Goal: Task Accomplishment & Management: Manage account settings

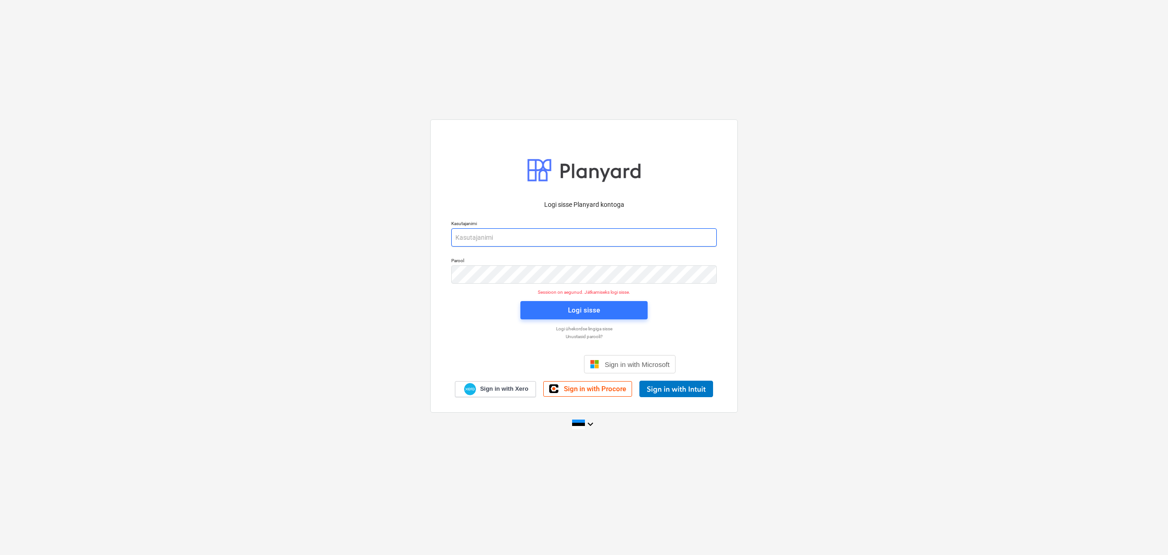
click at [510, 237] on input "email" at bounding box center [583, 237] width 265 height 18
type input "[EMAIL_ADDRESS][DOMAIN_NAME]"
click at [568, 304] on div "Logi sisse" at bounding box center [584, 310] width 32 height 12
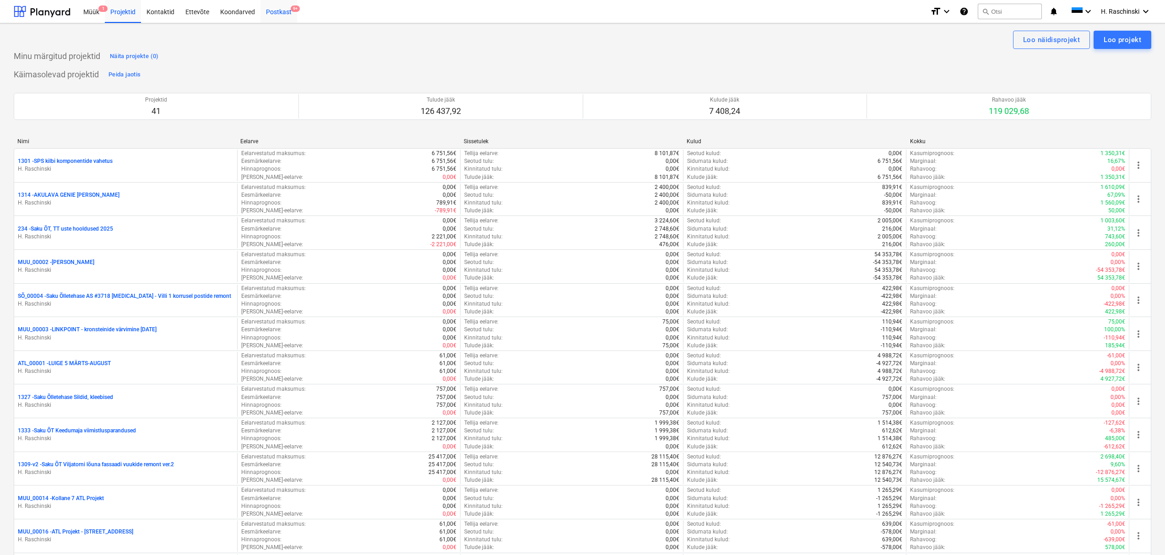
click at [276, 16] on div "Postkast 9+" at bounding box center [278, 11] width 37 height 23
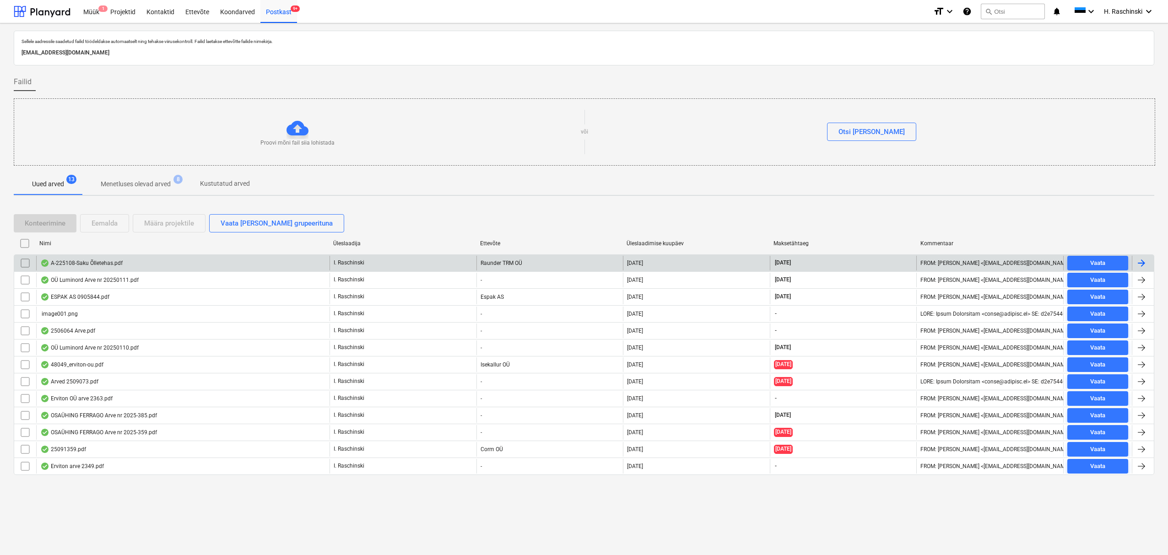
click at [106, 266] on div "A-225108-Saku Õlletehas.pdf" at bounding box center [81, 262] width 82 height 7
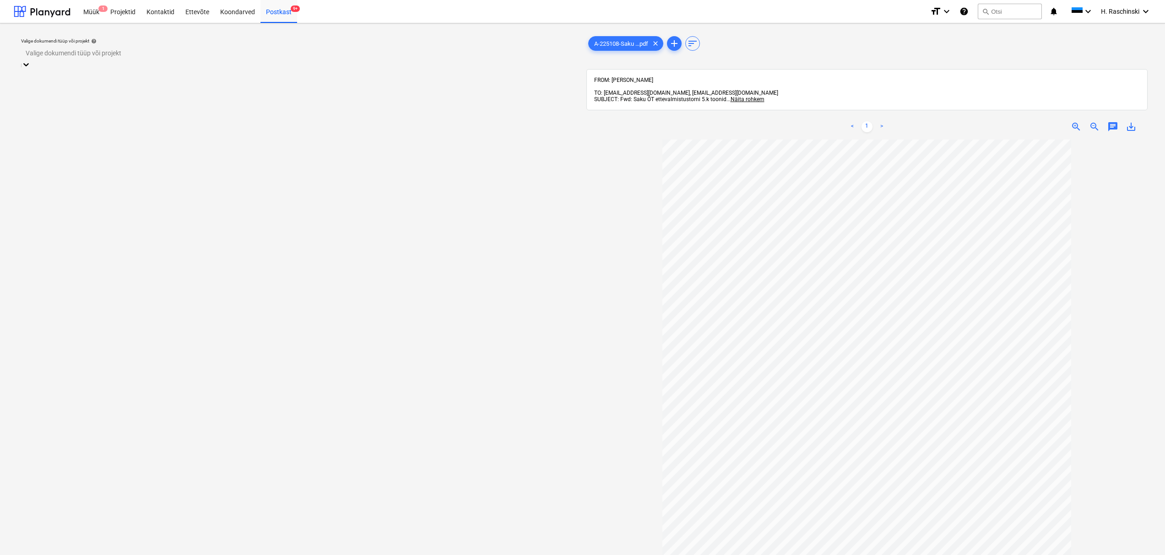
click at [239, 58] on div at bounding box center [298, 53] width 545 height 11
click at [155, 555] on div "Koondarve" at bounding box center [582, 560] width 1165 height 7
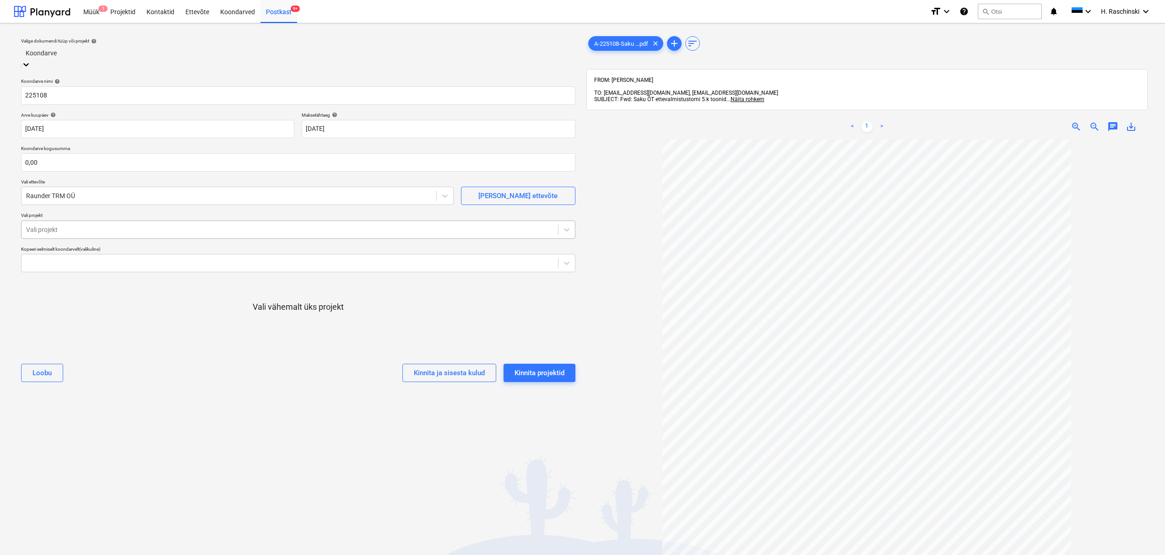
click at [127, 225] on div at bounding box center [289, 229] width 527 height 9
type input "vilja"
click at [112, 555] on div "Saku ÕT Viljatorni lõuna fassaadi vuukide remont ver.2" at bounding box center [582, 560] width 1165 height 7
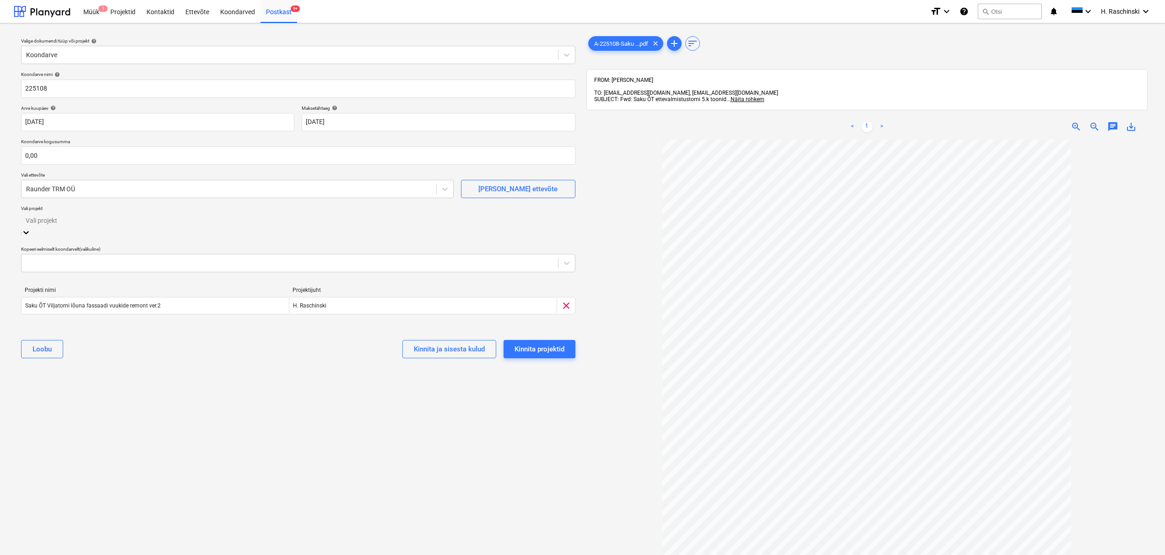
click at [89, 209] on p "Vali projekt" at bounding box center [298, 209] width 554 height 8
click at [90, 222] on div at bounding box center [289, 222] width 527 height 9
type input "v"
type input "t"
click at [118, 445] on div "Valige dokumendi tüüp või projekt help Koondarve Koondarve nimi help 225108 Arv…" at bounding box center [298, 352] width 569 height 642
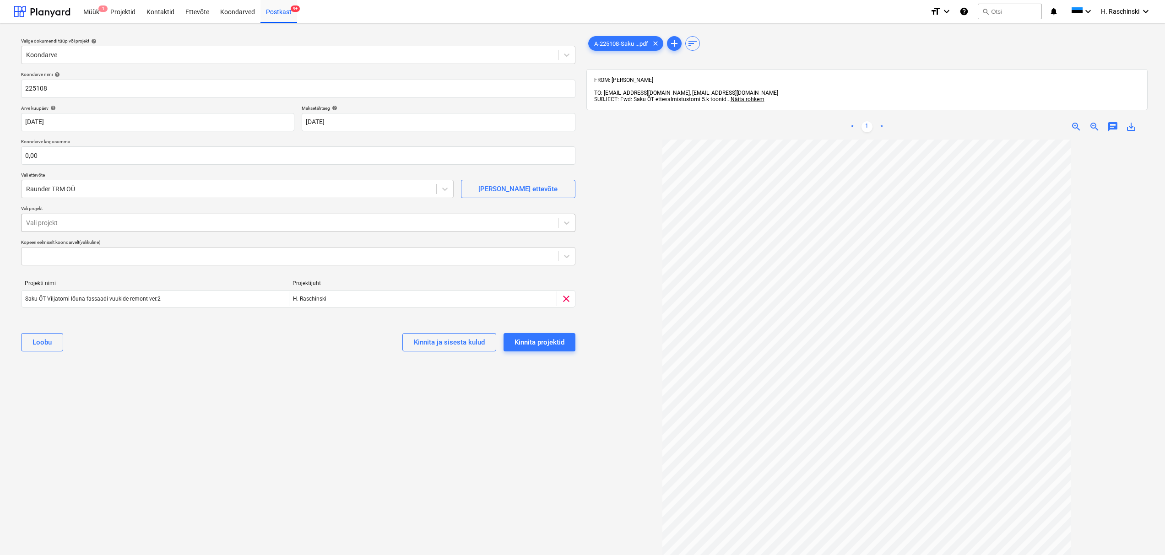
click at [83, 228] on div "Vali projekt" at bounding box center [290, 222] width 536 height 13
type input "ette"
click at [94, 555] on div "Ettevalmistustorni 5k rekonstureerimine" at bounding box center [582, 560] width 1165 height 7
click at [168, 423] on div "Valige dokumendi tüüp või projekt help Koondarve Koondarve nimi help 225108 Arv…" at bounding box center [298, 352] width 569 height 642
drag, startPoint x: 464, startPoint y: 357, endPoint x: 448, endPoint y: 361, distance: 15.4
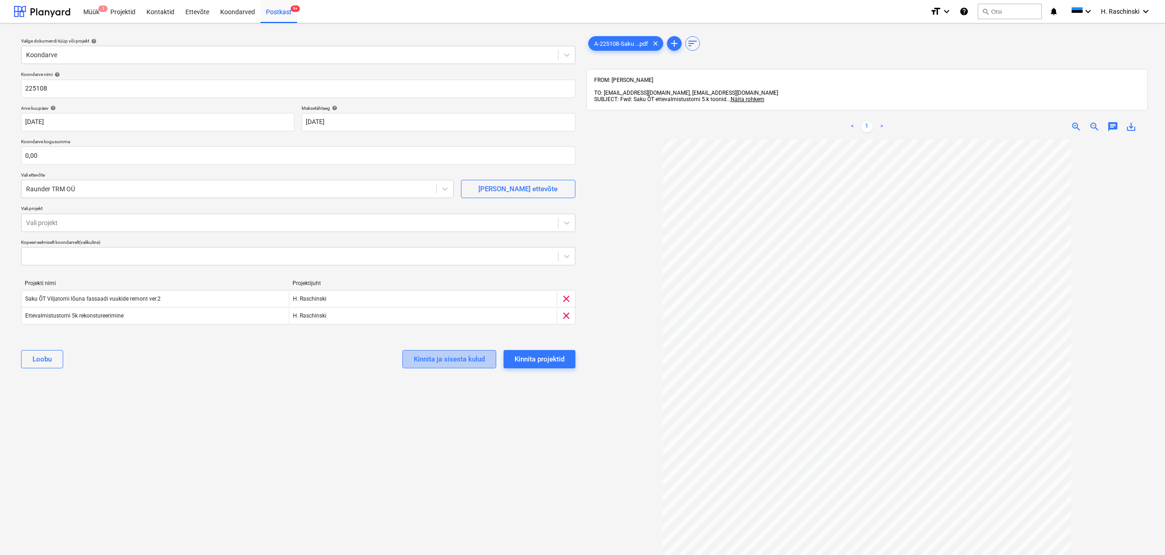
click at [464, 357] on div "Kinnita ja sisesta kulud" at bounding box center [449, 359] width 71 height 12
click at [88, 158] on input "text" at bounding box center [298, 155] width 554 height 18
type input "10 157,00"
click at [458, 362] on div "Kinnita ja sisesta kulud" at bounding box center [449, 359] width 71 height 12
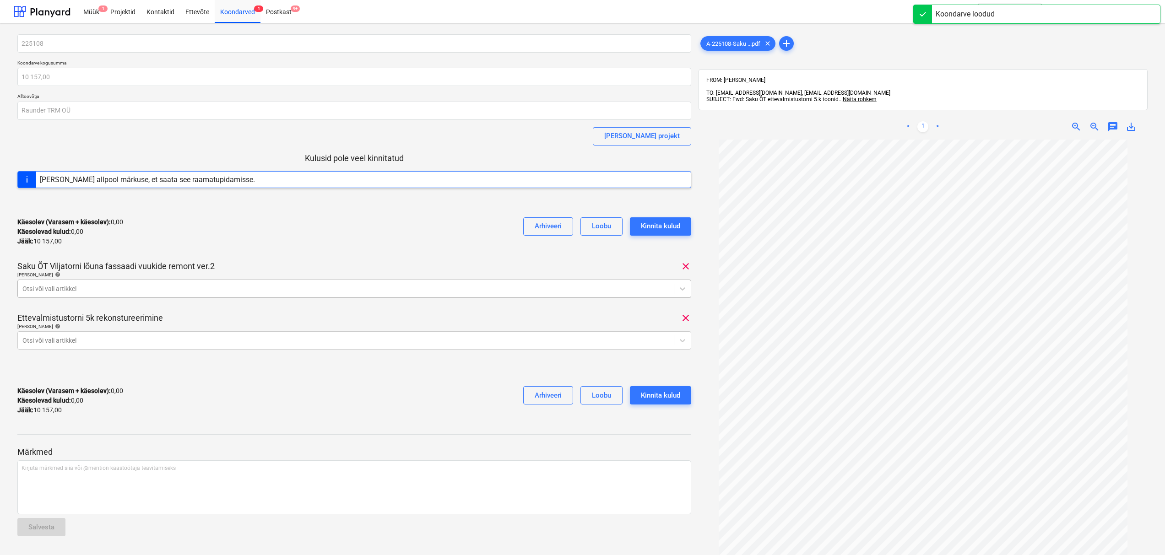
click at [133, 286] on div at bounding box center [345, 288] width 647 height 9
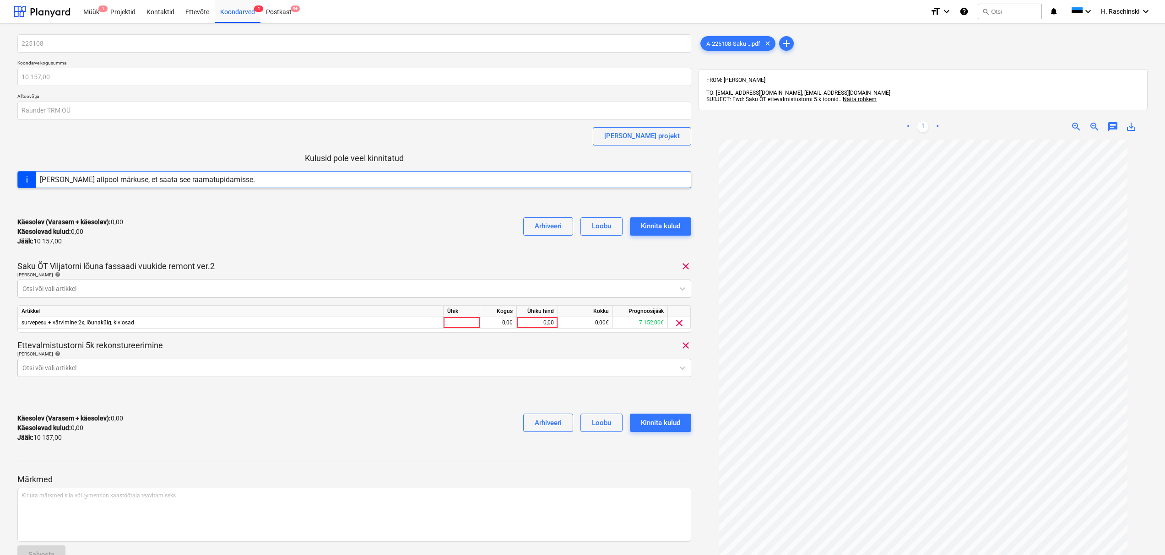
click at [276, 227] on div "Käesolev (Varasem + käesolev) : 0,00 Käesolevad kulud : 0,00 Jääk : 10 157,00 A…" at bounding box center [354, 231] width 674 height 43
click at [467, 322] on div at bounding box center [461, 322] width 37 height 11
type input "kmp"
click at [197, 367] on div at bounding box center [345, 367] width 647 height 9
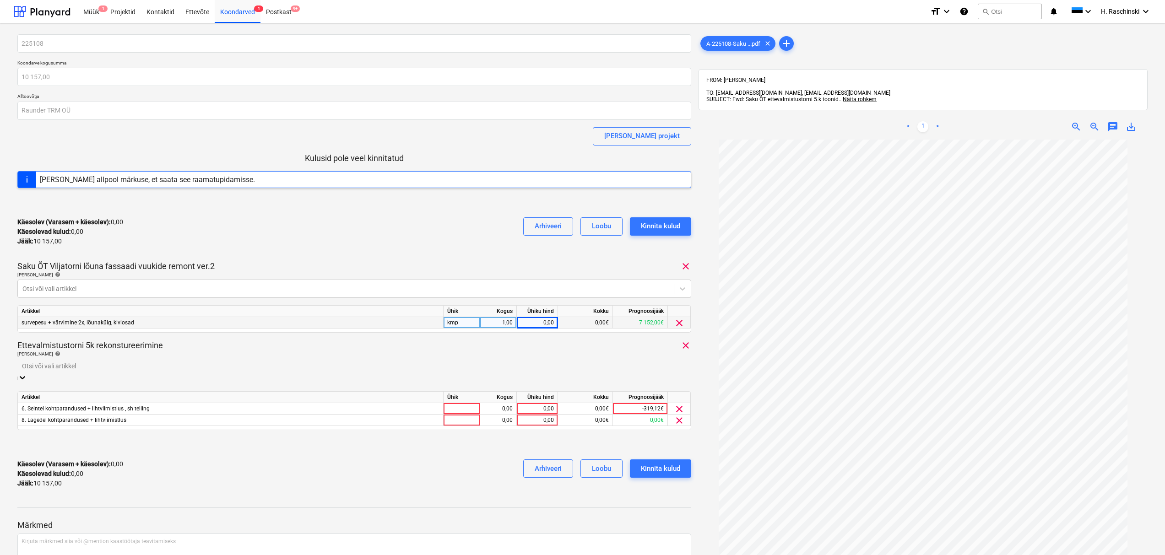
click at [210, 343] on div "Ettevalmistustorni 5k rekonstureerimine clear" at bounding box center [354, 345] width 674 height 11
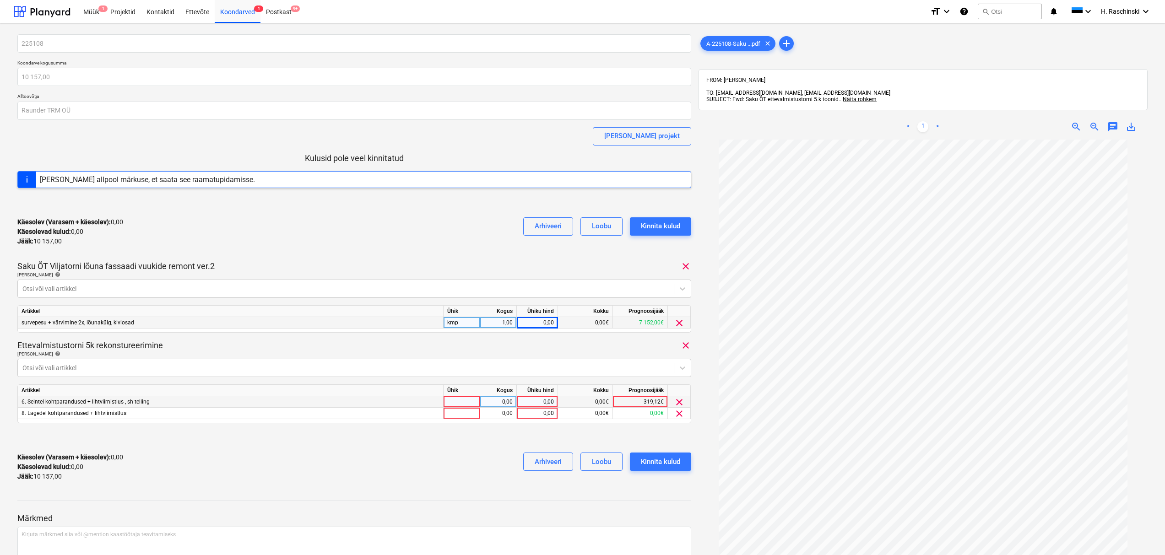
click at [471, 401] on div at bounding box center [461, 401] width 37 height 11
type input "kmp"
click at [473, 412] on div at bounding box center [461, 413] width 37 height 11
type input "kmp"
click at [507, 401] on div "0,00" at bounding box center [498, 401] width 29 height 11
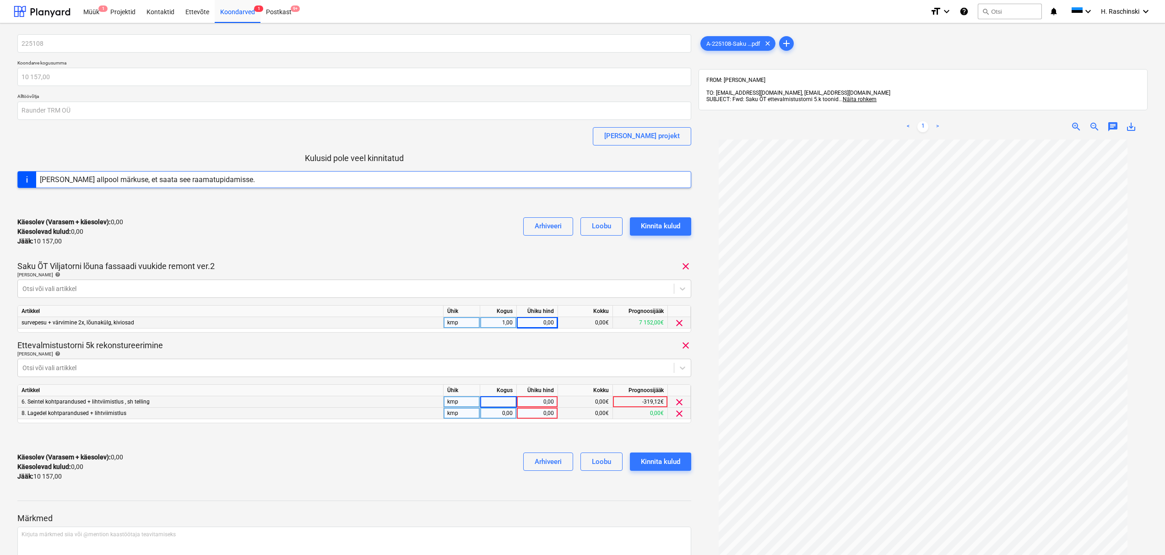
type input "1"
click at [505, 411] on div "0,00" at bounding box center [498, 413] width 29 height 11
type input "1"
click at [501, 437] on div at bounding box center [354, 438] width 674 height 15
click at [541, 403] on div "0,00" at bounding box center [536, 401] width 33 height 11
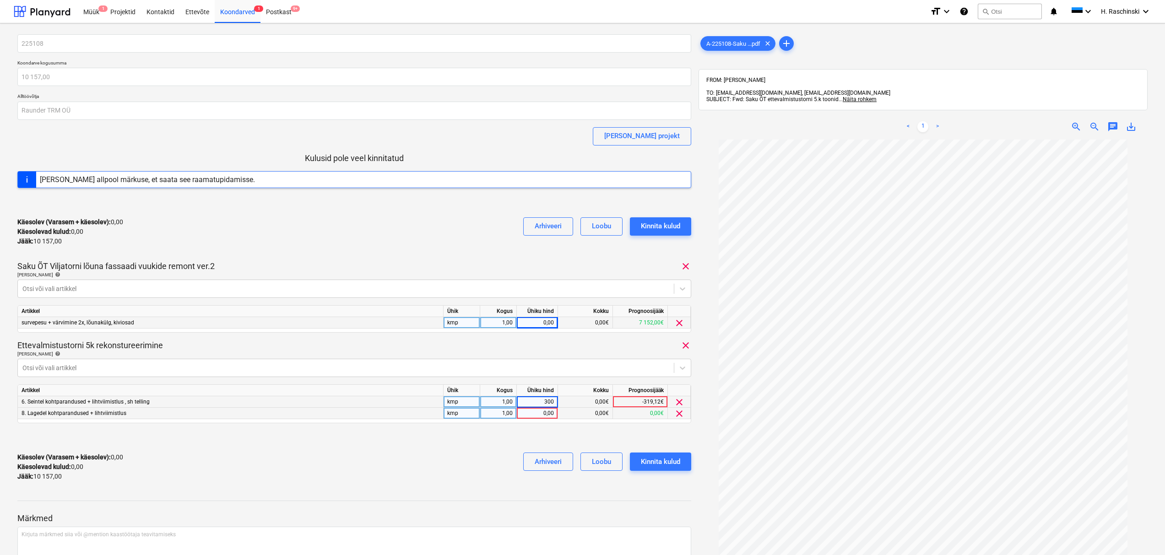
type input "3000"
click at [540, 411] on div "0,00" at bounding box center [536, 413] width 33 height 11
type input "3100"
click at [459, 454] on div "Käesolev (Varasem + käesolev) : 3 000,00 Käesolevad kulud : 3 000,00 Jääk : 7 1…" at bounding box center [354, 466] width 674 height 43
click at [534, 325] on div "0,00" at bounding box center [536, 322] width 33 height 11
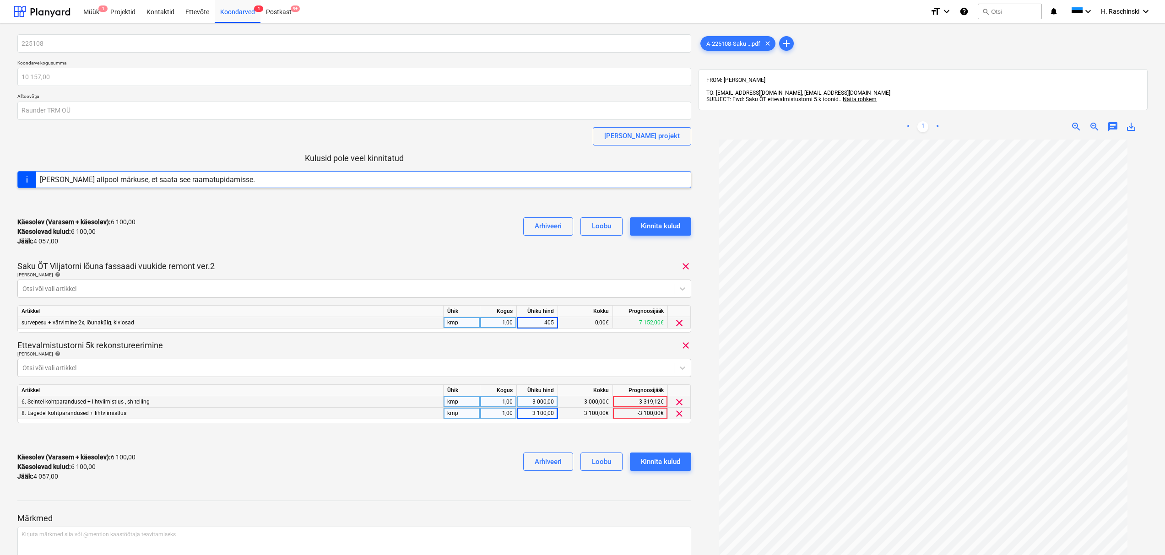
type input "4057"
click at [445, 470] on div "Käesolev (Varasem + käesolev) : 10 157,00 Käesolevad kulud : 10 157,00 Jääk : 0…" at bounding box center [354, 466] width 674 height 43
click at [652, 461] on div "Kinnita kulud" at bounding box center [660, 462] width 39 height 12
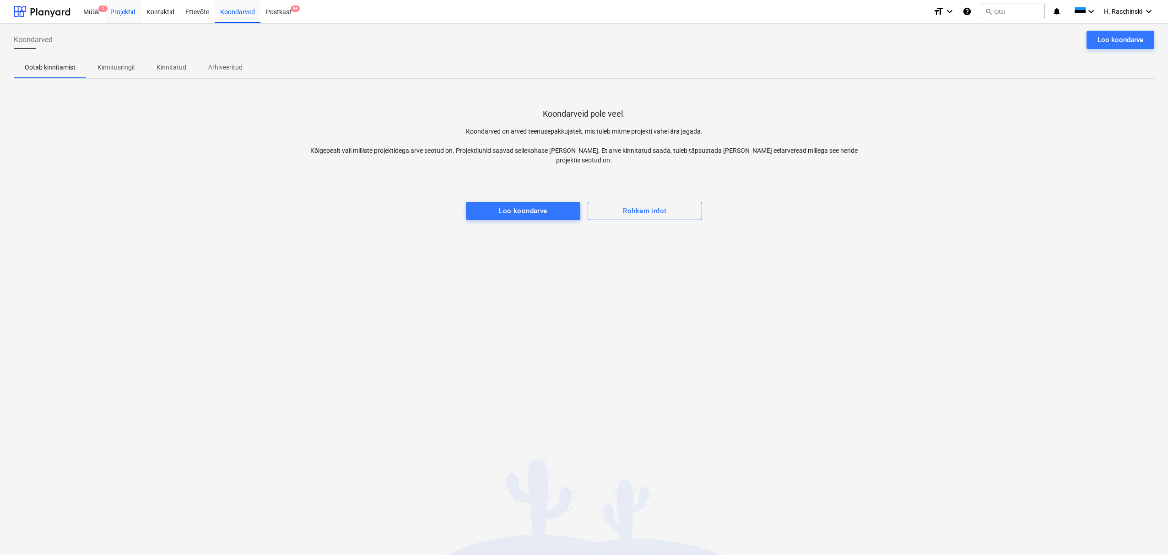
click at [134, 15] on div "Projektid" at bounding box center [123, 11] width 36 height 23
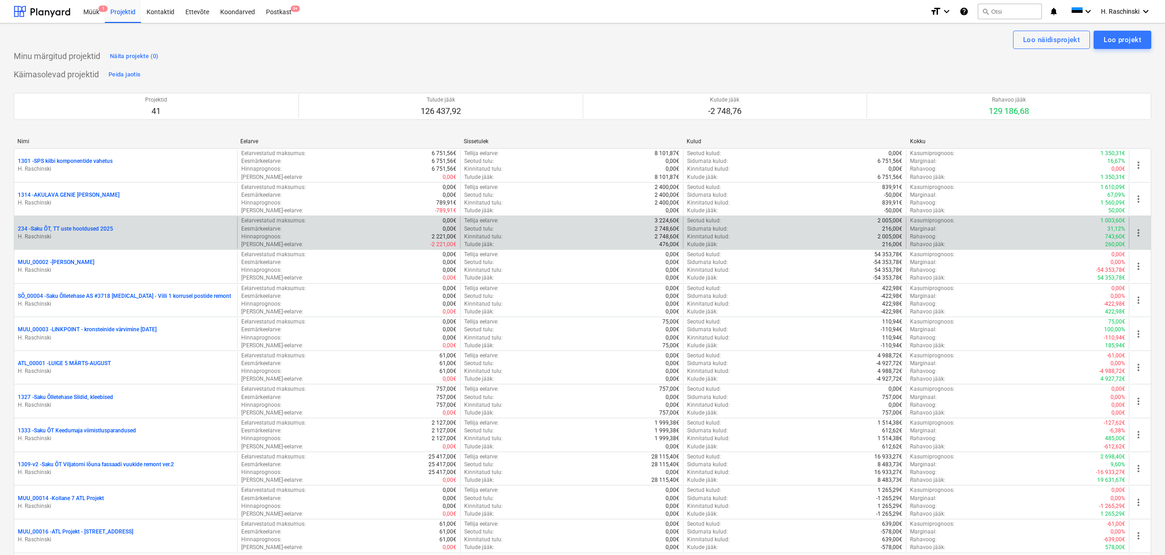
scroll to position [793, 0]
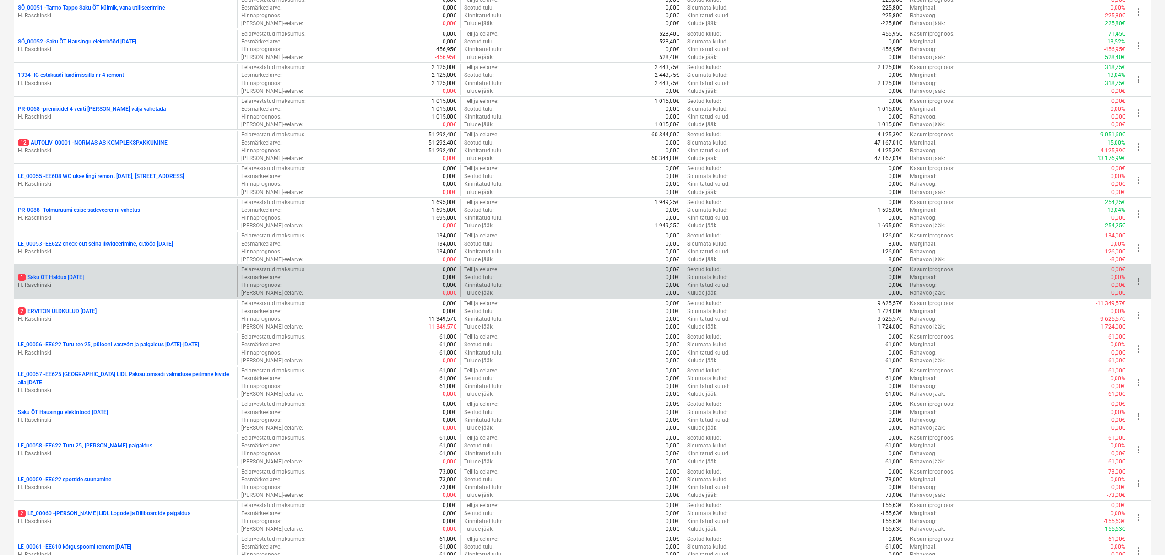
click at [84, 275] on p "1 Saku ÕT Haldus [DATE]" at bounding box center [51, 278] width 66 height 8
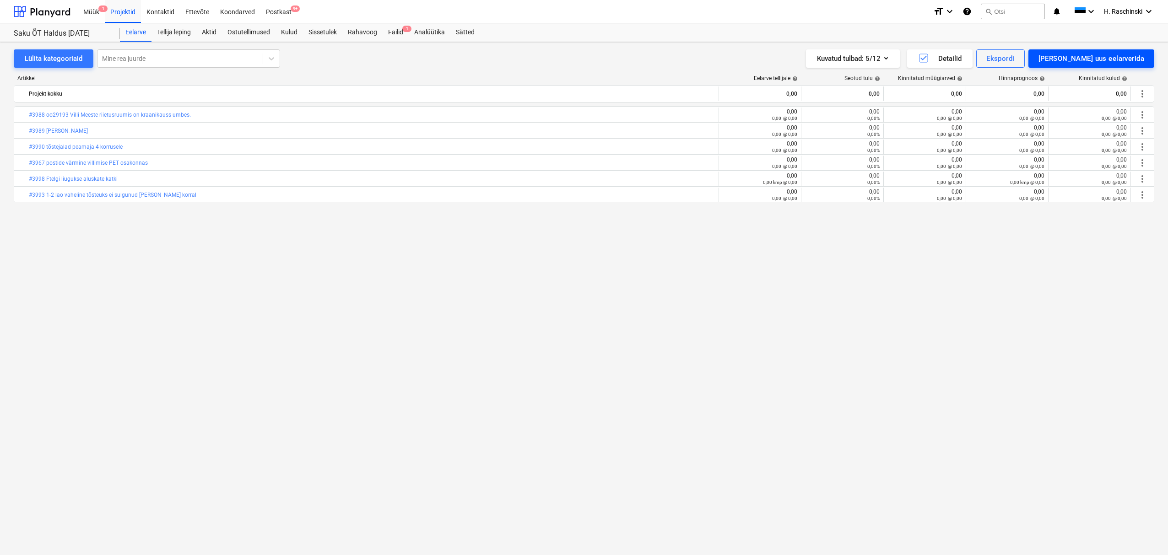
click at [1079, 56] on div "[PERSON_NAME] uus eelarverida" at bounding box center [1091, 59] width 106 height 12
click at [1097, 95] on div "[PERSON_NAME]" at bounding box center [1097, 97] width 113 height 16
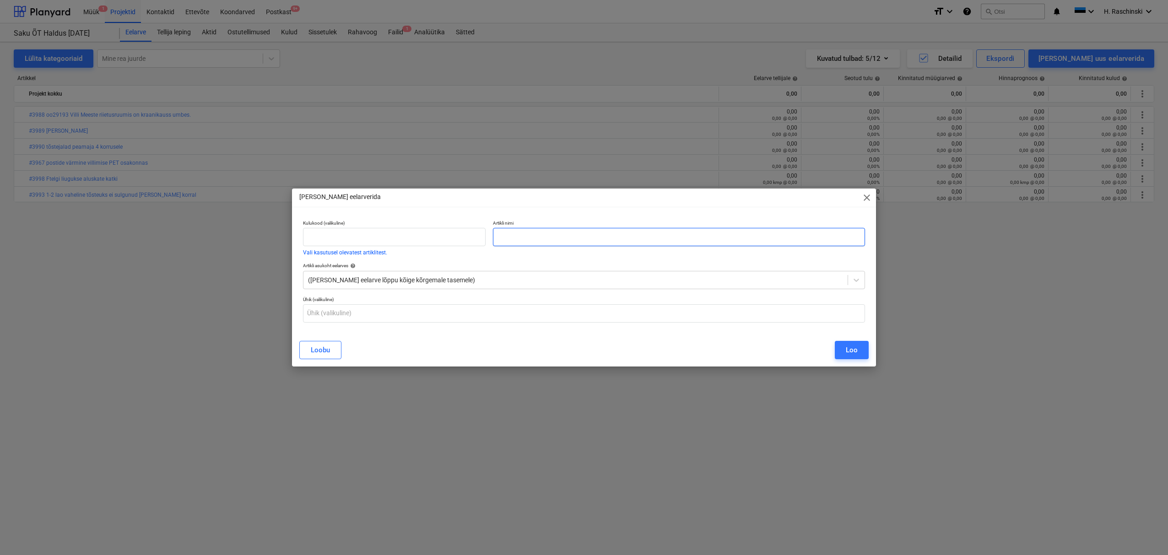
click at [585, 243] on input "text" at bounding box center [679, 237] width 372 height 18
paste input "#4001 FW: B uksel vist [PERSON_NAME] [PERSON_NAME] uut käepide,uks ära vajunud …"
type input "#4001 FW: B uksel vist [PERSON_NAME] [PERSON_NAME] uut käepide,uks ära vajunud …"
click at [592, 318] on input "text" at bounding box center [584, 313] width 562 height 18
type input "kmp"
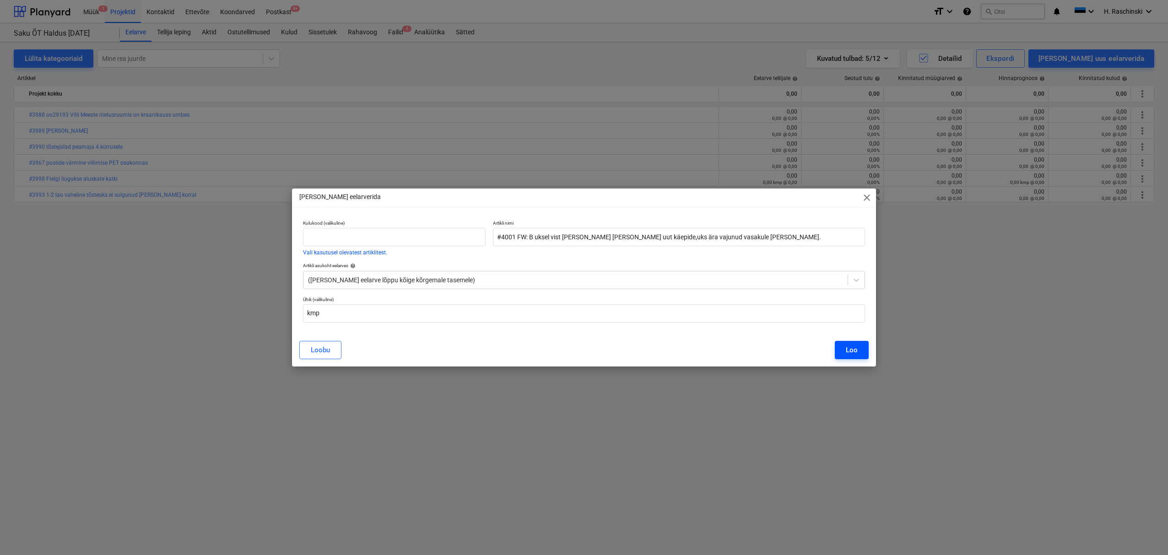
click at [857, 351] on div "Loo" at bounding box center [852, 350] width 12 height 12
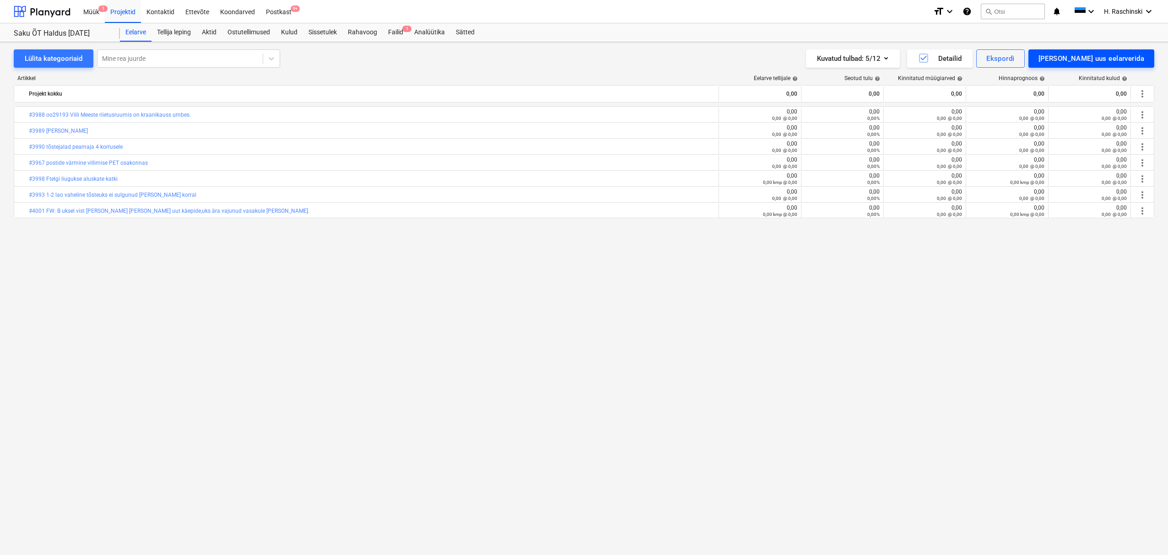
click at [1089, 60] on div "[PERSON_NAME] uus eelarverida" at bounding box center [1091, 59] width 106 height 12
click at [1108, 98] on div "[PERSON_NAME]" at bounding box center [1097, 97] width 113 height 16
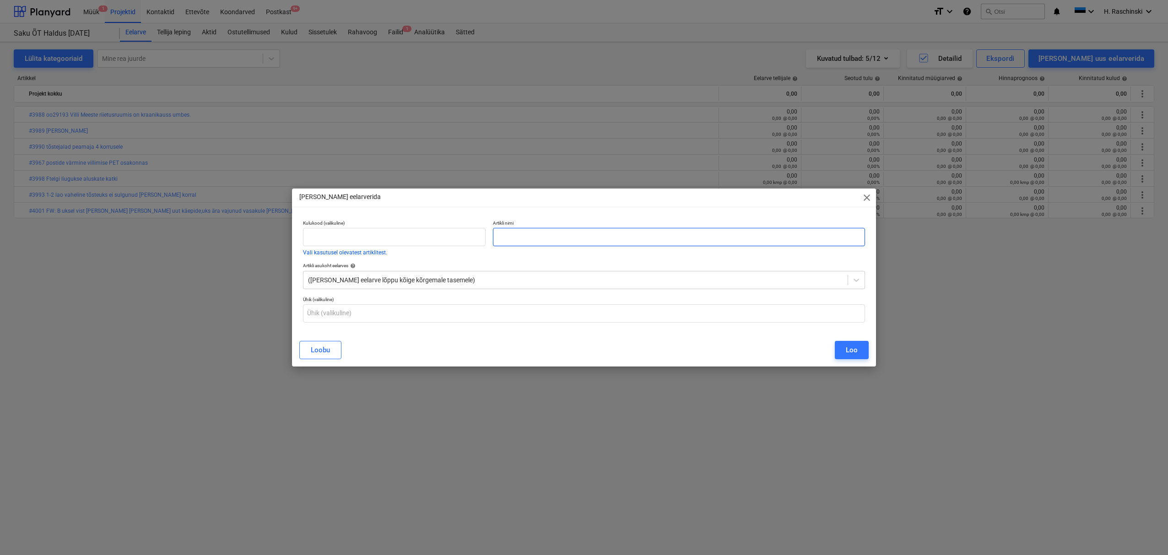
click at [517, 235] on input "text" at bounding box center [679, 237] width 372 height 18
paste input "#3999 Pubi Sakste kambri ukse luku remont"
type input "#3999 Pubi Sakste kambri ukse luku remont"
click at [858, 348] on button "Loo" at bounding box center [852, 350] width 34 height 18
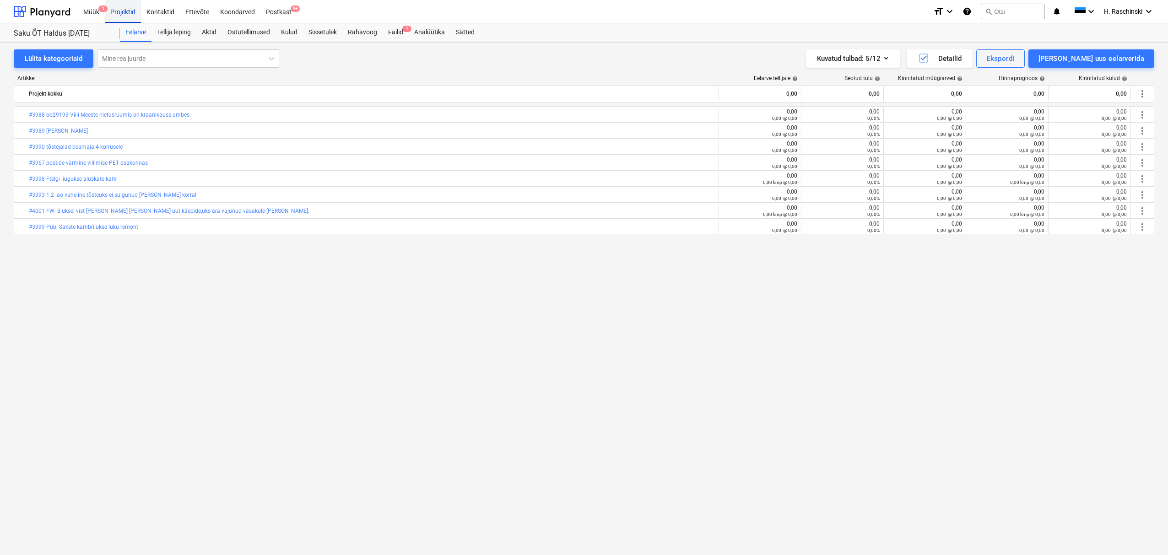
click at [127, 13] on div "Projektid" at bounding box center [123, 11] width 36 height 23
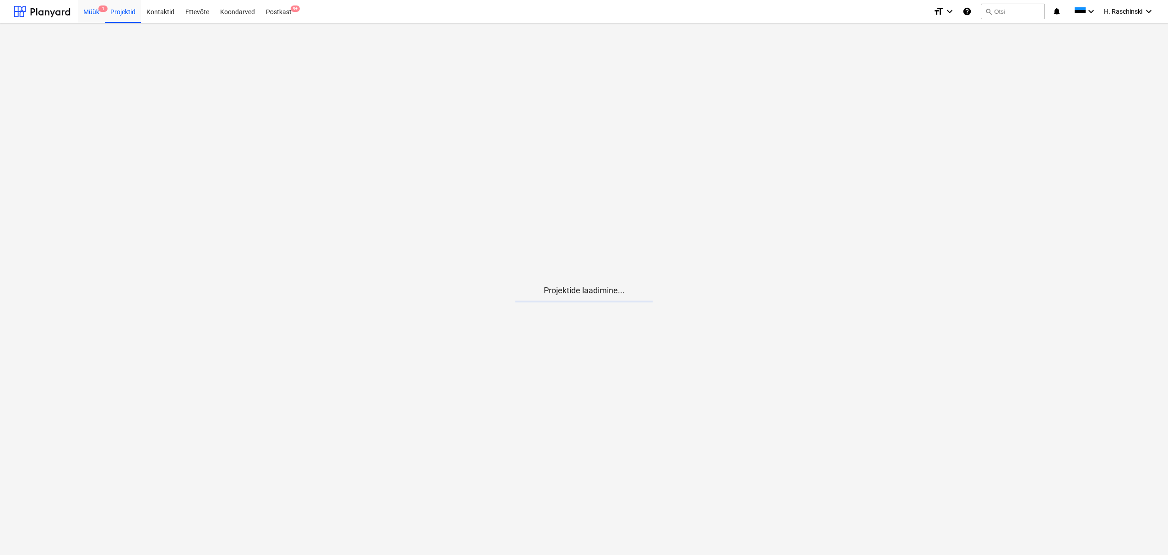
click at [93, 14] on div "Müük 1" at bounding box center [91, 11] width 27 height 23
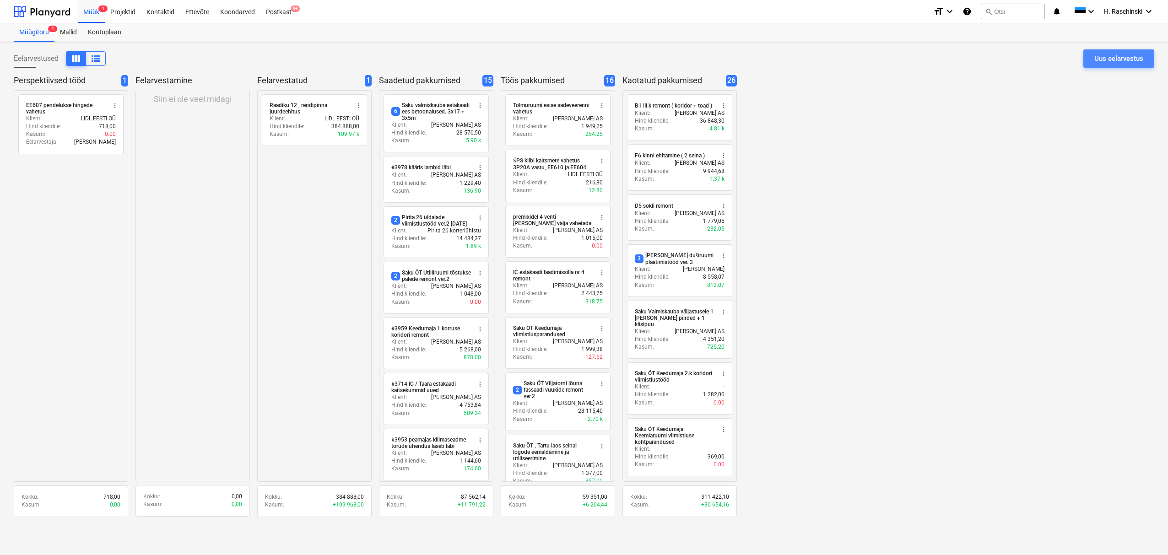
click at [1101, 64] on div "Uus eelarvestus" at bounding box center [1118, 59] width 49 height 12
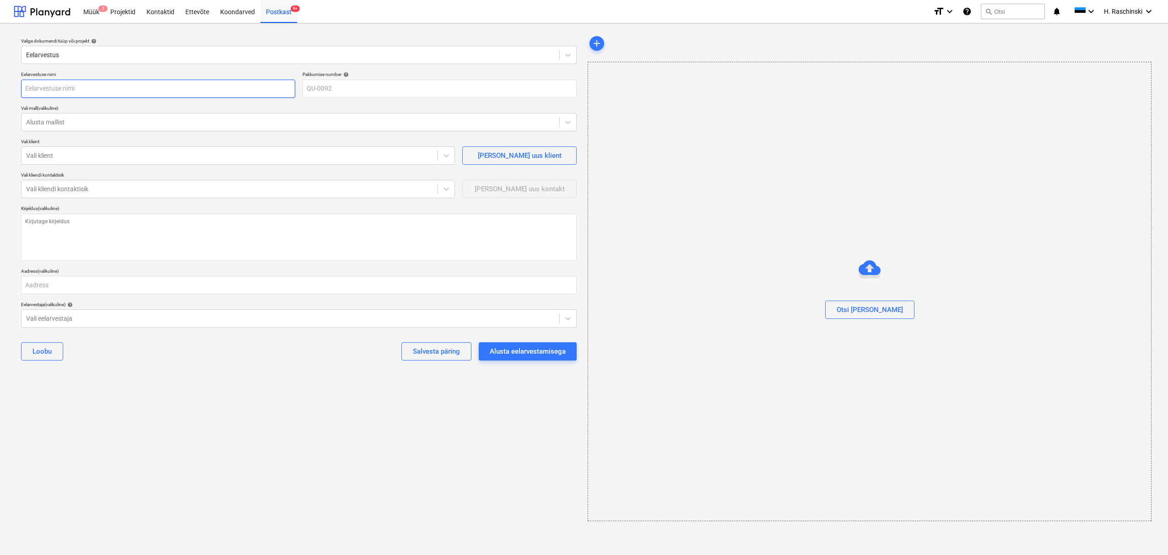
click at [92, 94] on input "text" at bounding box center [158, 89] width 274 height 18
type textarea "x"
type input "M"
type textarea "x"
type input "Ma"
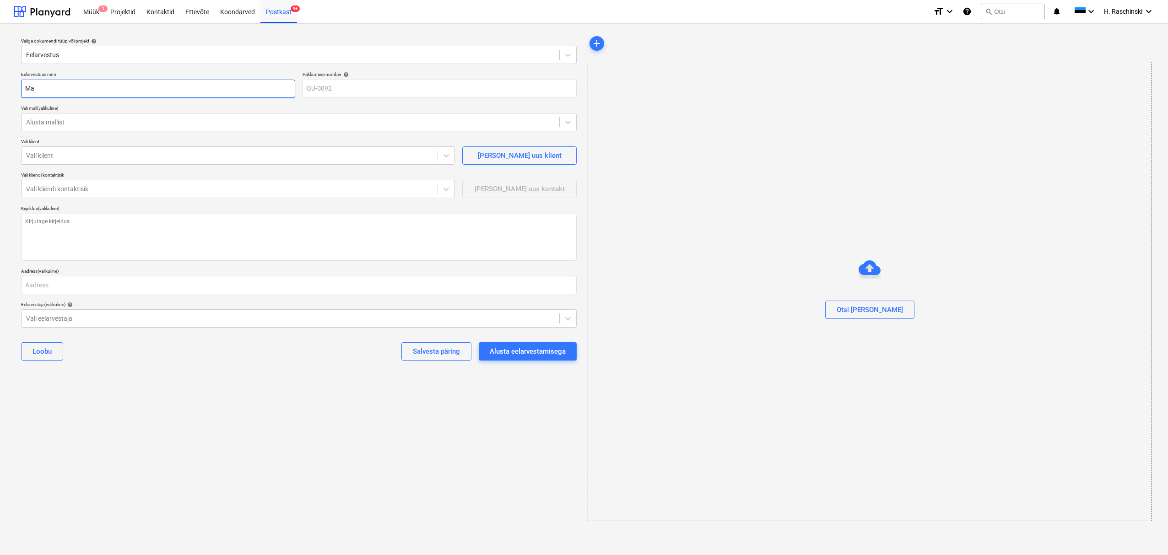
type textarea "x"
type input "Maj"
type textarea "x"
type input "[PERSON_NAME]"
type textarea "x"
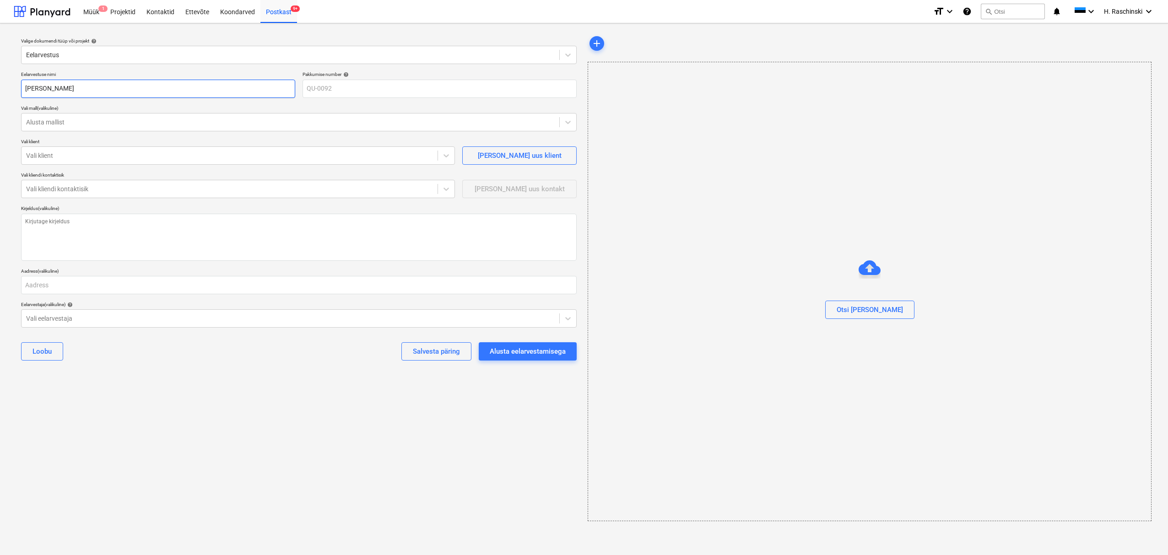
type input "Majak"
type textarea "x"
type input "Majaka"
type textarea "x"
type input "Majaka"
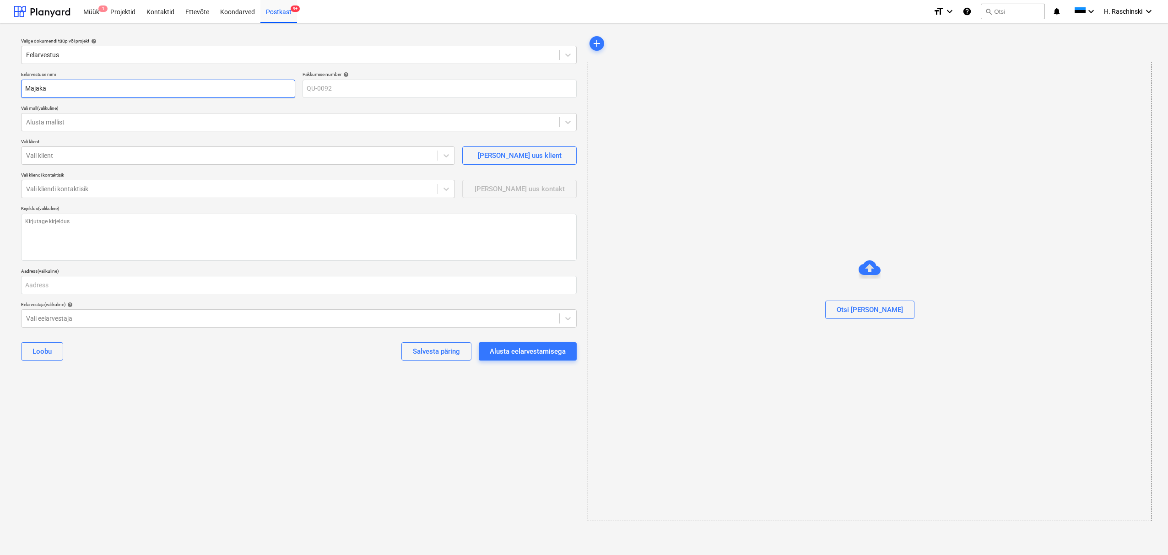
type textarea "x"
type input "Majaka 2"
type textarea "x"
type input "[STREET_ADDRESS]"
type textarea "x"
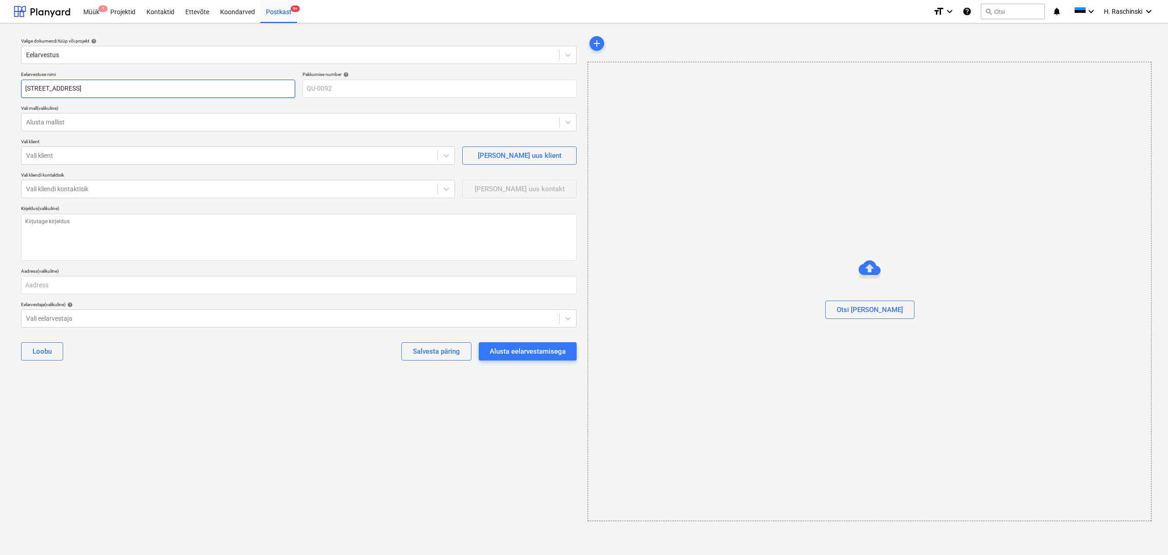
type input "[STREET_ADDRESS],"
type textarea "x"
type input "[STREET_ADDRESS],"
type textarea "x"
type input "[STREET_ADDRESS]"
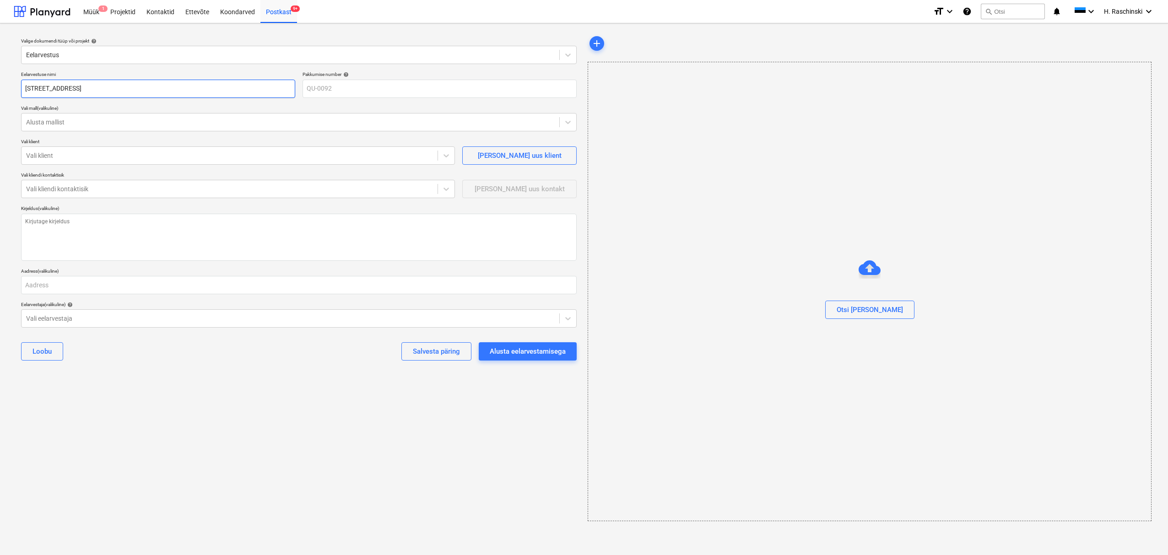
type textarea "x"
type input "Majaka 23, du"
type textarea "x"
type input "[STREET_ADDRESS]"
type textarea "x"
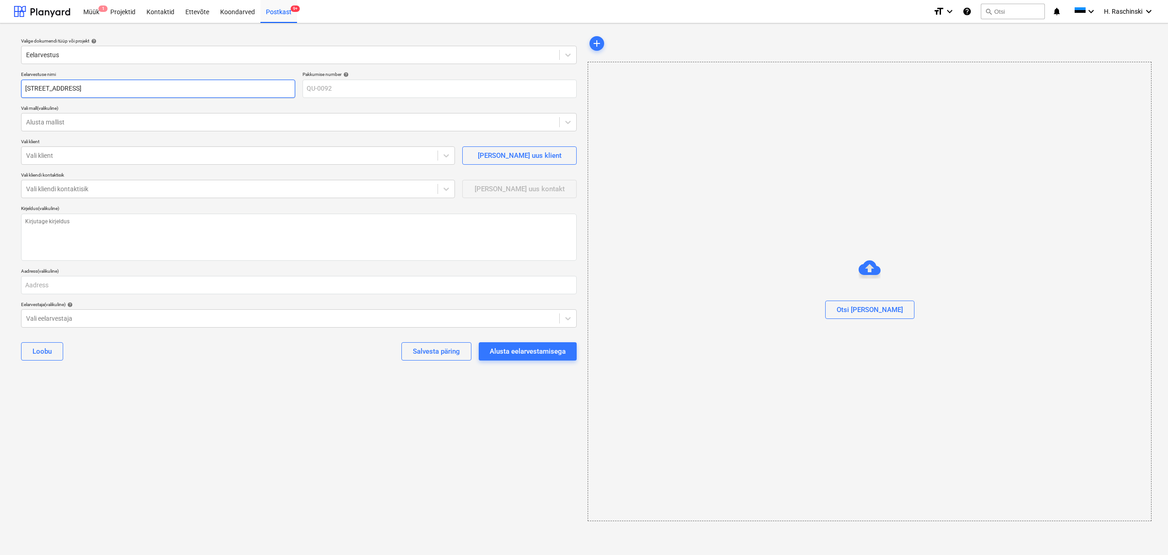
type input "Majaka 23, duši"
type textarea "x"
type input "Majaka 23, [PERSON_NAME]"
type textarea "x"
type input "Majaka 23, dušinu"
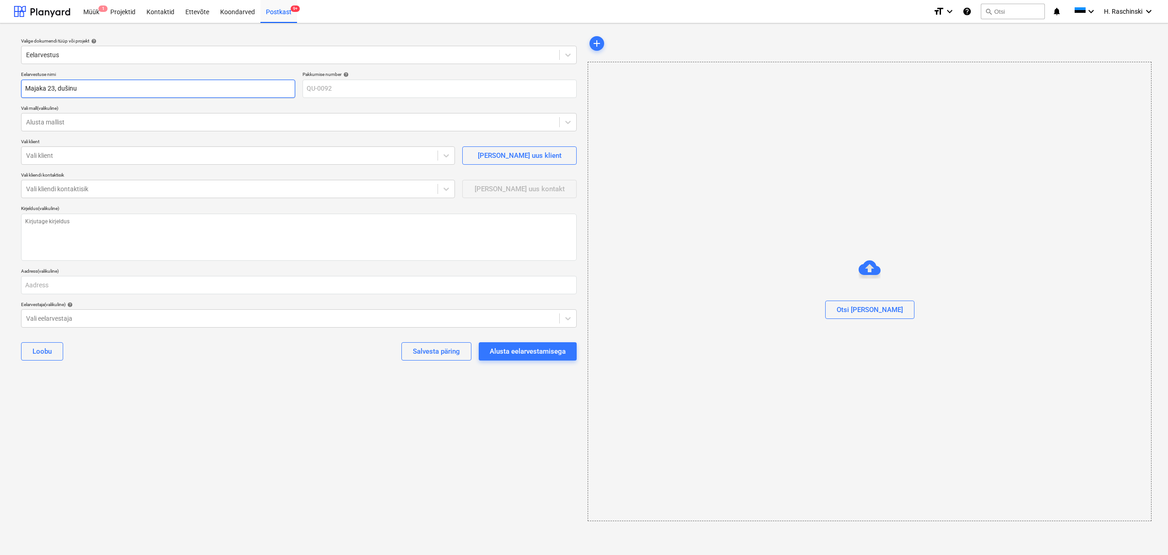
type textarea "x"
type input "Majaka 23, dušinur"
type textarea "x"
type input "Majaka 23, dušinurj"
type textarea "x"
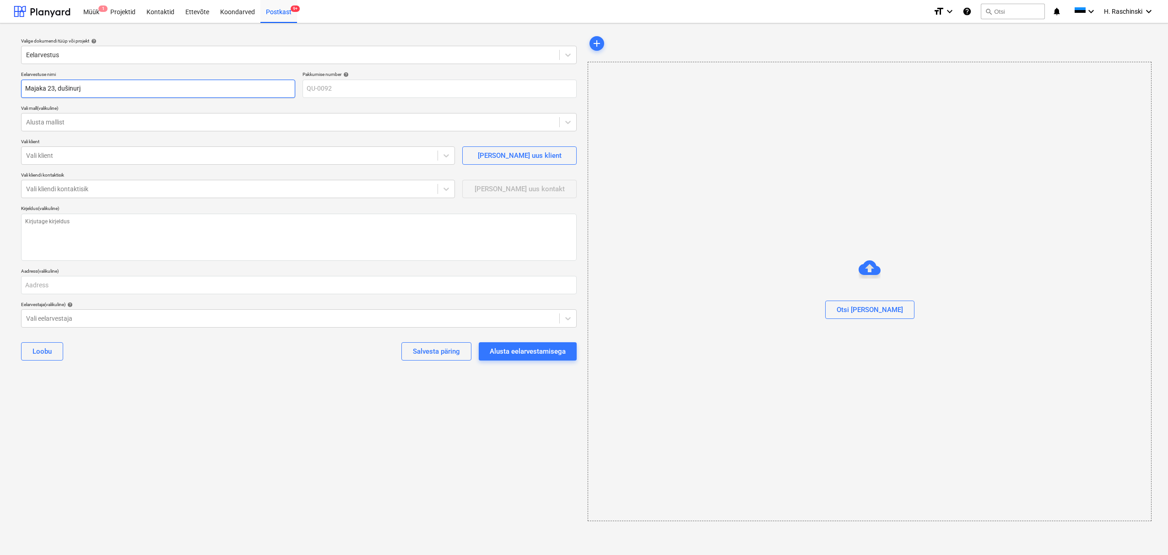
type input "Majaka 23, dušinurjg"
type textarea "x"
type input "Majaka 23, dušinurjga"
type textarea "x"
type input "Majaka 23, dušinurjg"
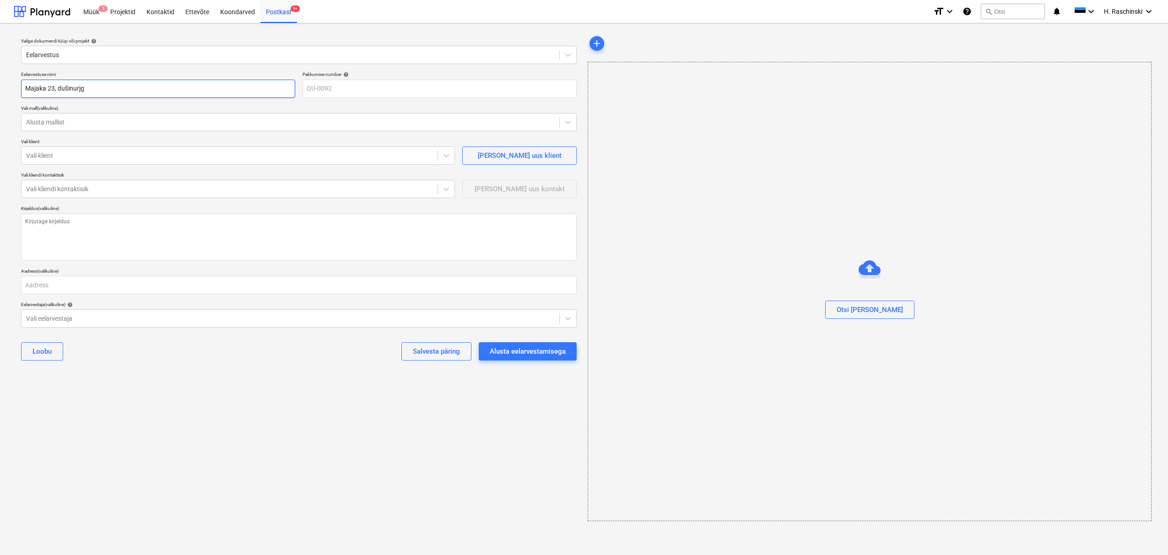
type textarea "x"
type input "Majaka 23, dušinurj"
type textarea "x"
type input "Majaka 23, dušinurg"
type textarea "x"
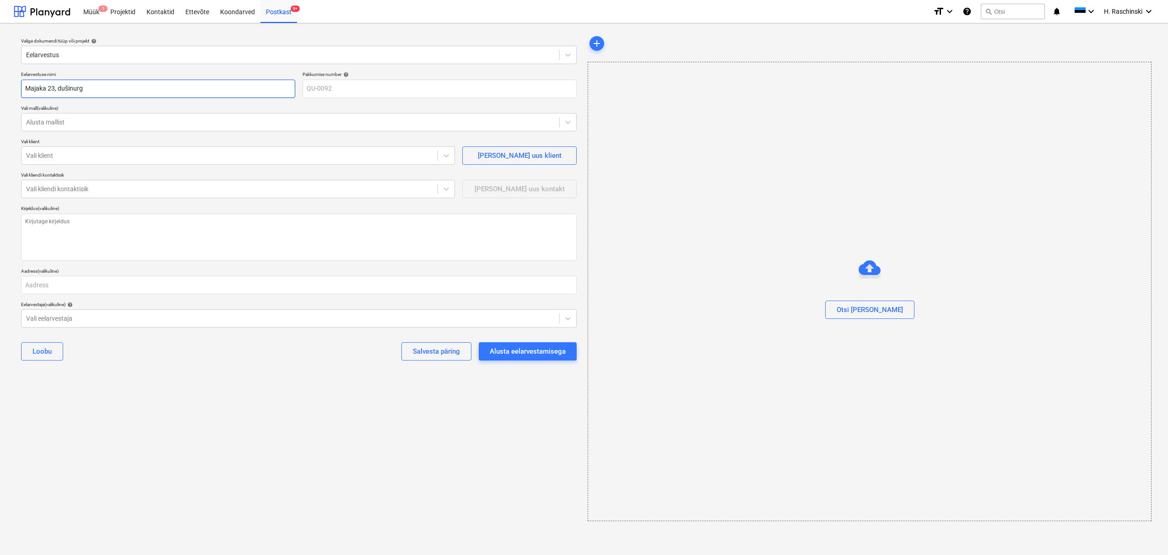
type input "Majaka 23, dušinurga"
type textarea "x"
type input "Majaka 23, dušinurga"
type textarea "x"
type input "Majaka 23, dušinurga r"
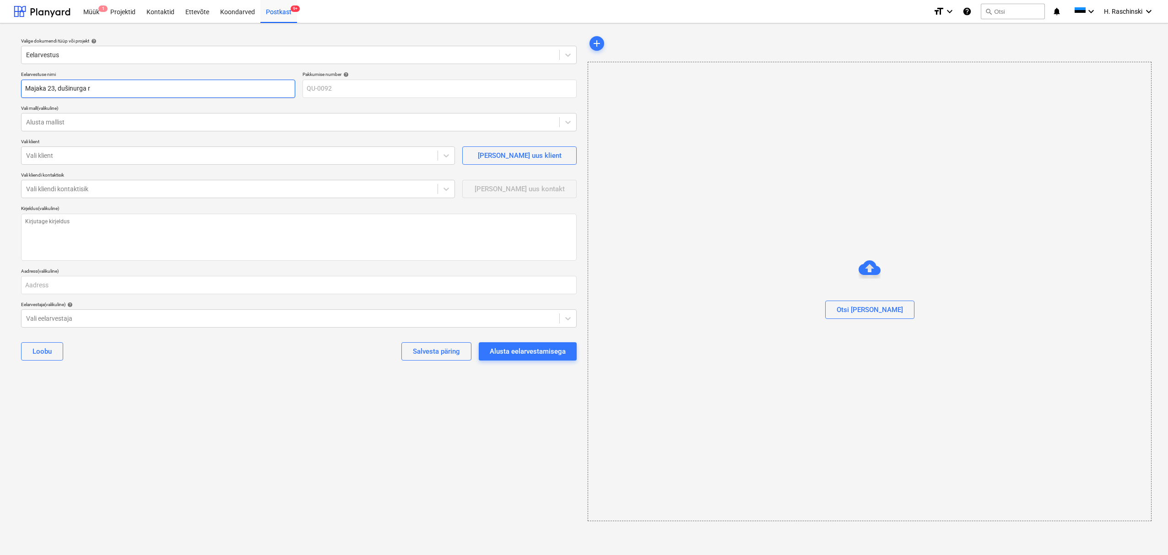
type textarea "x"
type input "Majaka 23, dušinurga re"
type textarea "x"
type input "Majaka 23, dušinurga rem"
type textarea "x"
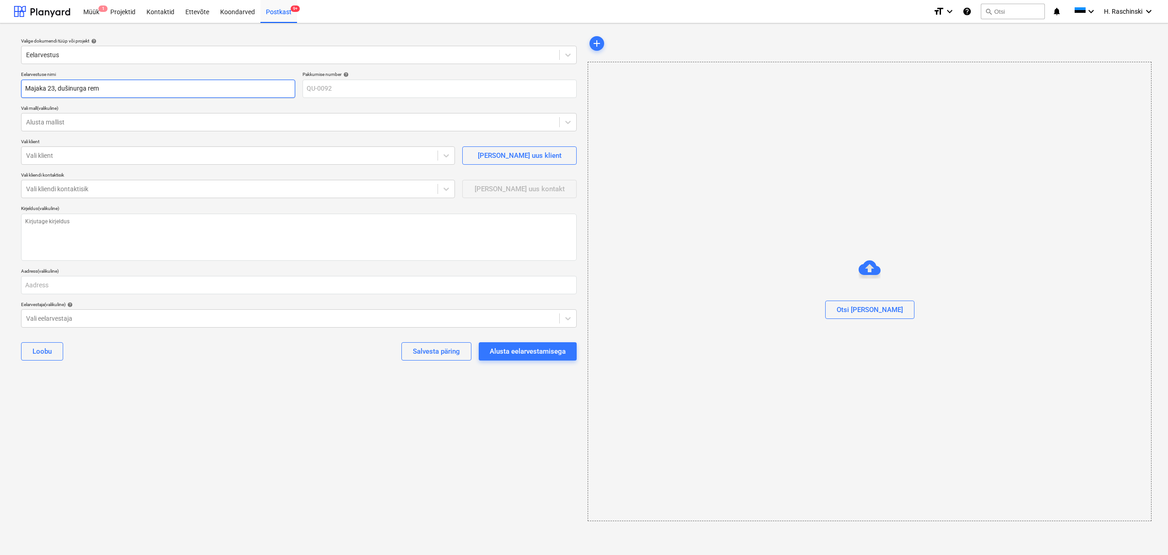
type input "Majaka 23, dušinurga remn"
type textarea "x"
type input "Majaka 23, dušinurga rem"
type textarea "x"
type input "Majaka 23, dušinurga remi"
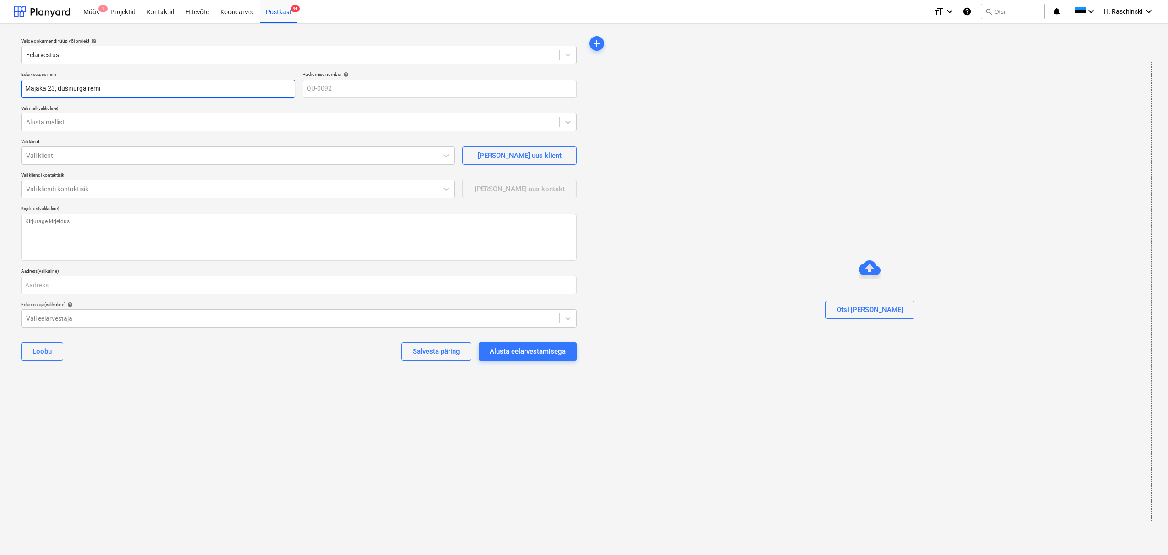
type textarea "x"
type input "Majaka 23, dušinurga remin"
type textarea "x"
type input "Majaka 23, dušinurga remint"
type textarea "x"
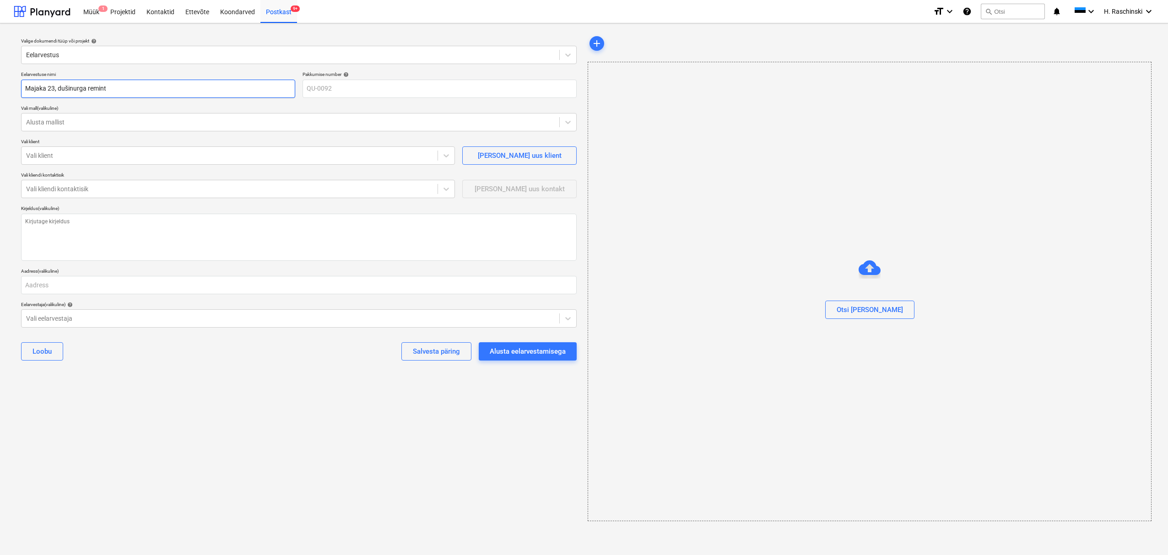
type input "Majaka 23, dušinurga remin"
type textarea "x"
type input "Majaka 23, dušinurga remi"
type textarea "x"
type input "Majaka 23, dušinurga rem"
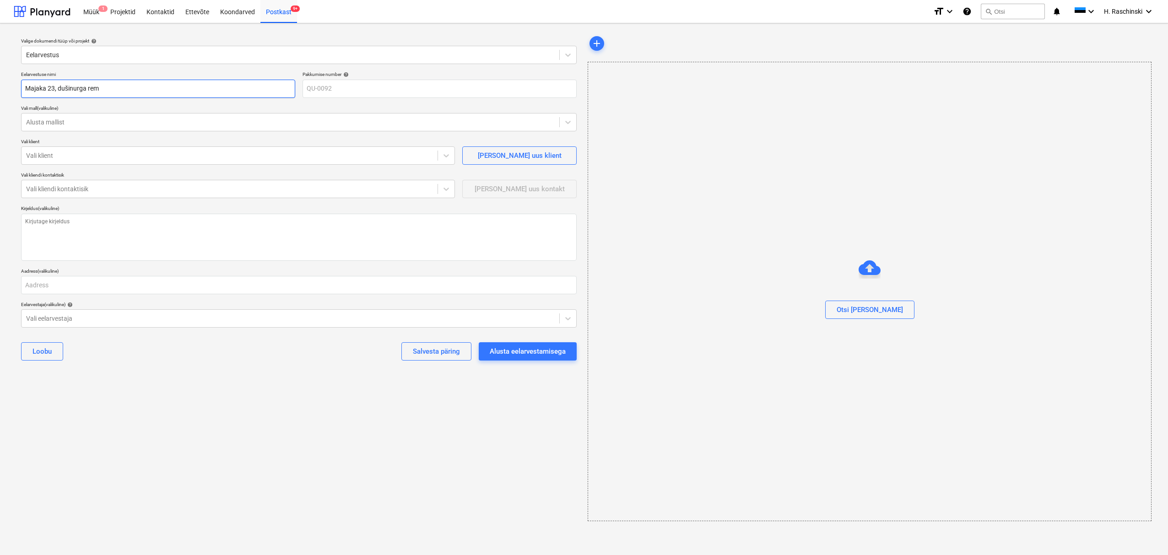
type textarea "x"
type input "Majaka 23, dušinurga remo"
type textarea "x"
type input "Majaka 23, dušinurga remon"
type textarea "x"
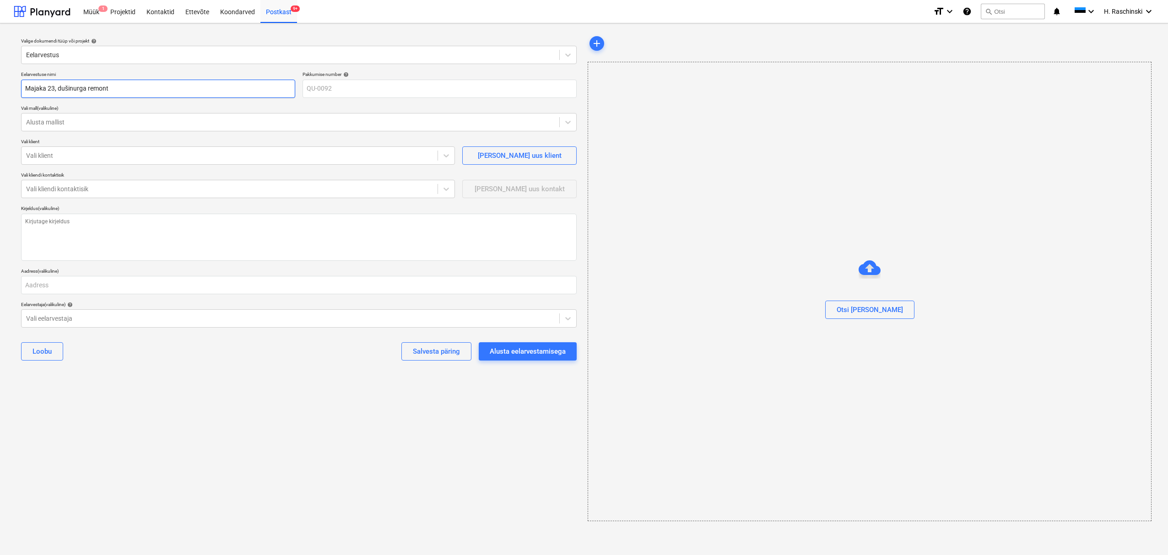
type input "Majaka 23, dušinurga remont"
type textarea "x"
type input "Era"
type textarea "x"
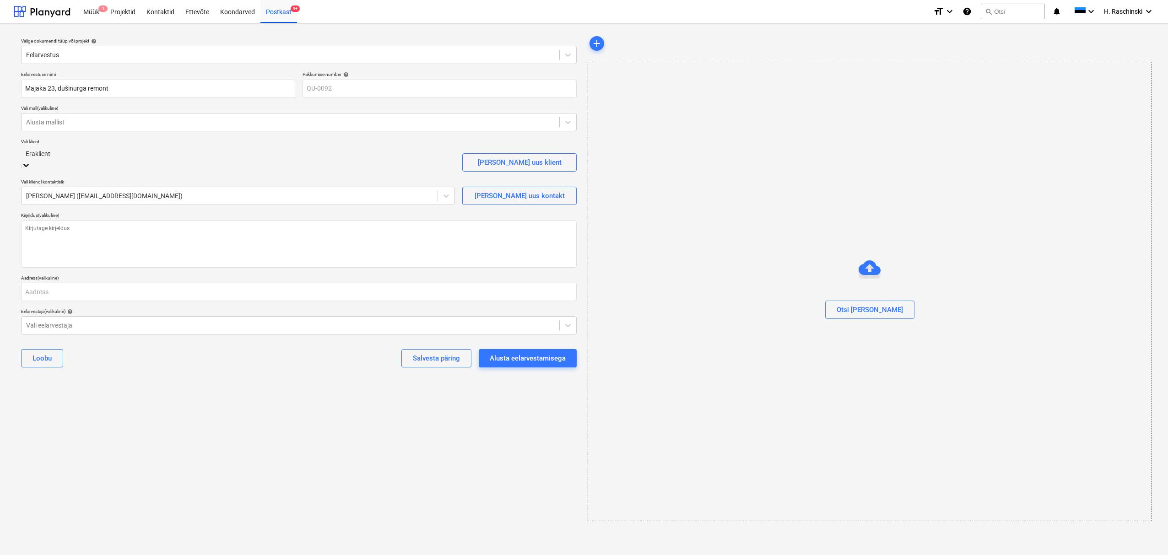
type textarea "x"
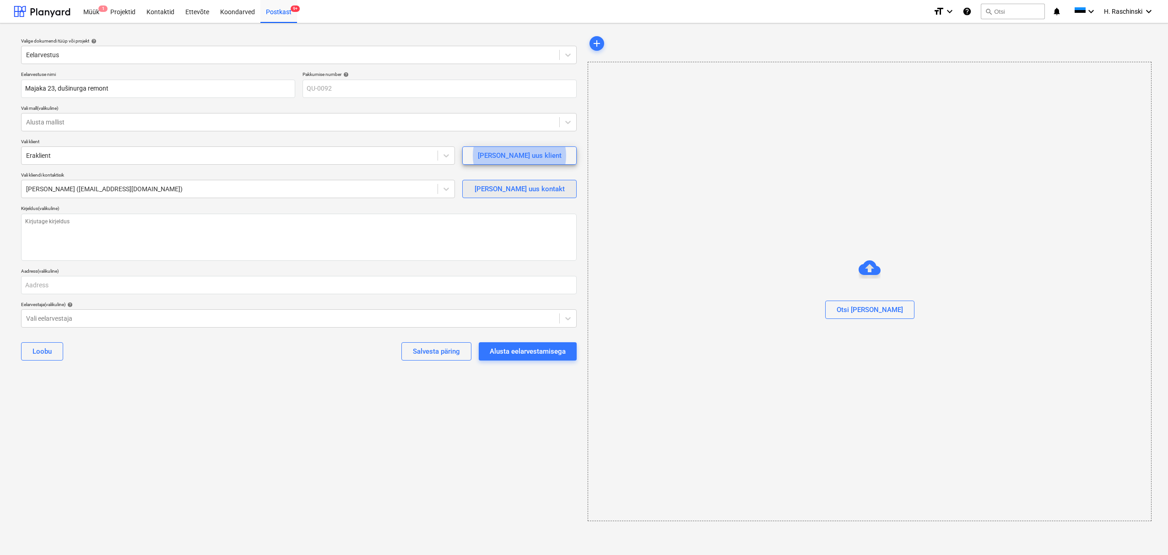
click at [486, 194] on span "[PERSON_NAME] uus kontakt" at bounding box center [520, 189] width 92 height 12
type textarea "x"
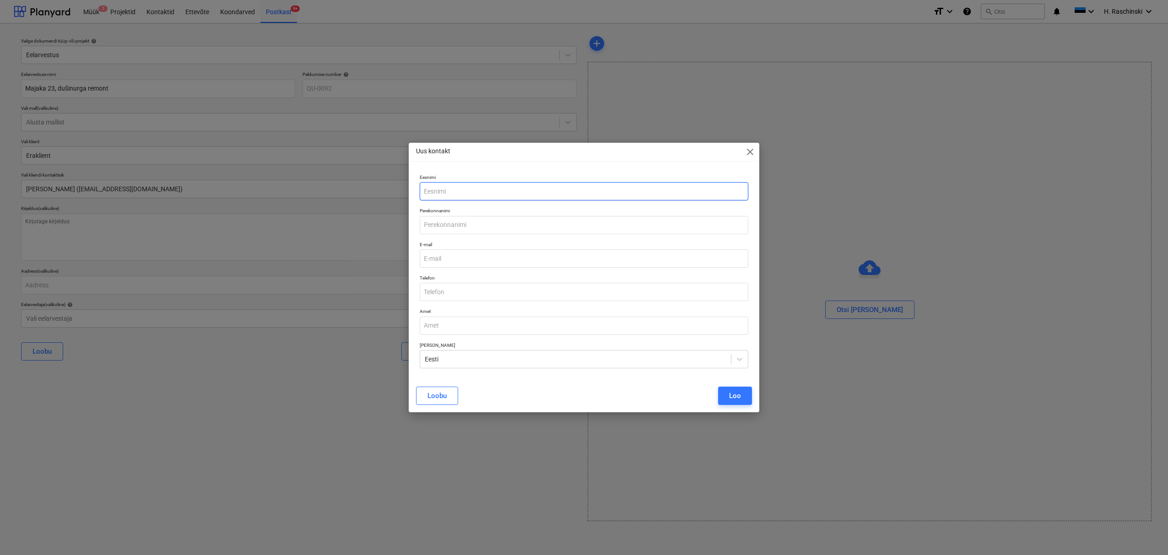
click at [461, 196] on input "text" at bounding box center [584, 191] width 329 height 18
type input "Tarmo"
type input "Tappo"
click at [452, 259] on input "email" at bounding box center [584, 258] width 329 height 18
type input "[EMAIL_ADDRESS][DOMAIN_NAME]"
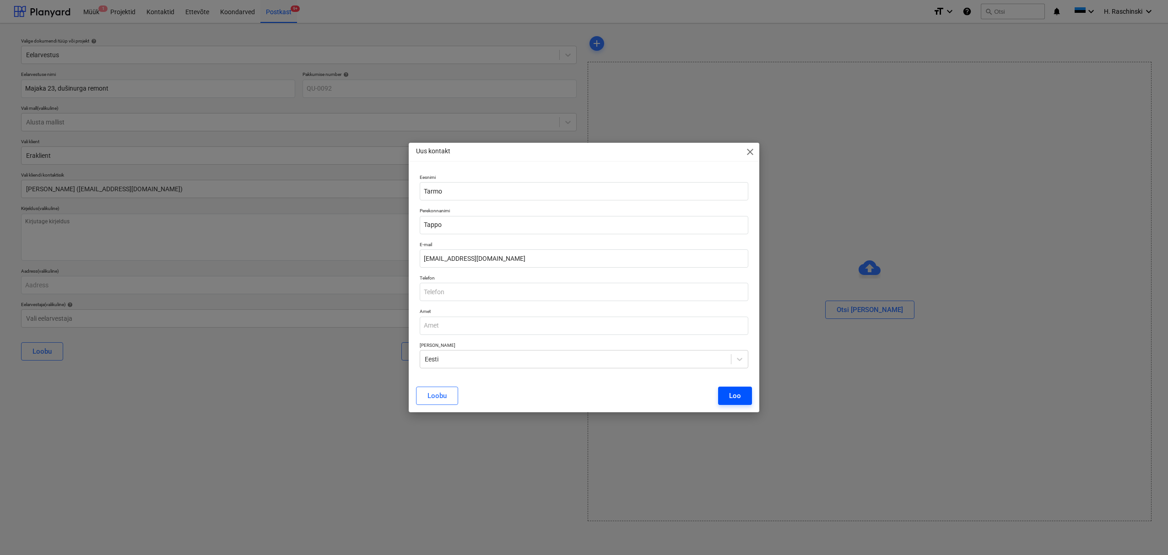
click at [735, 399] on div "Loo" at bounding box center [735, 396] width 12 height 12
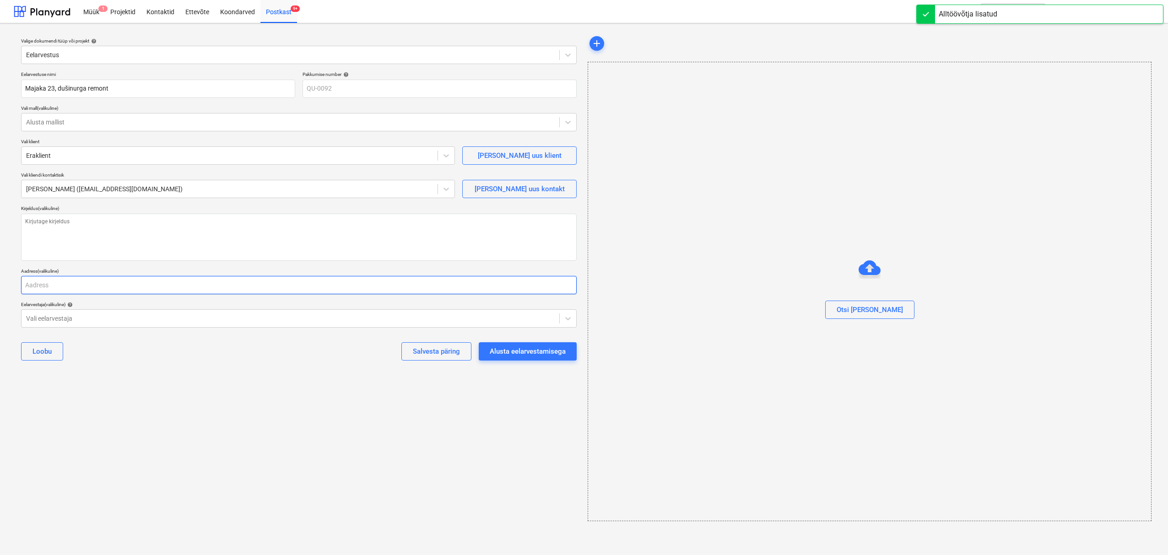
click at [102, 286] on input "text" at bounding box center [298, 285] width 555 height 18
type textarea "x"
type input "M"
type textarea "x"
type input "Ma"
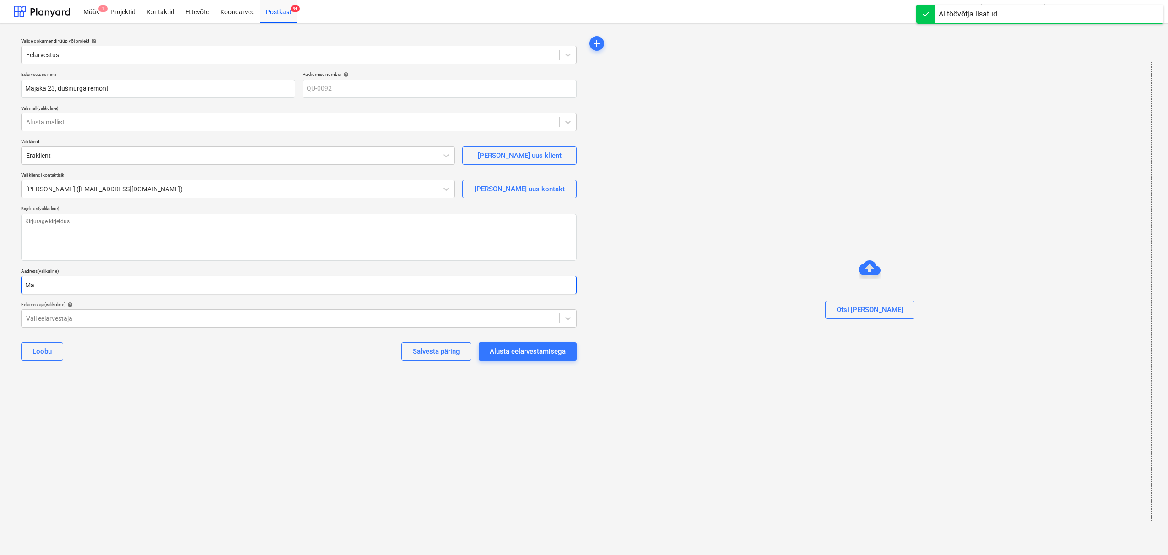
type textarea "x"
type input "[PERSON_NAME]"
type textarea "x"
type input "Majaka"
type textarea "x"
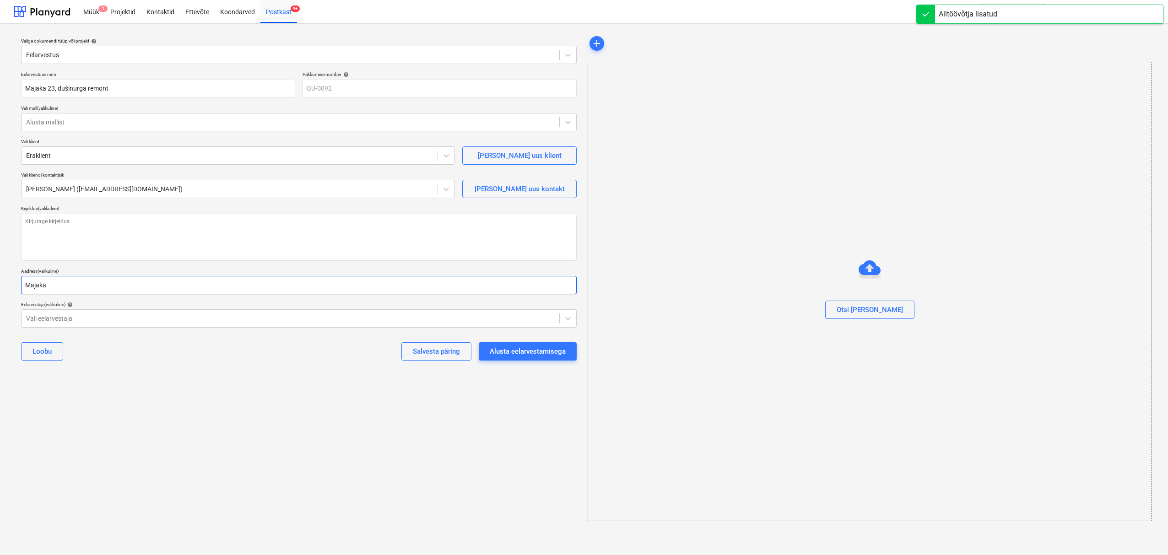
type input "Majaka"
type textarea "x"
type input "Majaka 2"
type textarea "x"
type input "[STREET_ADDRESS]"
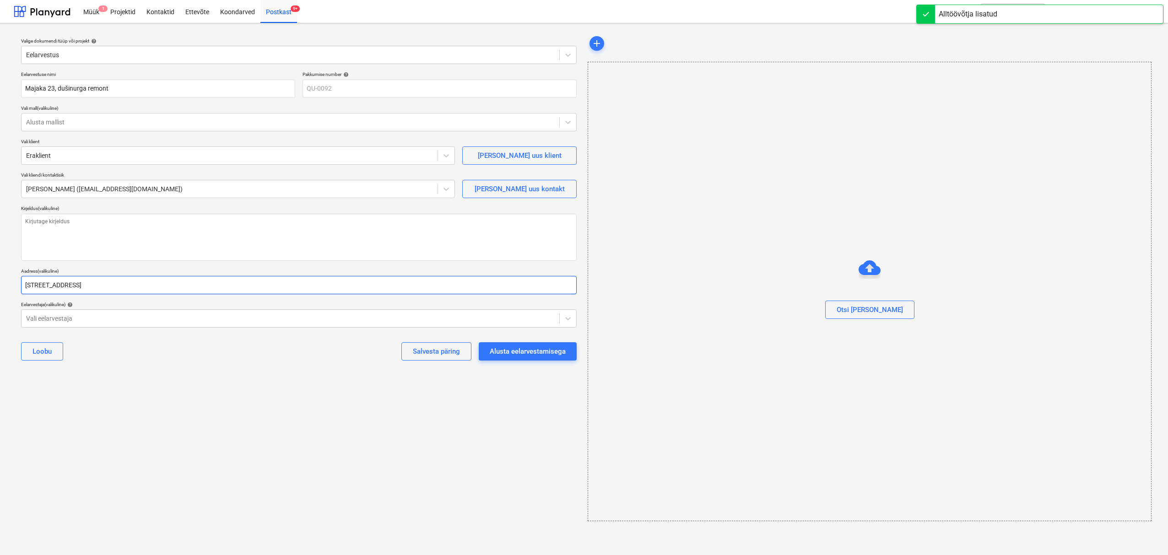
type textarea "x"
type input "[STREET_ADDRESS],"
type textarea "x"
type input "[STREET_ADDRESS],"
type textarea "x"
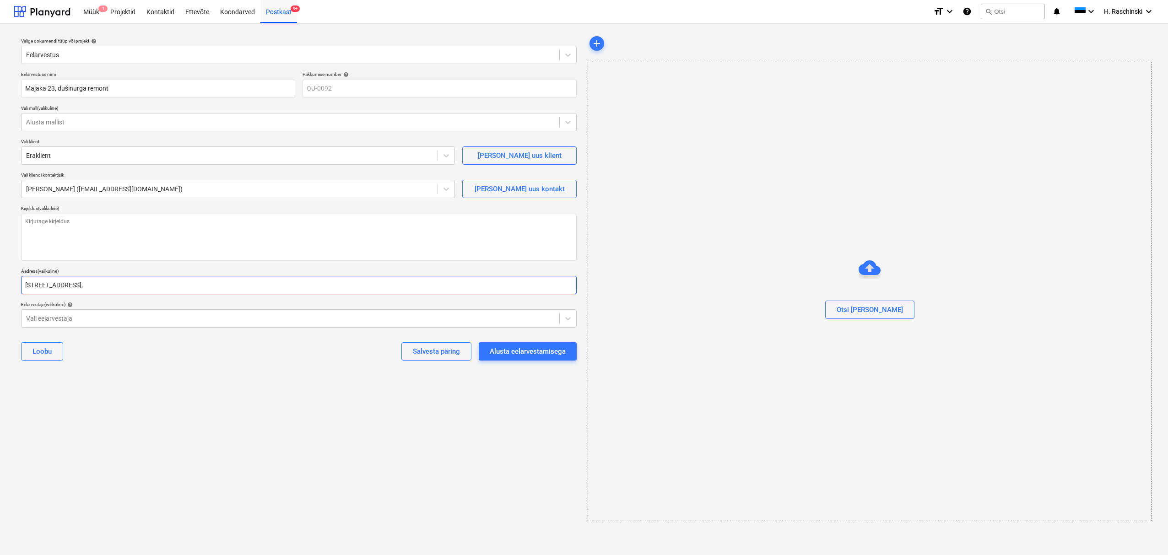
type input "[STREET_ADDRESS]"
type textarea "x"
type input "[STREET_ADDRESS]"
type textarea "x"
type input "[STREET_ADDRESS]"
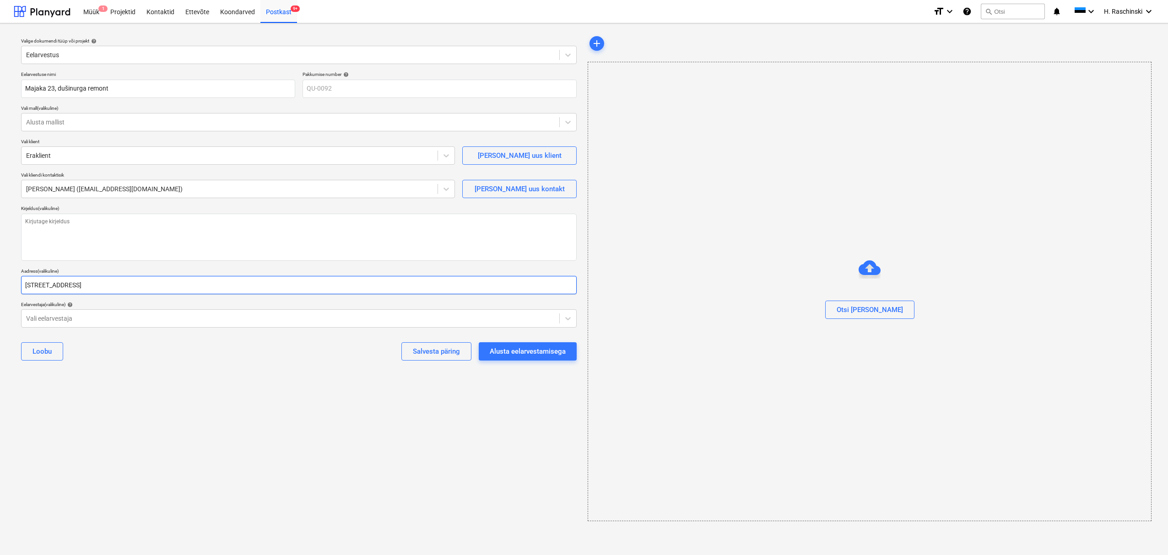
type textarea "x"
type input "[STREET_ADDRESS]"
type textarea "x"
type input "[STREET_ADDRESS]"
type textarea "x"
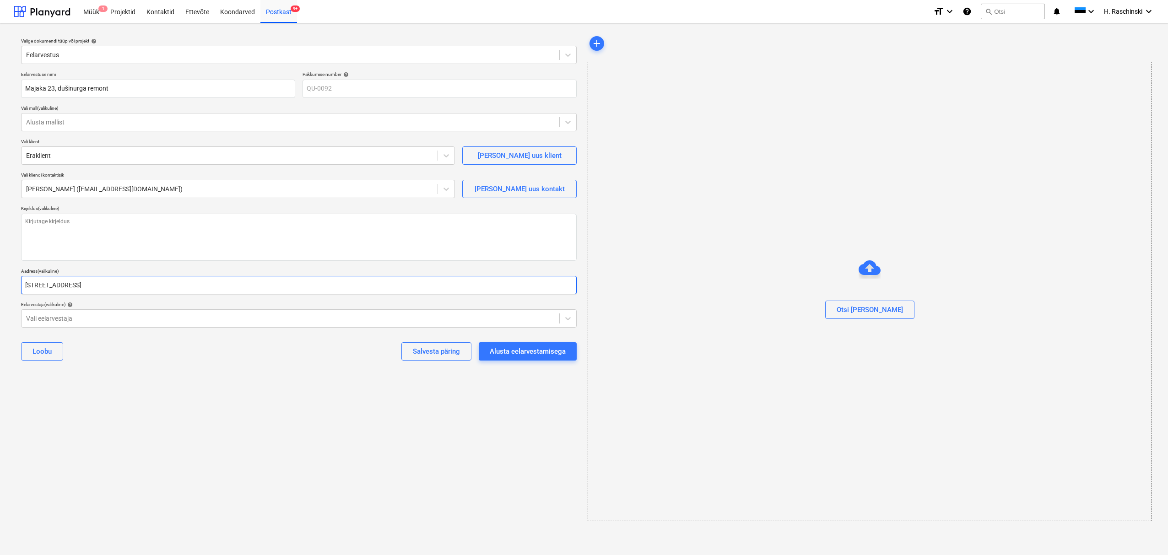
type input "[STREET_ADDRESS]"
type textarea "x"
type input "[STREET_ADDRESS]"
type textarea "x"
type input "heiko"
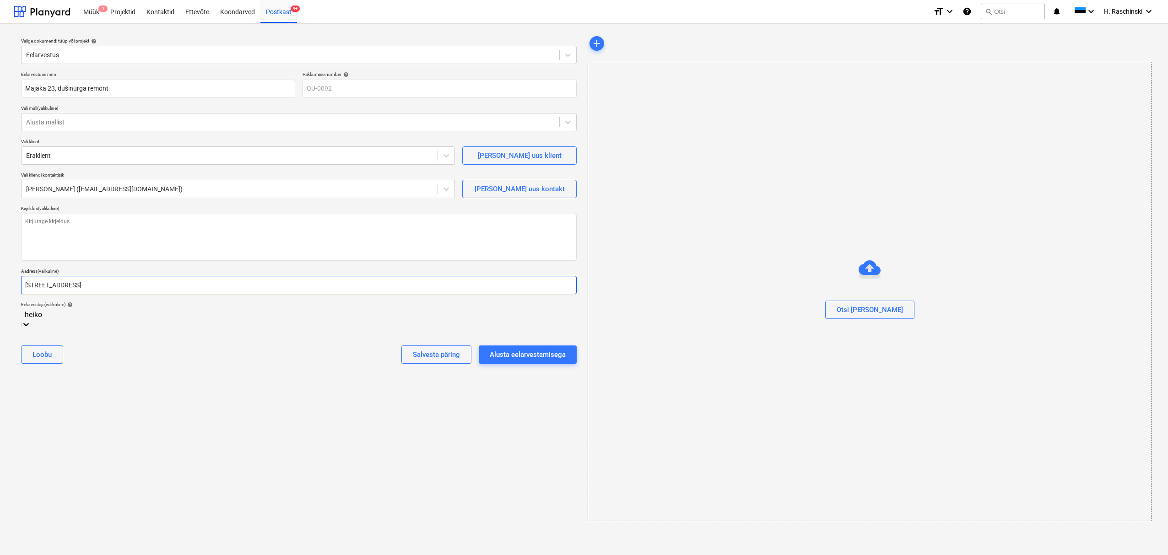
type textarea "x"
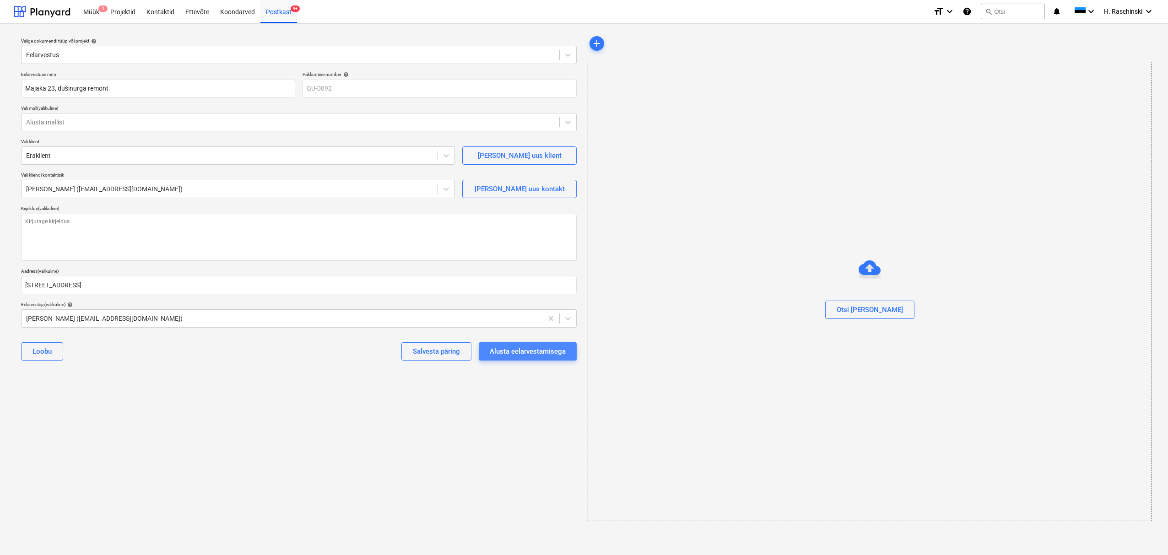
click at [521, 351] on div "Alusta eelarvestamisega" at bounding box center [528, 351] width 76 height 12
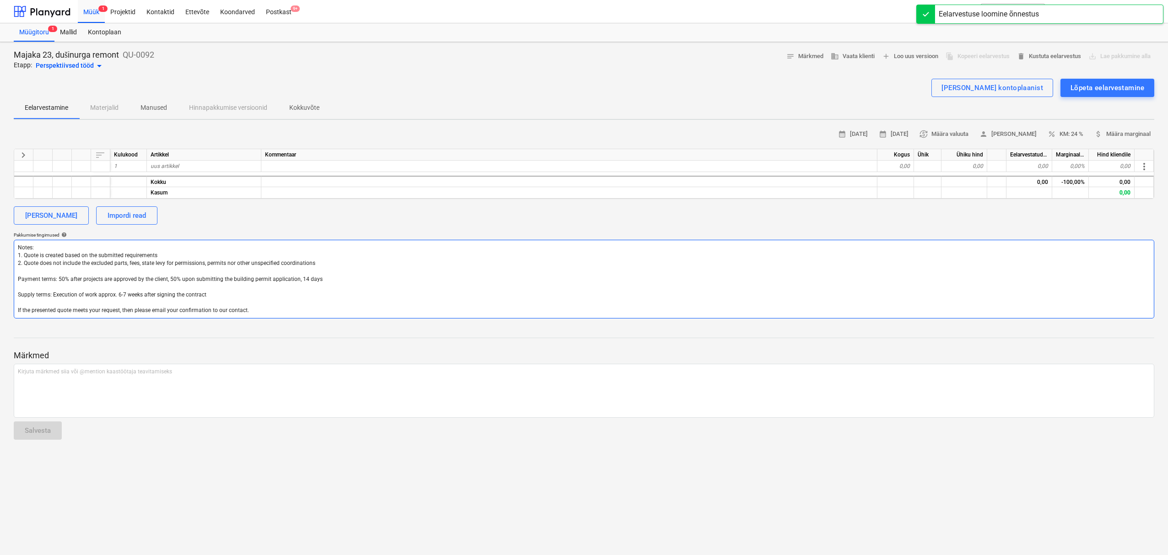
drag, startPoint x: 257, startPoint y: 312, endPoint x: 56, endPoint y: 234, distance: 215.6
click at [30, 235] on div "Pakkumise tingimused help Notes: 1. Quote is created based on the submitted req…" at bounding box center [584, 275] width 1140 height 86
type textarea "x"
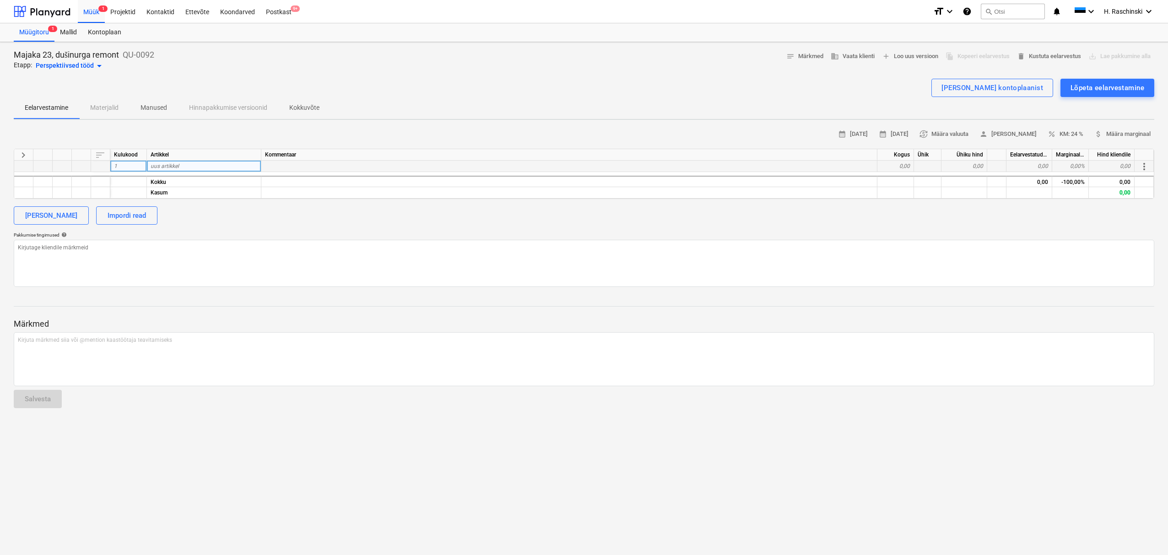
click at [204, 161] on div "uus artikkel" at bounding box center [204, 166] width 114 height 11
type textarea "x"
type input "S"
type input "Seintelt ja põrandalt ker.plaatide eemaldus ja utiliseerimine"
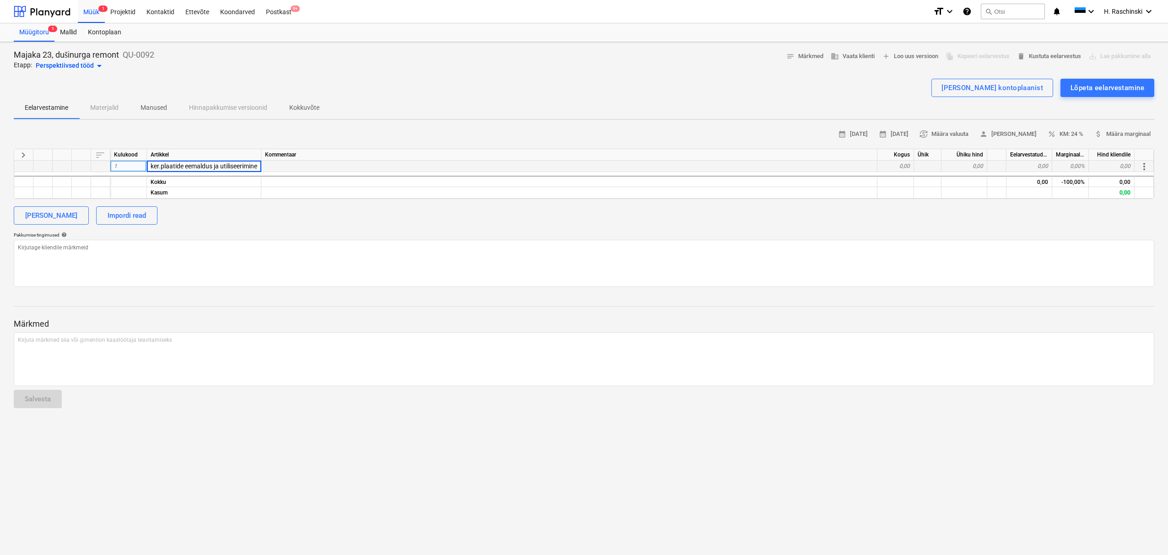
click at [245, 217] on div "[PERSON_NAME] Impordi read" at bounding box center [584, 215] width 1140 height 18
type textarea "x"
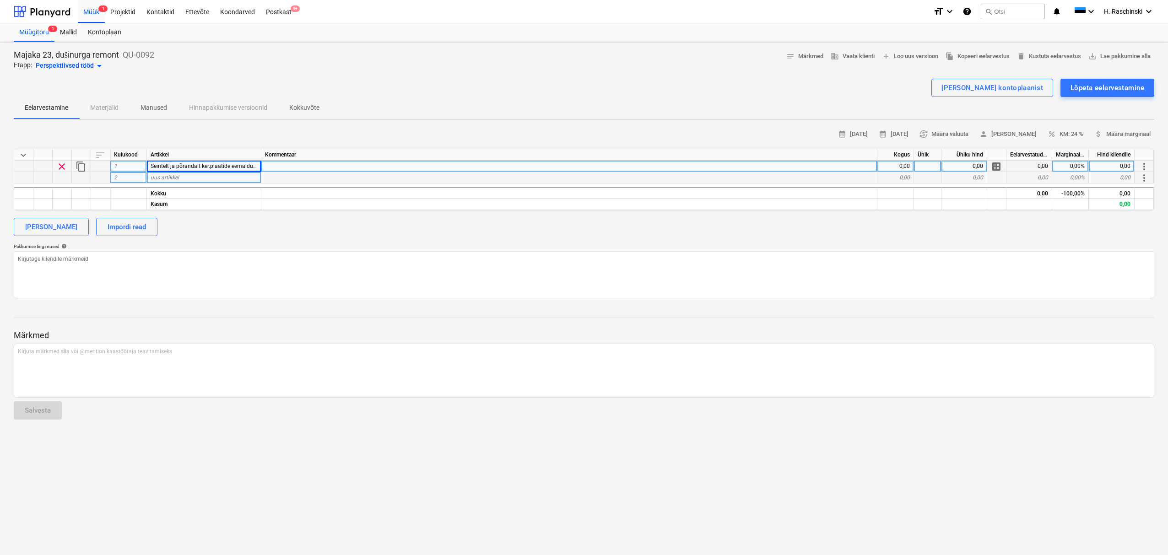
click at [180, 178] on div "uus artikkel" at bounding box center [204, 177] width 114 height 11
type input "Põrandatrapi vahetus"
click at [188, 242] on div "calendar_month [DATE] calendar_month [DATE] currency_exchange Määra valuuta per…" at bounding box center [584, 212] width 1140 height 171
type textarea "x"
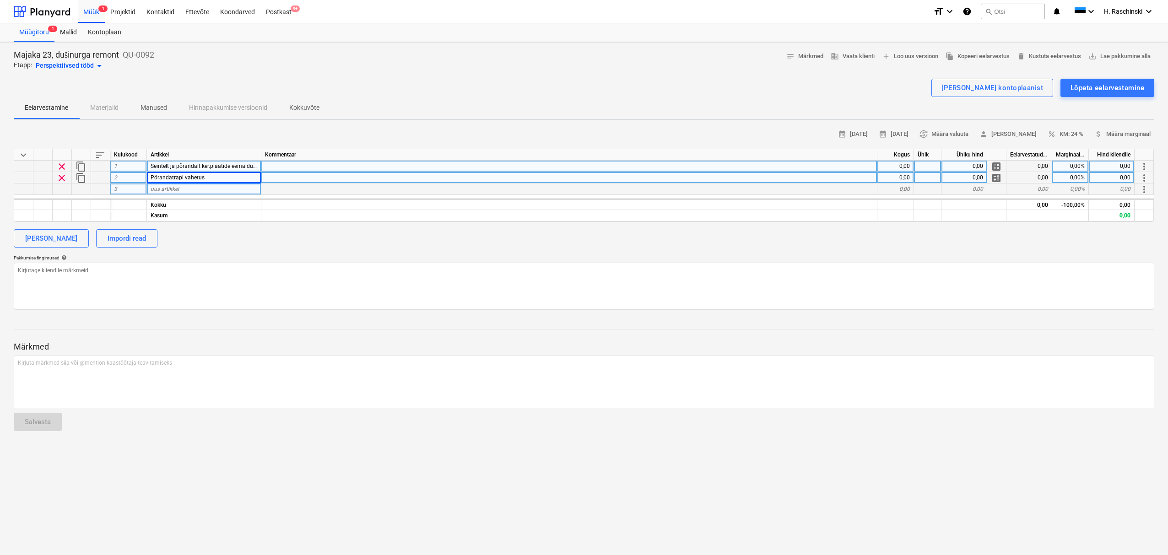
click at [161, 192] on span "uus artikkel" at bounding box center [165, 189] width 28 height 6
type input "Alusseinte taastamine"
click at [186, 243] on div "[PERSON_NAME] Impordi read" at bounding box center [584, 238] width 1140 height 18
type textarea "x"
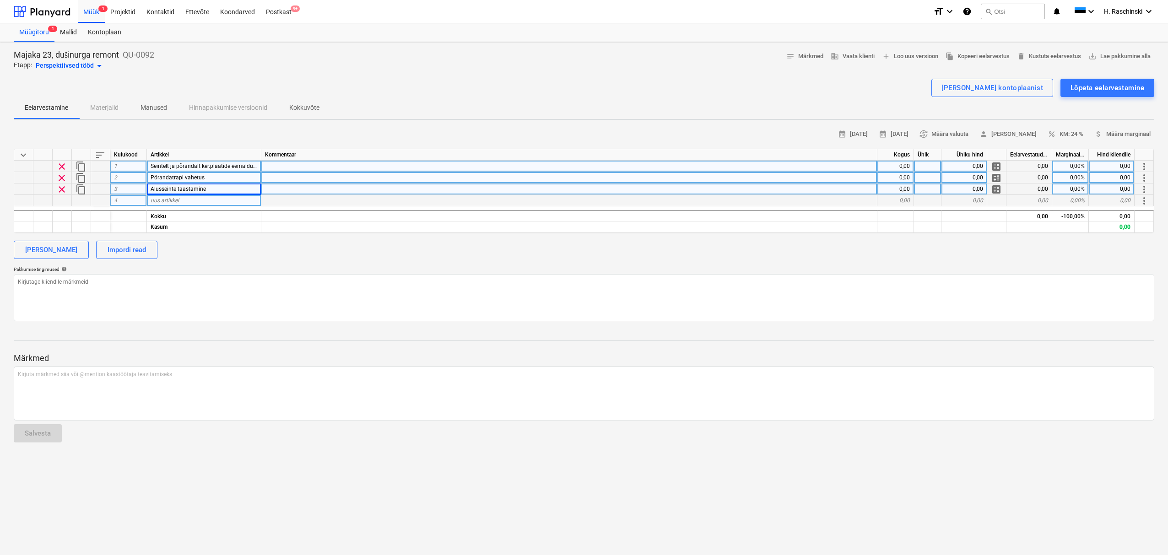
click at [169, 203] on span "uus artikkel" at bounding box center [165, 200] width 28 height 6
type input "Hüdroisolatsioon + plaatimine"
drag, startPoint x: 174, startPoint y: 253, endPoint x: 174, endPoint y: 236, distance: 17.9
click at [174, 253] on div "[PERSON_NAME] Impordi read" at bounding box center [584, 250] width 1140 height 18
type textarea "x"
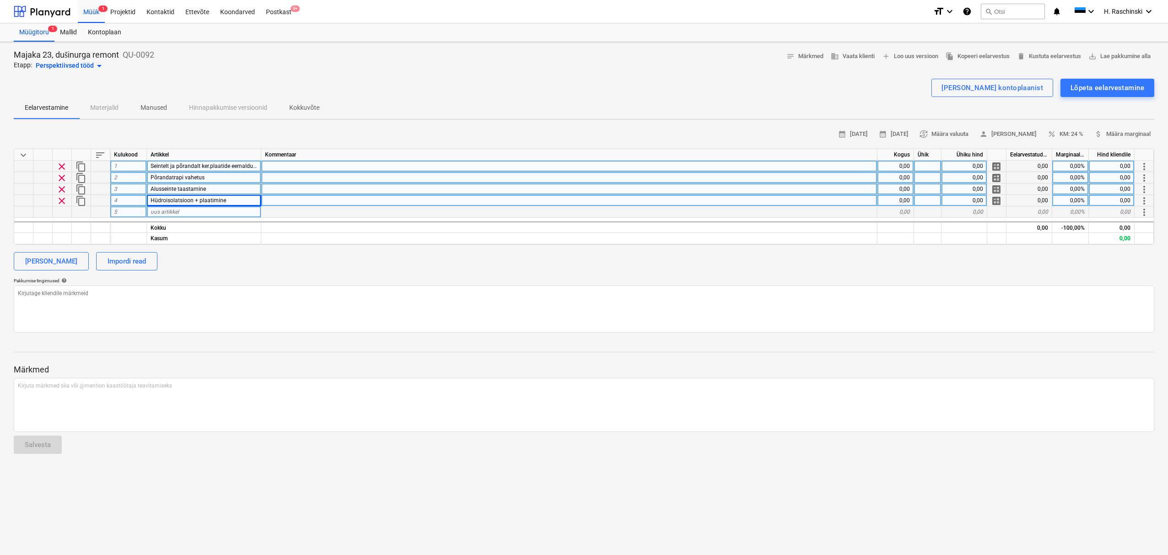
click at [167, 212] on span "uus artikkel" at bounding box center [165, 212] width 28 height 6
type input "Keraamilsed plaadid"
click at [212, 253] on div "[PERSON_NAME] Impordi read" at bounding box center [584, 261] width 1140 height 18
type textarea "x"
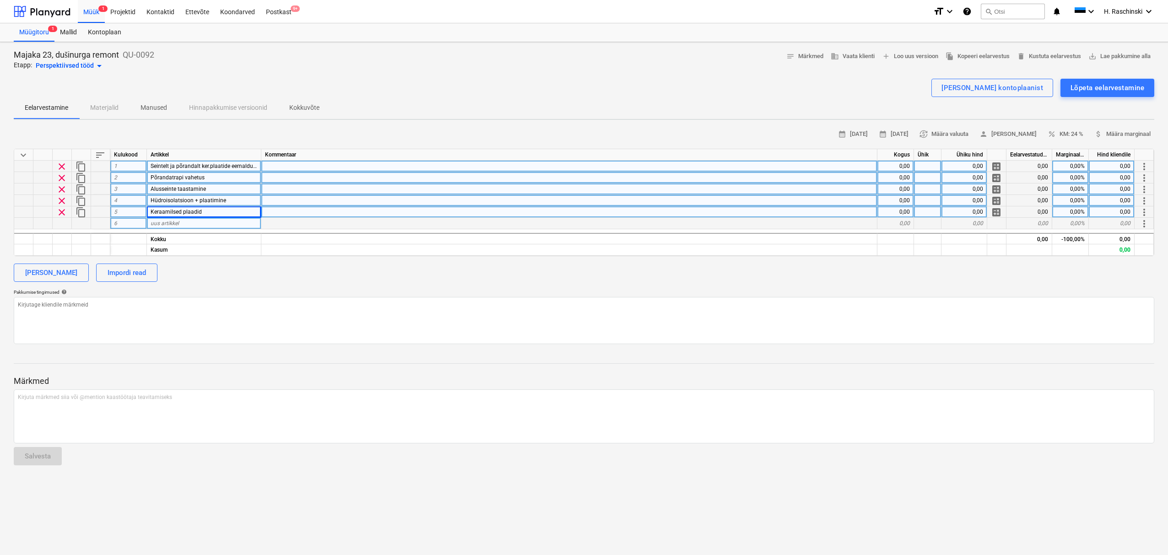
click at [186, 224] on div "uus artikkel" at bounding box center [204, 223] width 114 height 11
type input "San.tehnika montaaž/demontaaž"
click at [194, 276] on div "[PERSON_NAME] Impordi read" at bounding box center [584, 273] width 1140 height 18
type textarea "x"
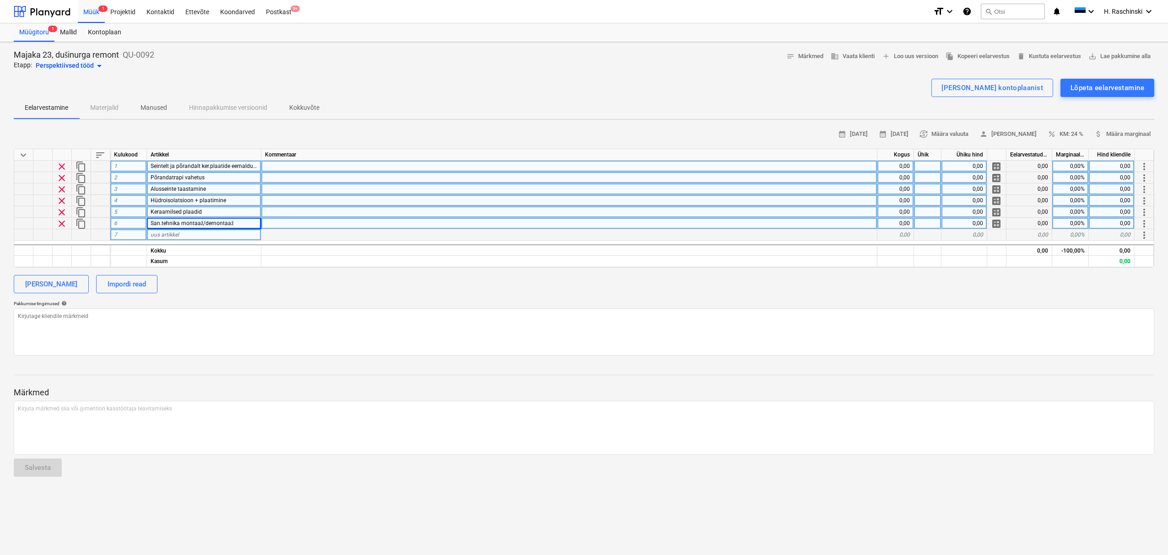
click at [172, 236] on span "uus artikkel" at bounding box center [165, 235] width 28 height 6
type input "Ripplae demontaaž/montaaž"
click at [232, 304] on div "Pakkumise tingimused help" at bounding box center [584, 304] width 1140 height 6
type textarea "x"
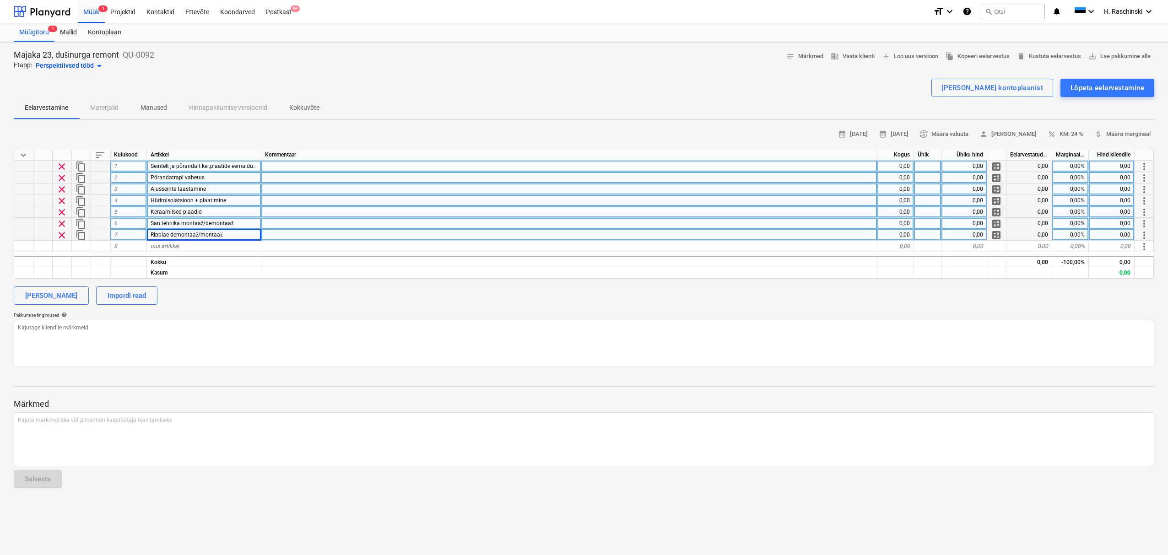
click at [895, 168] on div "0,00" at bounding box center [895, 166] width 37 height 11
type input "1"
type textarea "x"
type input "kmp"
type textarea "x"
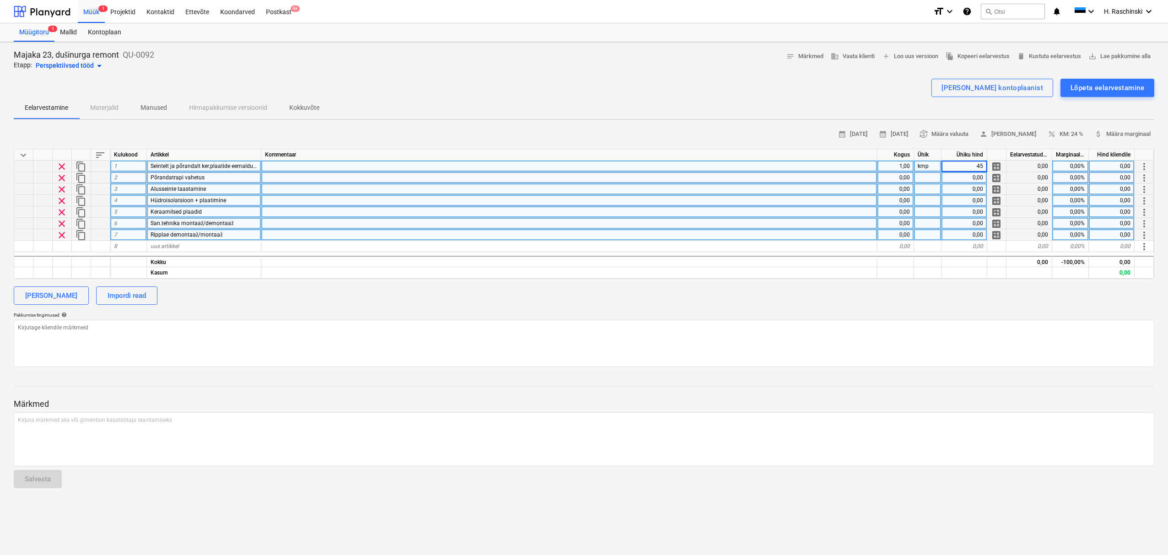
type input "450"
type textarea "x"
click at [910, 178] on div "0,00" at bounding box center [895, 177] width 37 height 11
type input "1"
type textarea "x"
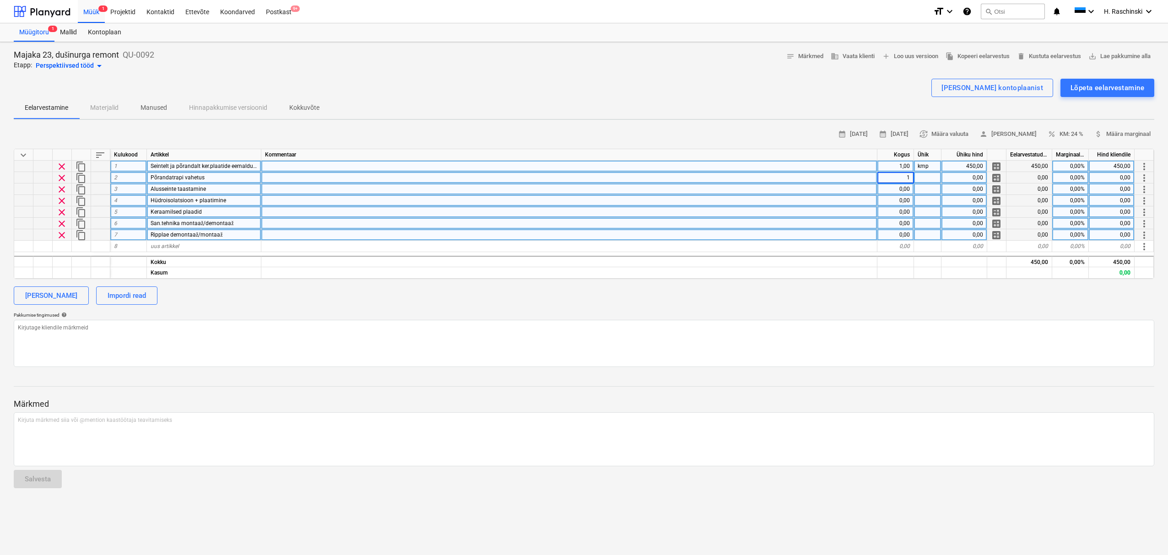
click at [920, 178] on div at bounding box center [927, 177] width 27 height 11
type input "275"
type textarea "x"
click at [248, 189] on div "Alusseinte taastamine" at bounding box center [204, 188] width 114 height 11
type input "Alusseinte taastamine, kipsi parandused"
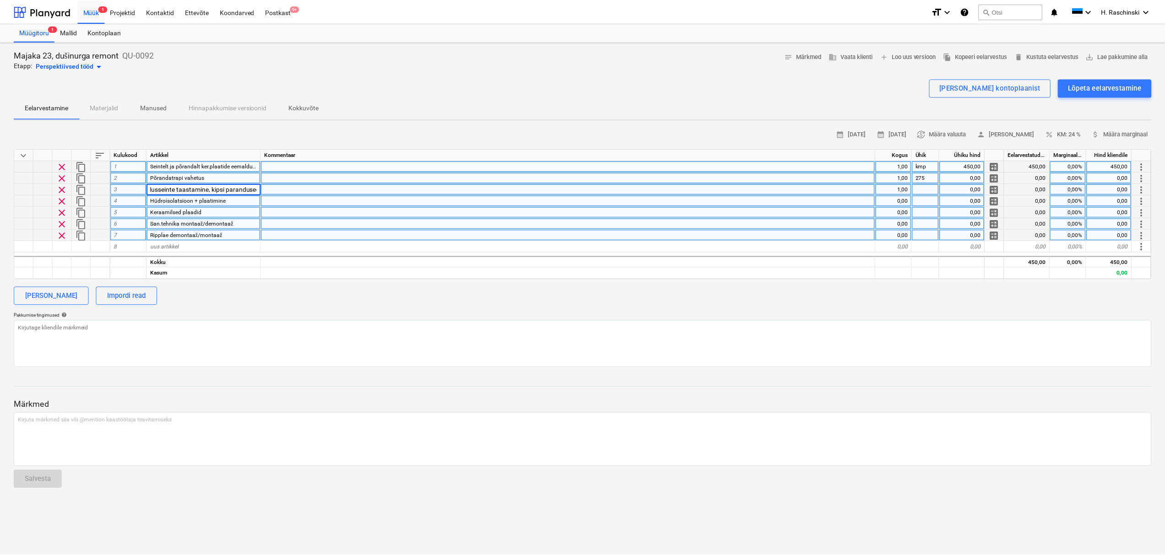
scroll to position [0, 8]
type textarea "x"
click at [923, 191] on div at bounding box center [927, 188] width 27 height 11
click at [959, 175] on div "0,00" at bounding box center [964, 177] width 46 height 11
type input "275"
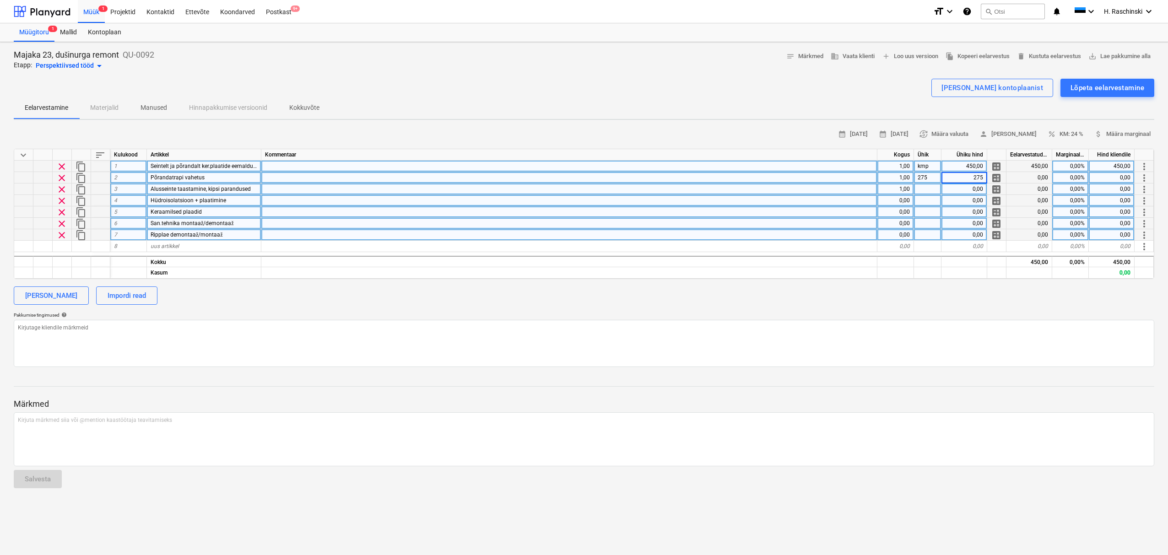
type textarea "x"
click at [922, 175] on div "275" at bounding box center [927, 177] width 27 height 11
type input "kmp"
type textarea "x"
type input "200"
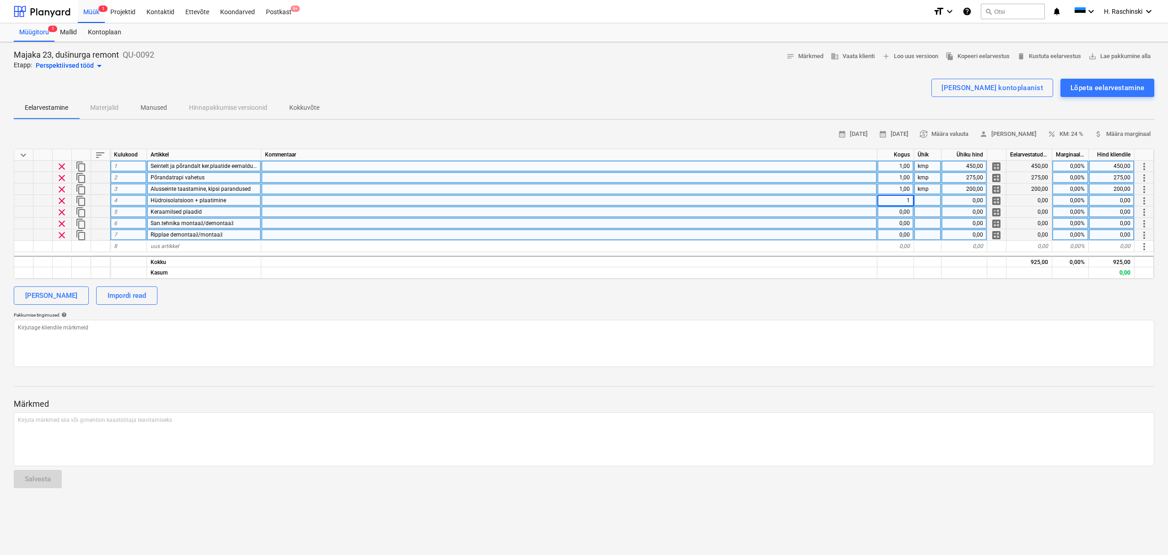
type textarea "x"
type input "kmp"
type textarea "x"
click at [1062, 152] on div "Marginaal, %" at bounding box center [1070, 154] width 37 height 11
click at [1117, 135] on span "attach_money Määra marginaal" at bounding box center [1122, 134] width 56 height 11
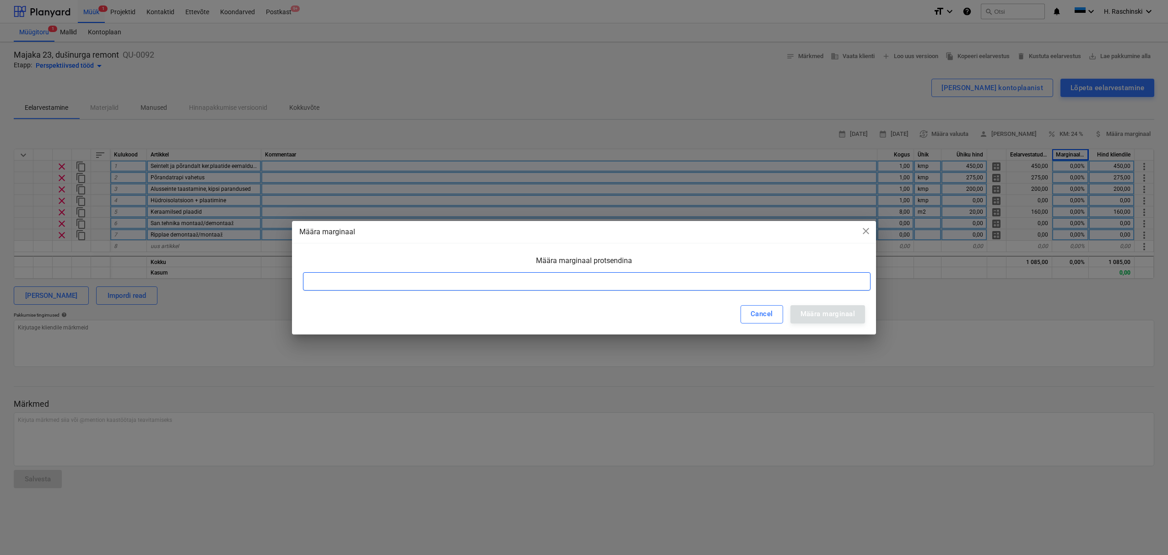
click at [689, 288] on input at bounding box center [586, 281] width 567 height 18
type input "10"
click at [841, 317] on div "Määra marginaal" at bounding box center [827, 314] width 54 height 12
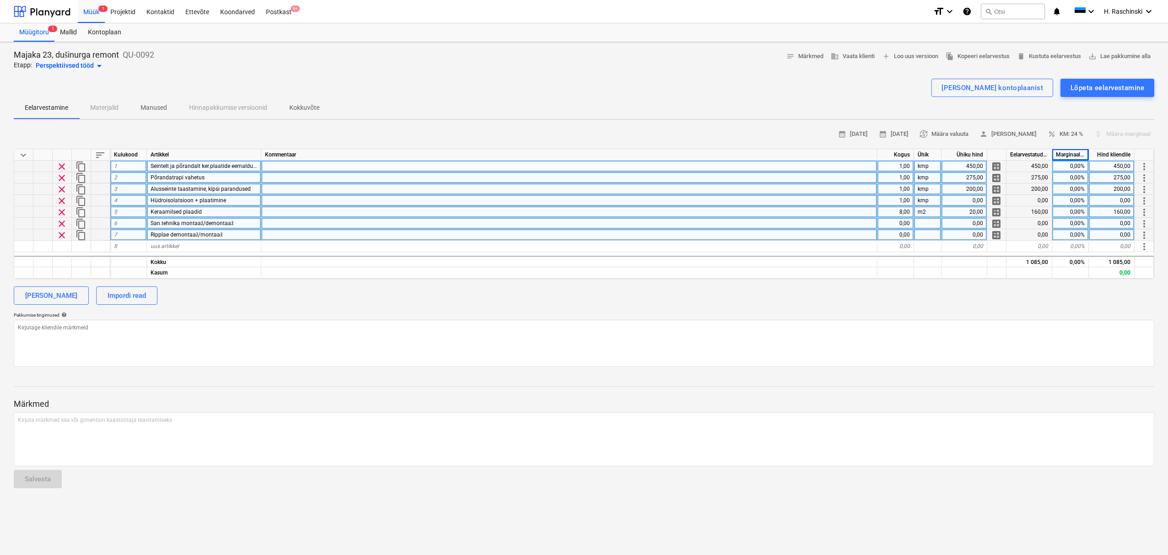
type textarea "x"
click at [231, 243] on div "uus artikkel" at bounding box center [204, 246] width 114 height 11
type input "Lõppkoristus"
click at [904, 246] on div "0,00" at bounding box center [895, 246] width 37 height 11
type textarea "x"
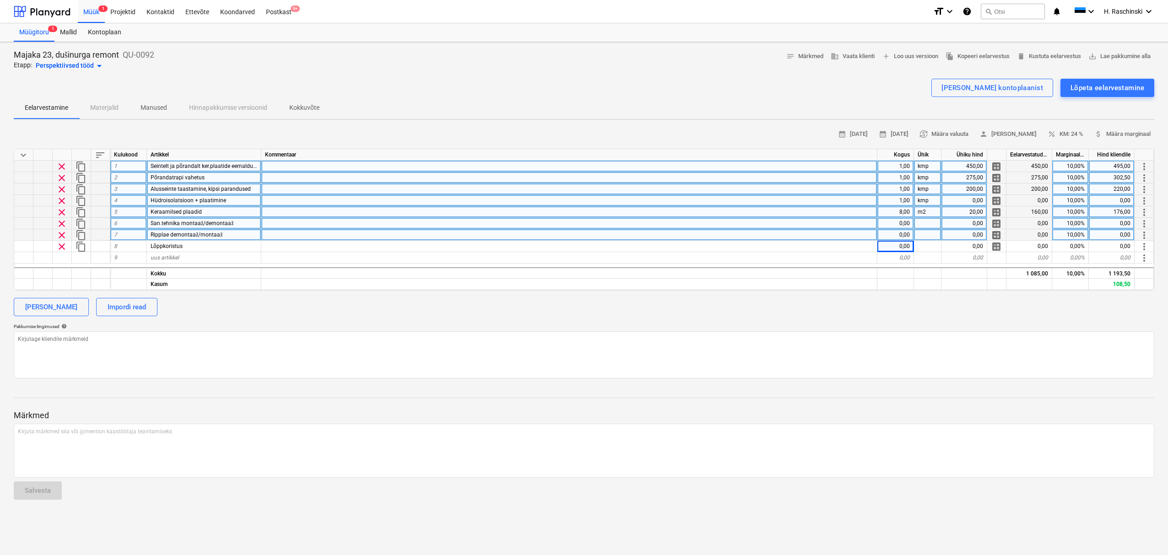
click at [905, 228] on div "0,00" at bounding box center [895, 223] width 37 height 11
type input "1"
type textarea "x"
click at [922, 228] on div at bounding box center [927, 223] width 27 height 11
type input "kmp"
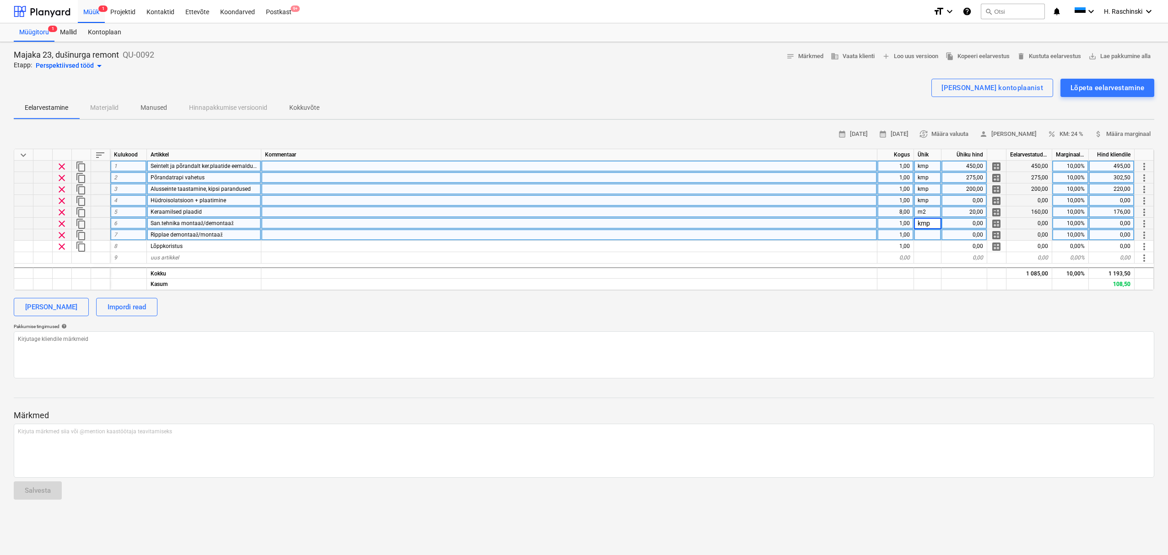
type textarea "x"
type input "kmp"
type textarea "x"
click at [861, 328] on div "Pakkumise tingimused help" at bounding box center [584, 327] width 1140 height 6
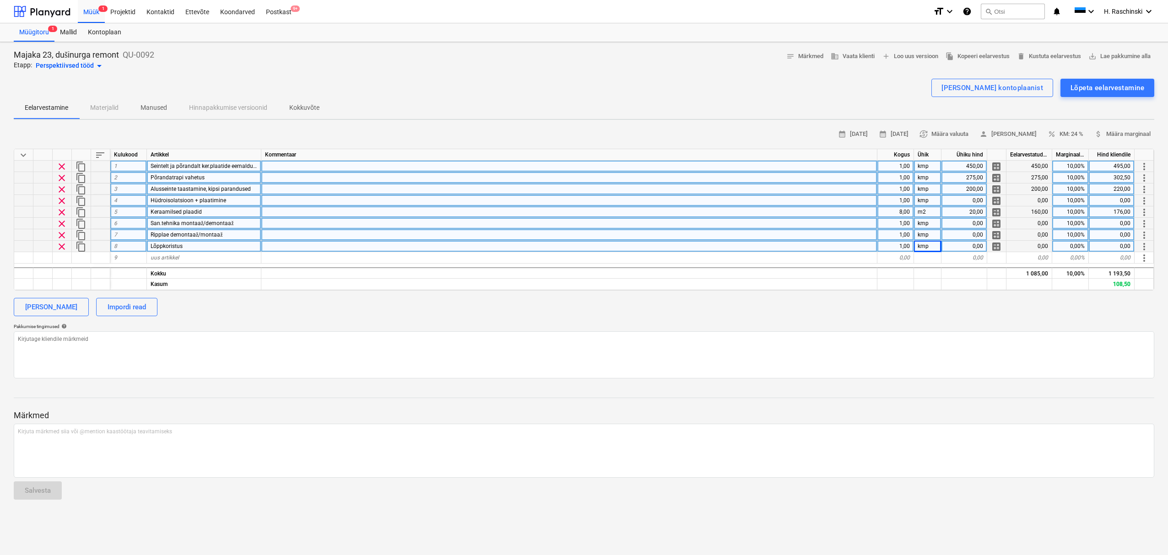
click at [963, 246] on div "0,00" at bounding box center [964, 246] width 46 height 11
type input "60"
type textarea "x"
type input "125"
type textarea "x"
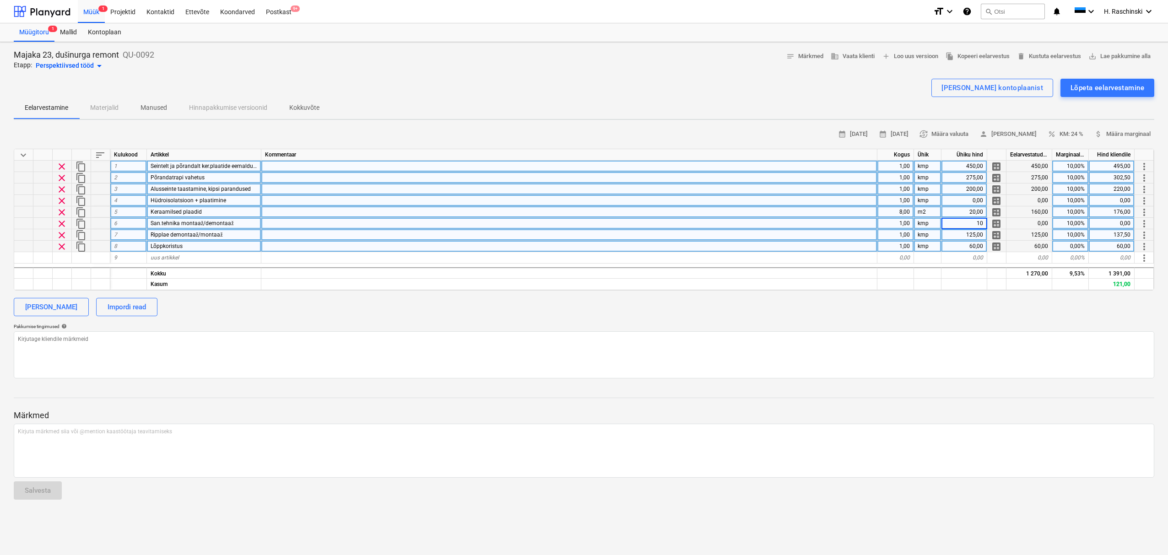
type input "100"
type textarea "x"
type input "768"
type textarea "x"
click at [964, 314] on div "[PERSON_NAME] Impordi read" at bounding box center [584, 307] width 1140 height 18
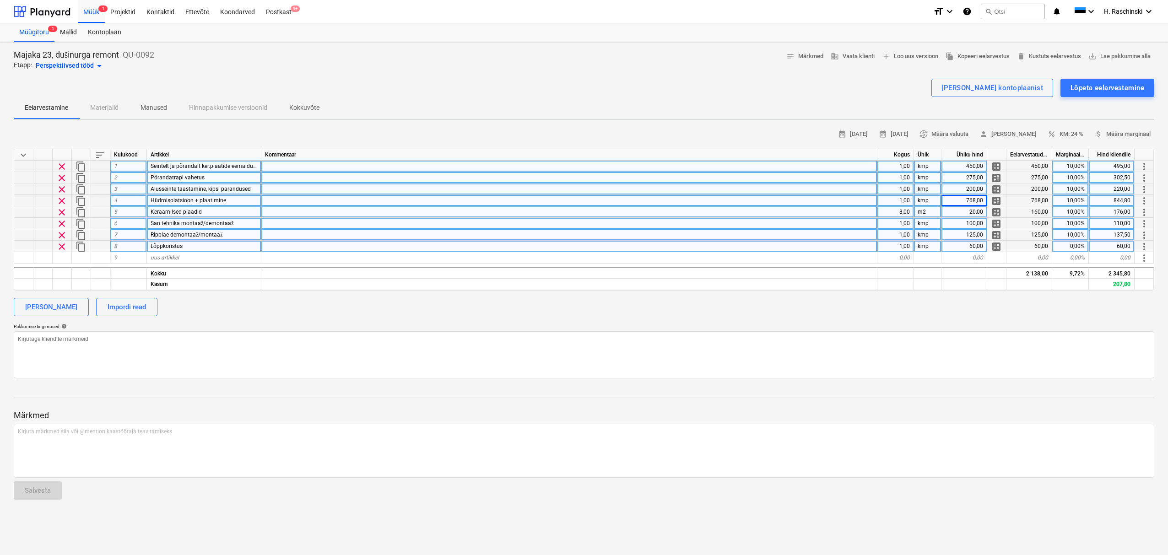
click at [900, 210] on div "8,00" at bounding box center [895, 211] width 37 height 11
click at [985, 307] on div "[PERSON_NAME] Impordi read" at bounding box center [584, 307] width 1140 height 18
click at [966, 202] on div "768,00" at bounding box center [964, 200] width 46 height 11
click at [979, 319] on div "calendar_month [DATE] calendar_month [DATE] currency_exchange Määra valuuta per…" at bounding box center [584, 252] width 1140 height 251
click at [1087, 92] on div "Lõpeta eelarvestamine" at bounding box center [1107, 88] width 74 height 12
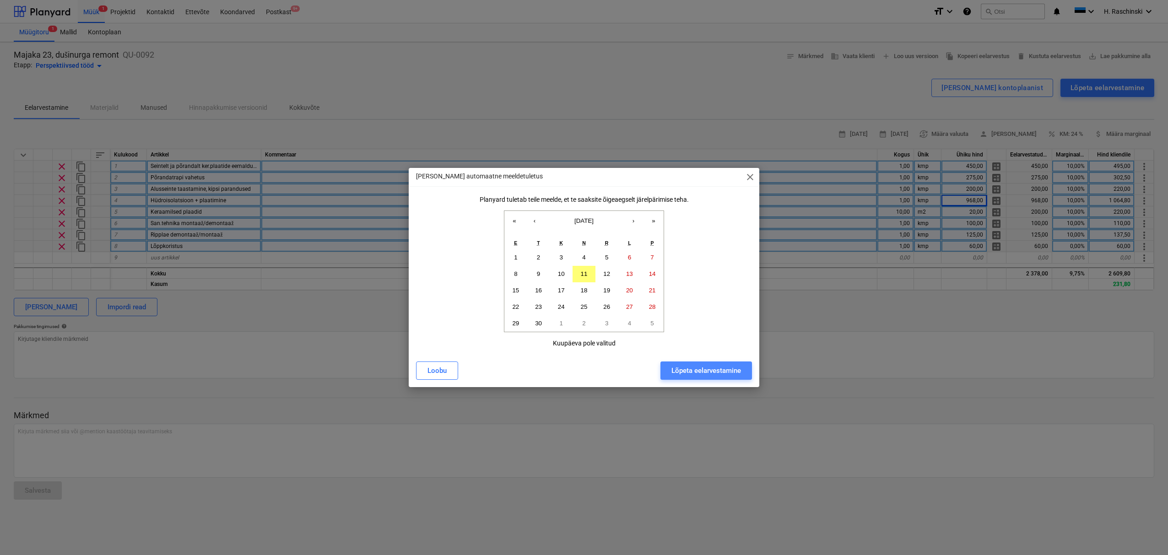
click at [728, 367] on div "Lõpeta eelarvestamine" at bounding box center [706, 371] width 70 height 12
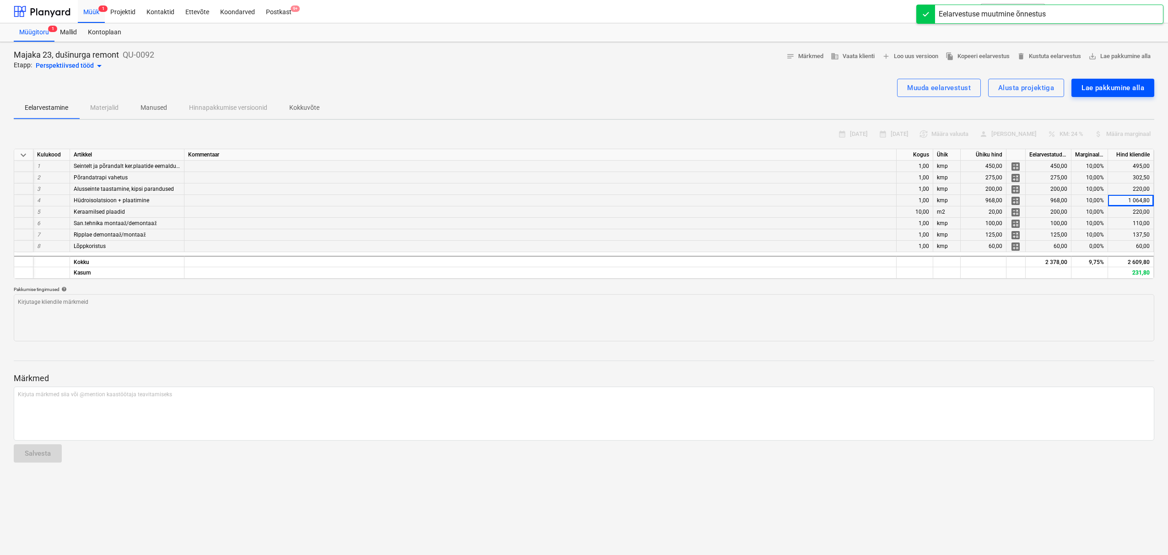
click at [1091, 95] on button "Lae pakkumine alla" at bounding box center [1112, 88] width 83 height 18
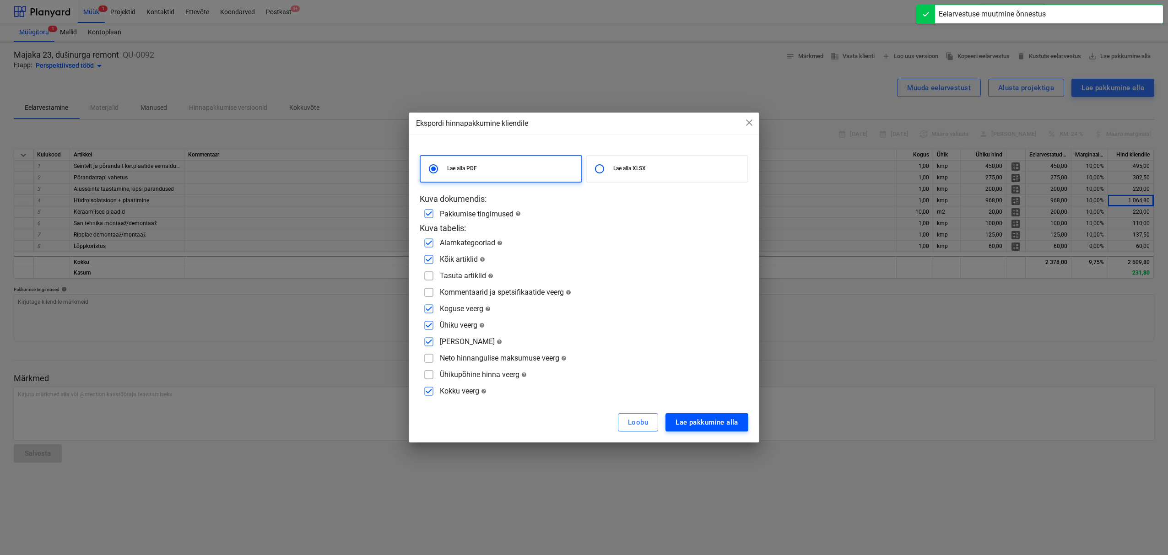
click at [706, 421] on div "Lae pakkumine alla" at bounding box center [706, 422] width 63 height 12
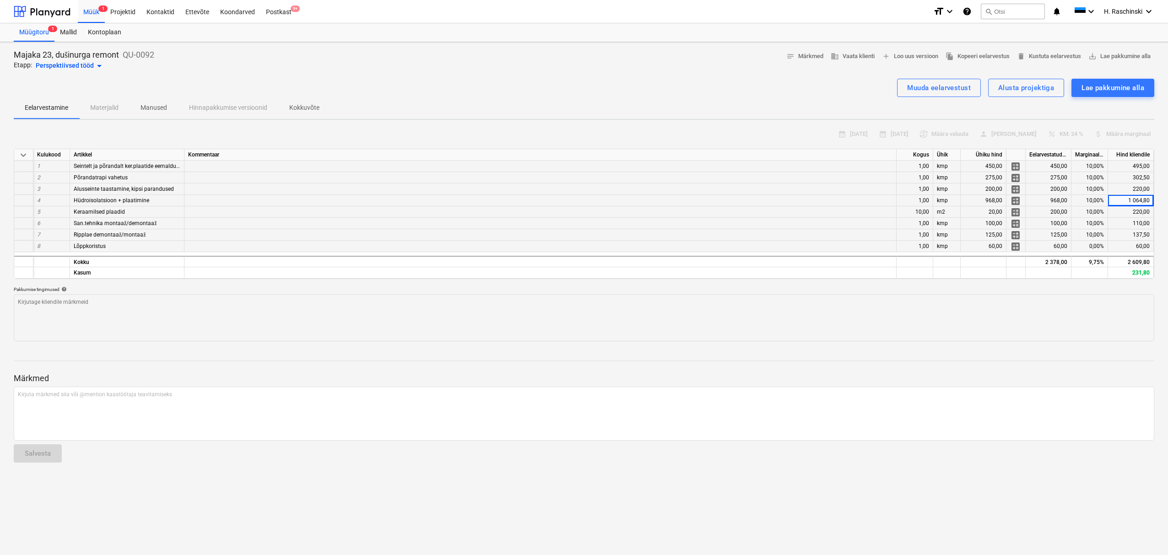
click at [88, 66] on div "Perspektiivsed tööd arrow_drop_down" at bounding box center [70, 65] width 69 height 11
click at [58, 155] on div "Saadetud pakkumised" at bounding box center [55, 158] width 83 height 16
drag, startPoint x: 124, startPoint y: 12, endPoint x: 130, endPoint y: 5, distance: 9.7
click at [124, 12] on div "Projektid" at bounding box center [123, 11] width 36 height 23
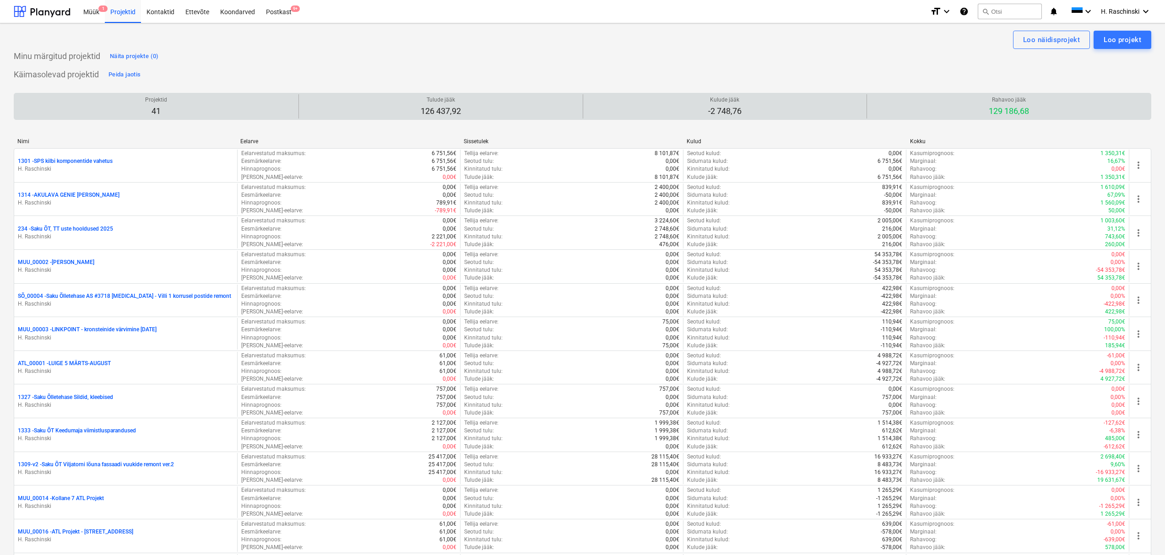
scroll to position [793, 0]
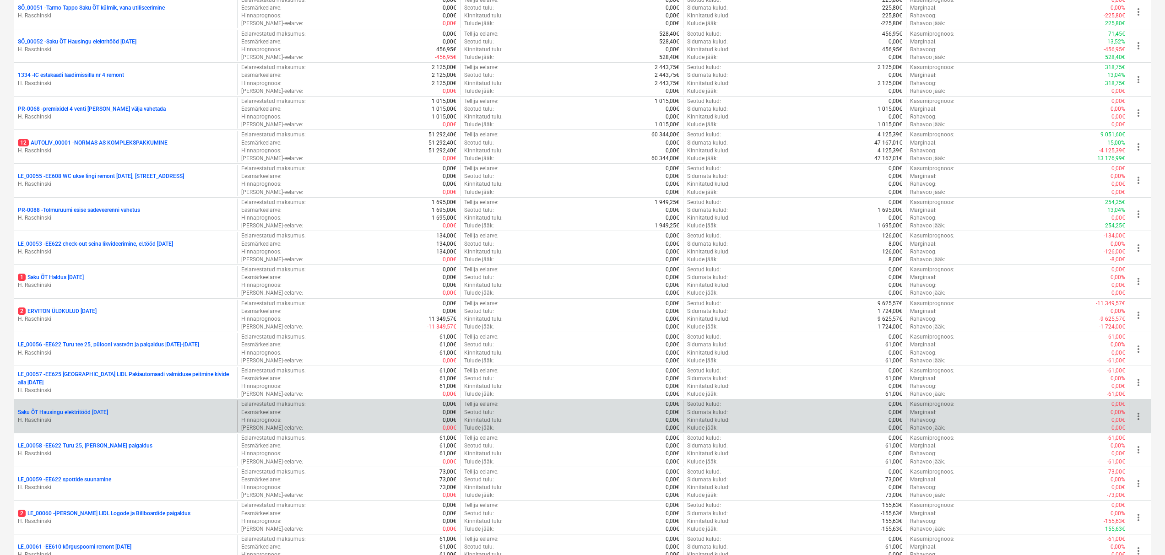
click at [103, 410] on p "Saku ÕT Hausingu elektritööd [DATE]" at bounding box center [63, 413] width 90 height 8
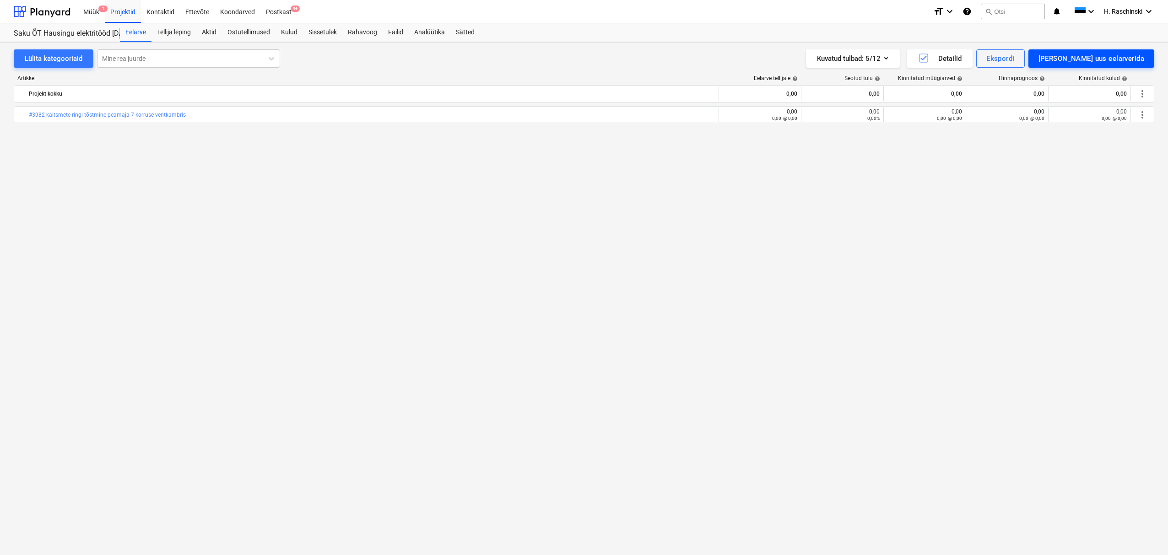
click at [1126, 58] on div "[PERSON_NAME] uus eelarverida" at bounding box center [1091, 59] width 106 height 12
click at [1093, 101] on div "[PERSON_NAME]" at bounding box center [1097, 97] width 113 height 16
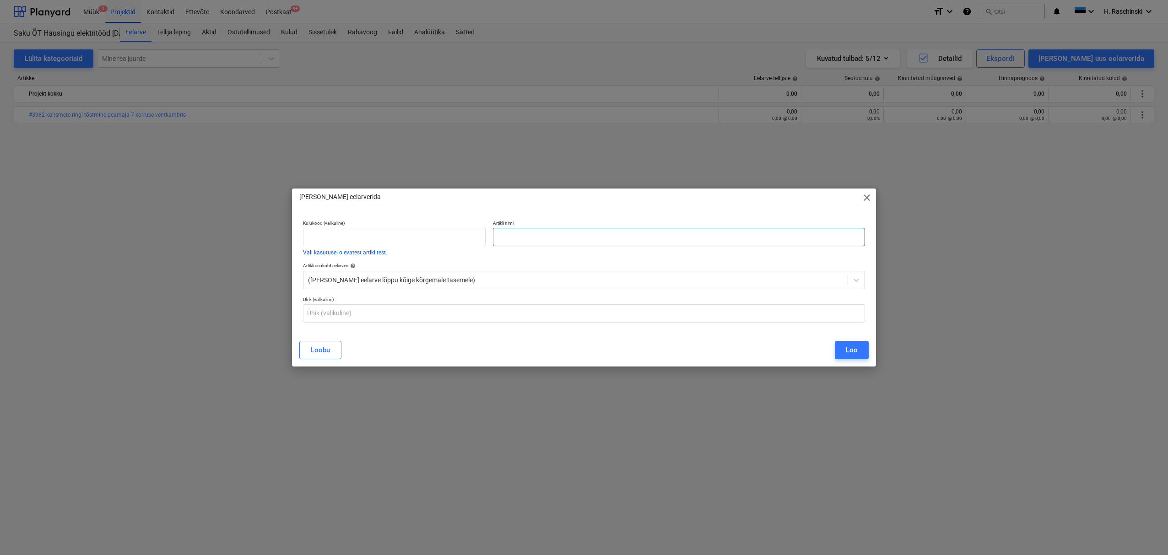
click at [597, 238] on input "text" at bounding box center [679, 237] width 372 height 18
paste input "#3978 kääris lambid läbi"
click at [539, 311] on input "text" at bounding box center [584, 313] width 562 height 18
click at [841, 350] on button "Loo" at bounding box center [852, 350] width 34 height 18
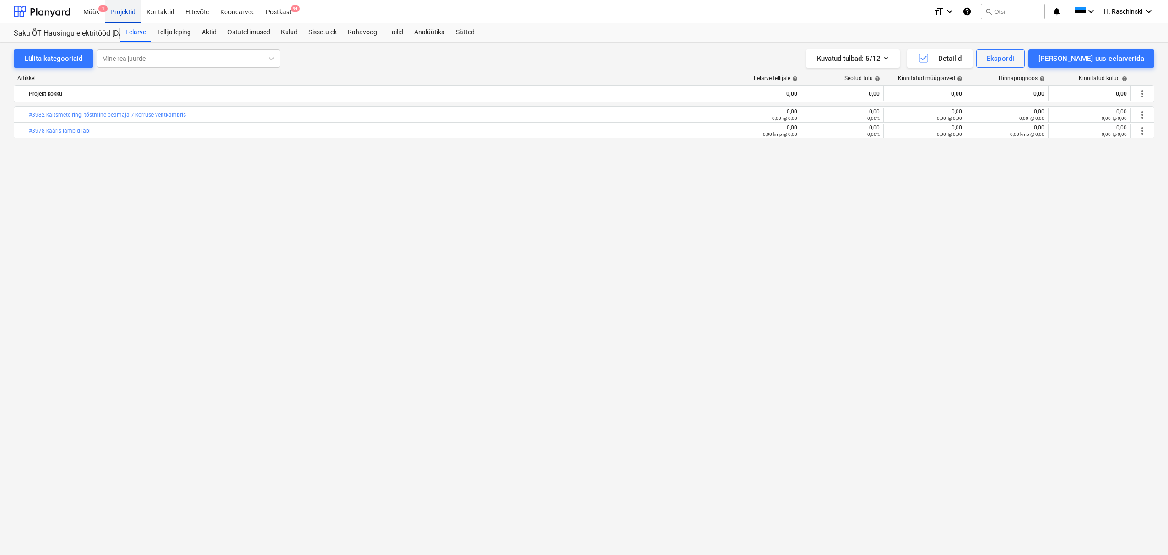
click at [118, 18] on div "Projektid" at bounding box center [123, 11] width 36 height 23
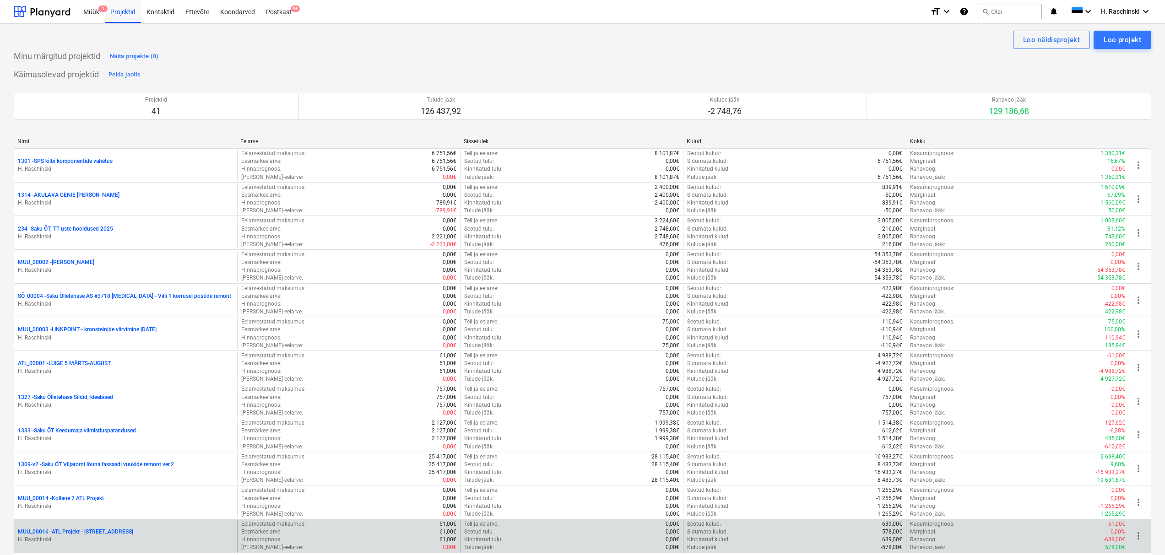
scroll to position [0, 0]
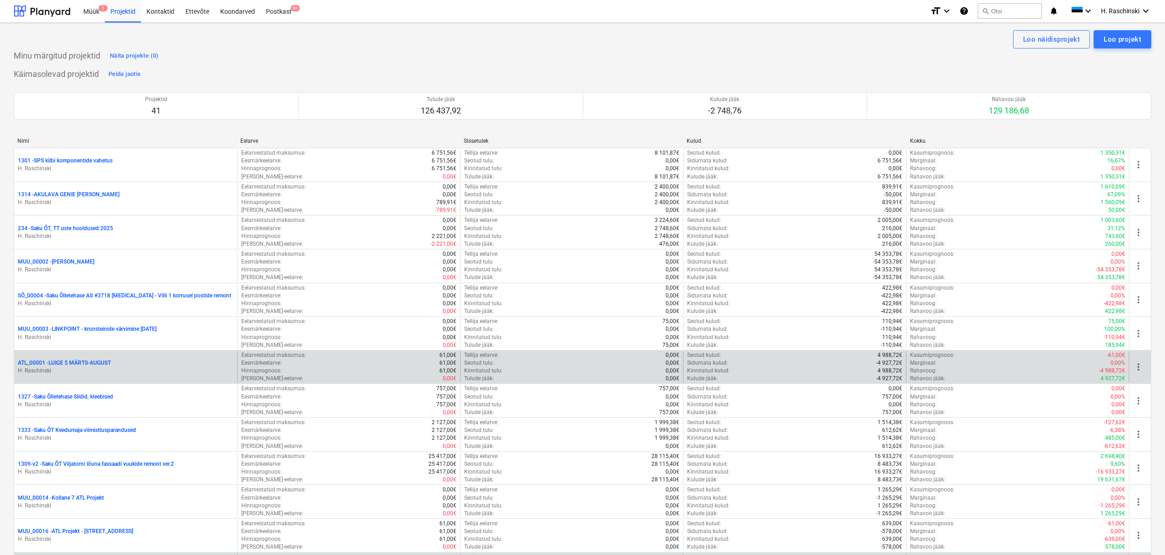
click at [98, 364] on p "ATL_00001 - LUIGE 5 MÄRTS-AUGUST" at bounding box center [64, 363] width 93 height 8
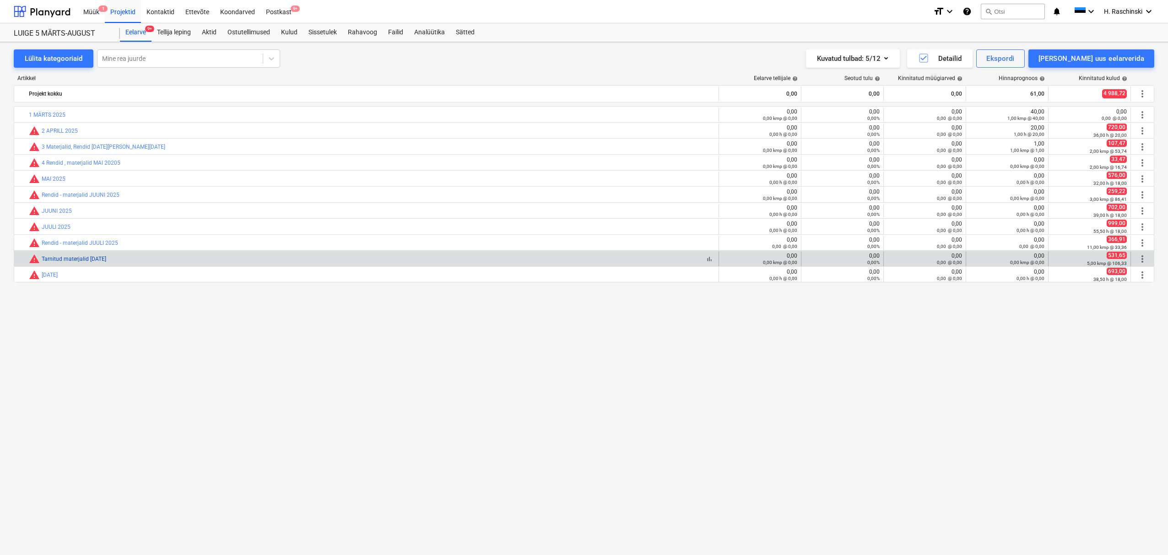
click at [81, 261] on link "Tarnitud materjalid [DATE]" at bounding box center [74, 259] width 65 height 6
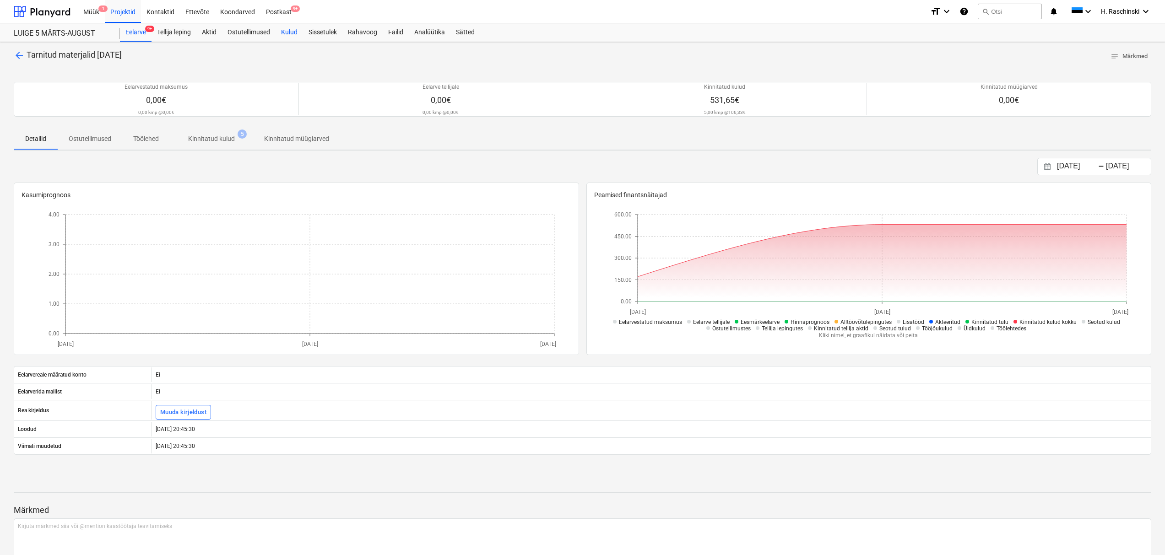
click at [293, 32] on div "Kulud" at bounding box center [288, 32] width 27 height 18
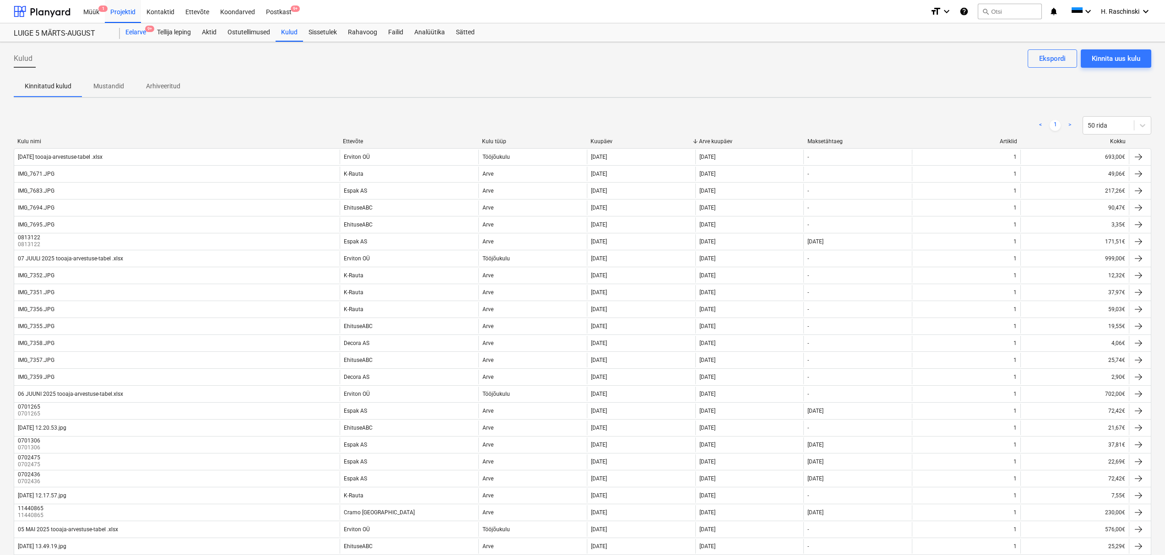
click at [138, 36] on div "Eelarve 9+" at bounding box center [136, 32] width 32 height 18
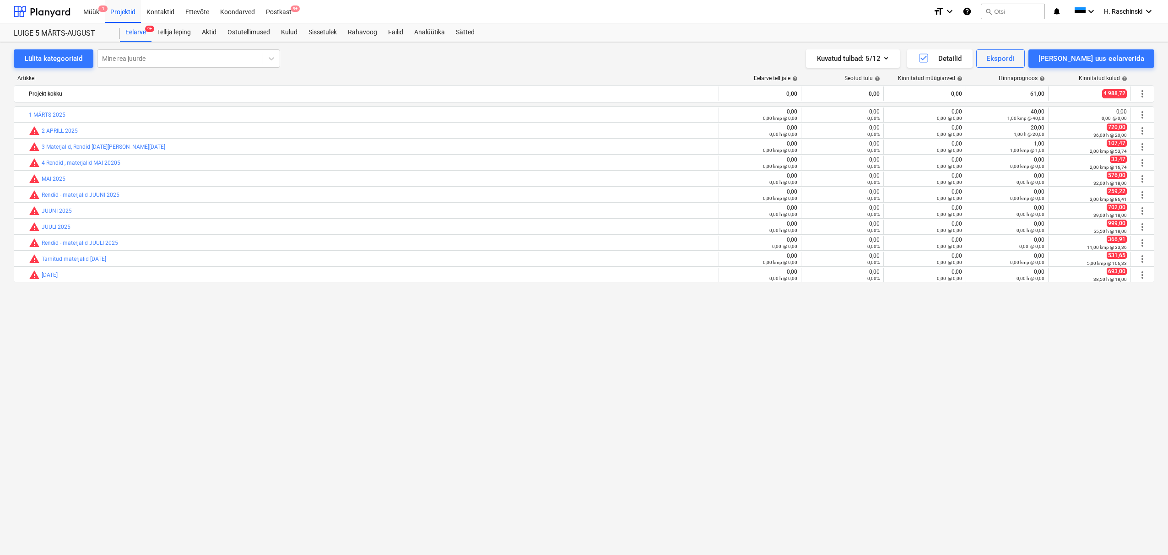
click at [88, 260] on link "Tarnitud materjalid [DATE]" at bounding box center [74, 259] width 65 height 6
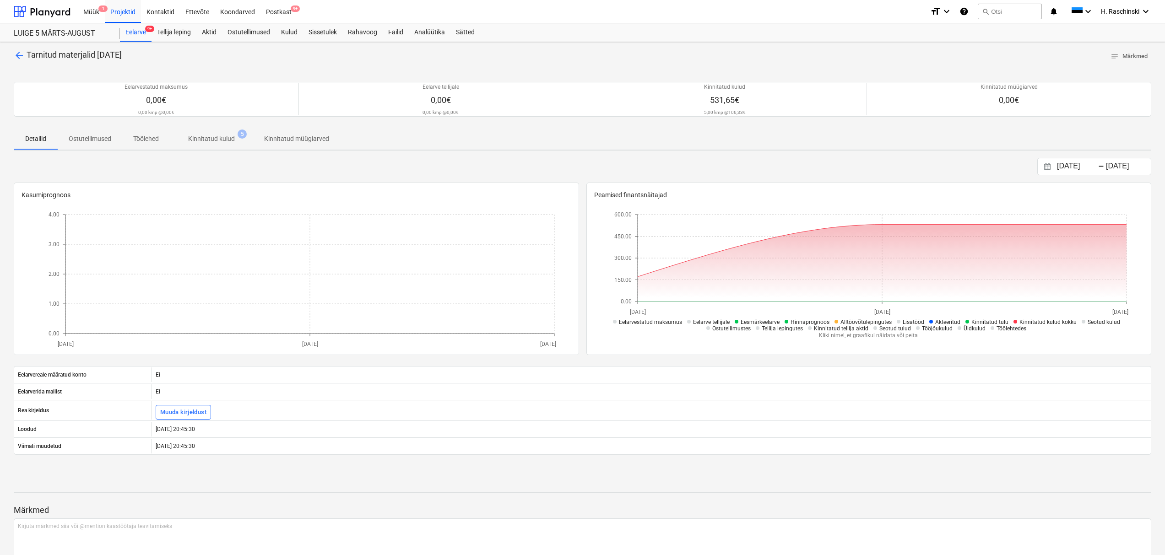
click at [215, 141] on p "Kinnitatud kulud" at bounding box center [211, 139] width 47 height 10
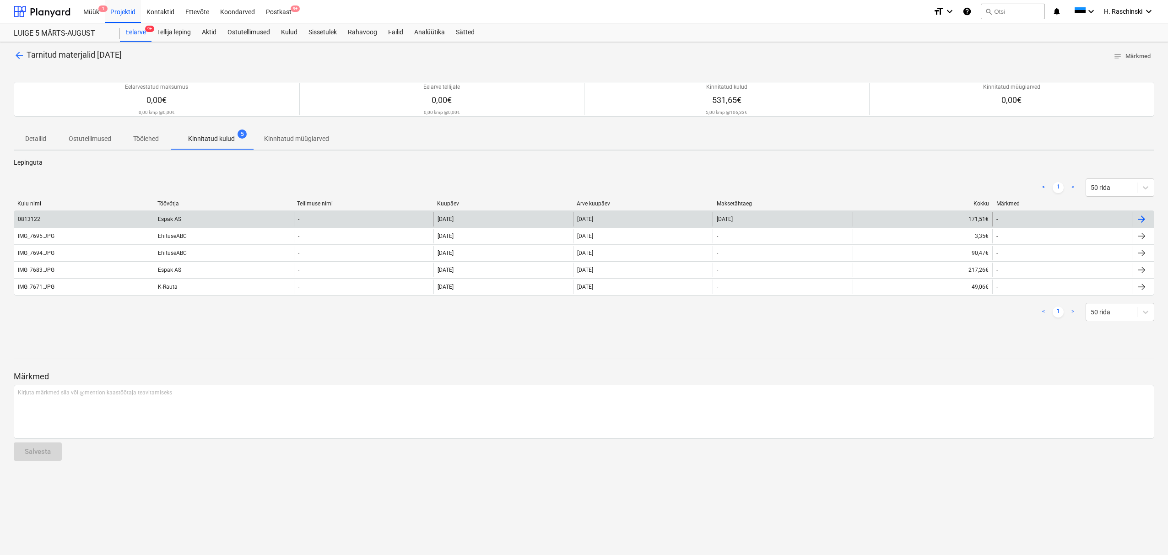
click at [197, 221] on div "Espak AS" at bounding box center [224, 219] width 140 height 15
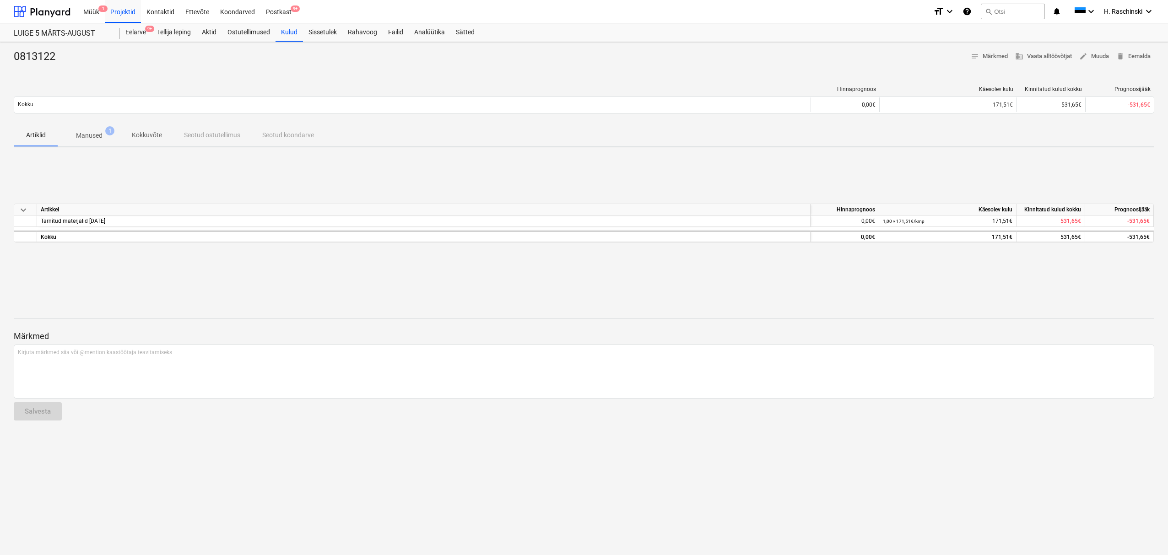
click at [103, 139] on span "Manused 1" at bounding box center [89, 136] width 41 height 10
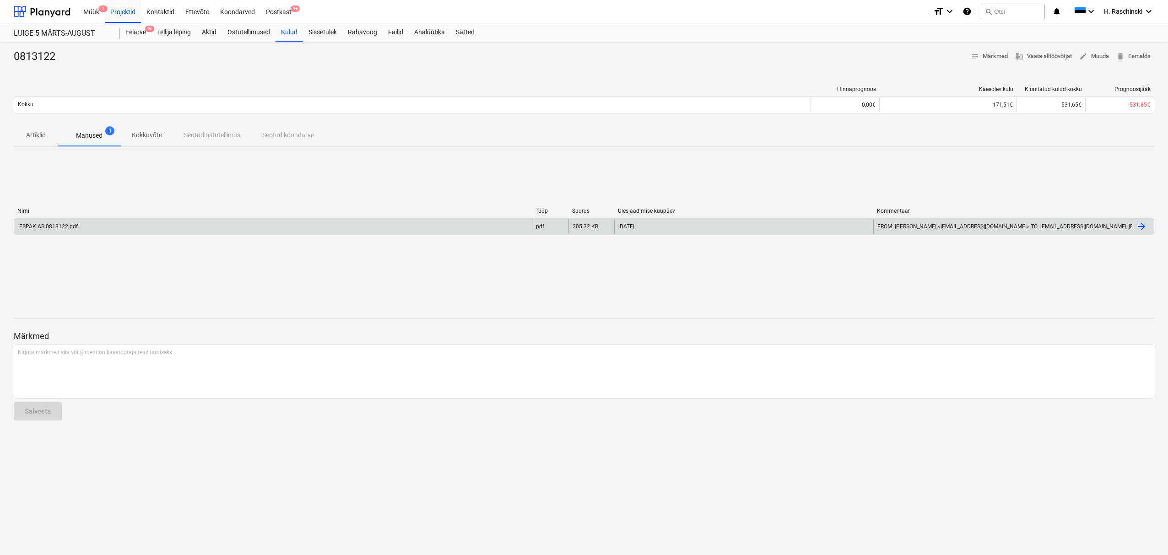
click at [59, 230] on div "ESPAK AS 0813122.pdf" at bounding box center [273, 226] width 518 height 15
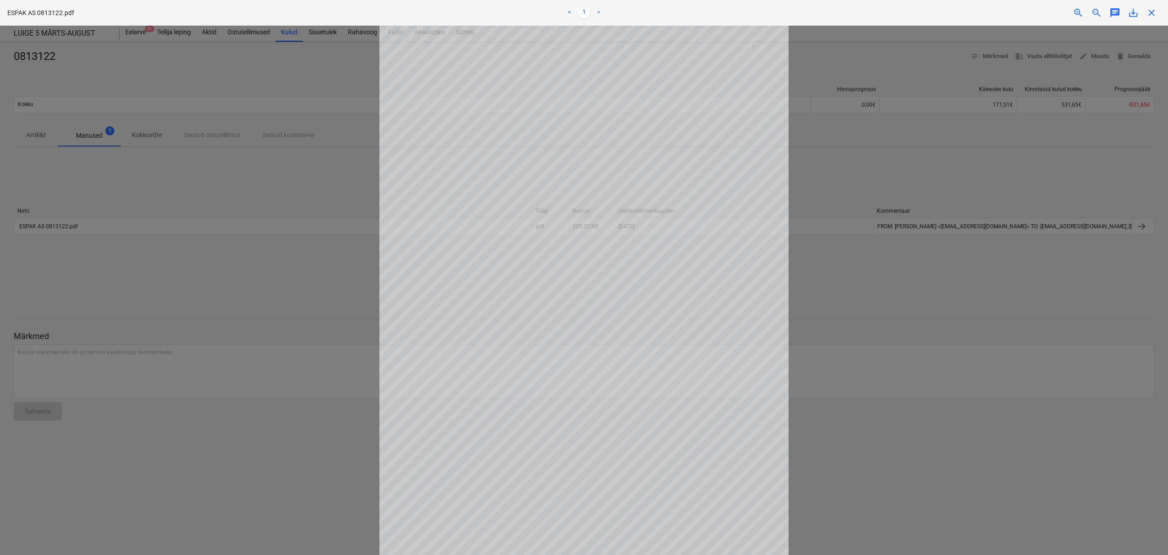
click at [1149, 13] on span "close" at bounding box center [1151, 12] width 11 height 11
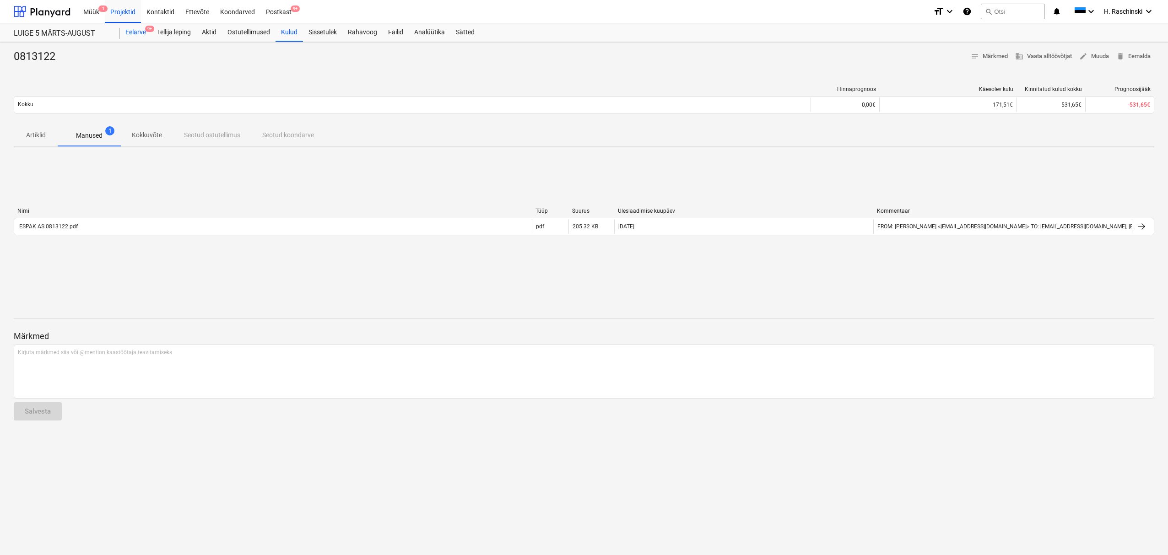
click at [123, 27] on div "Eelarve 9+" at bounding box center [136, 32] width 32 height 18
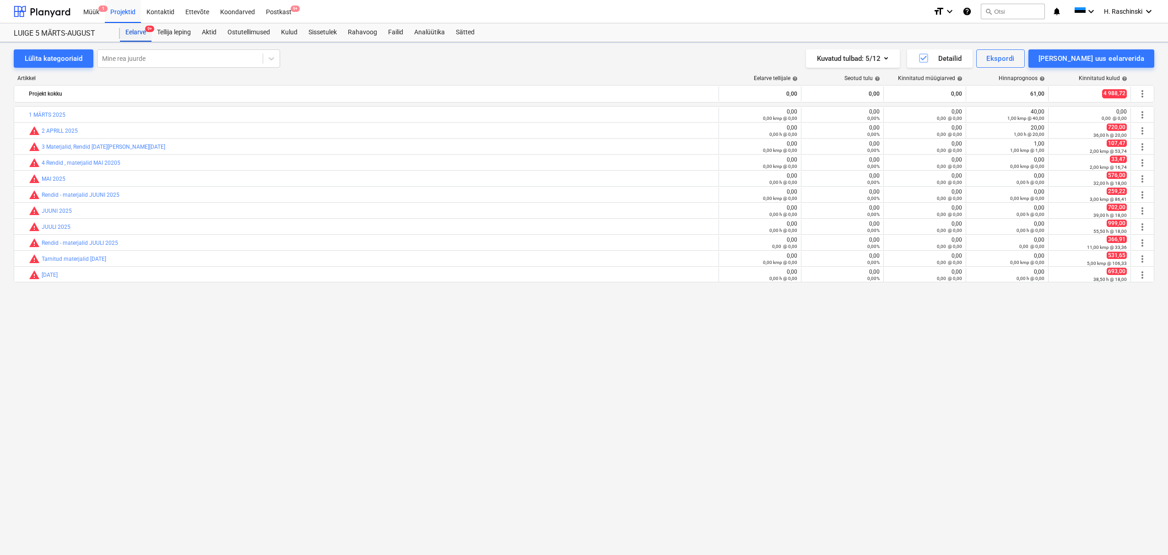
click at [135, 31] on div "Eelarve 9+" at bounding box center [136, 32] width 32 height 18
click at [126, 13] on div "Projektid" at bounding box center [123, 11] width 36 height 23
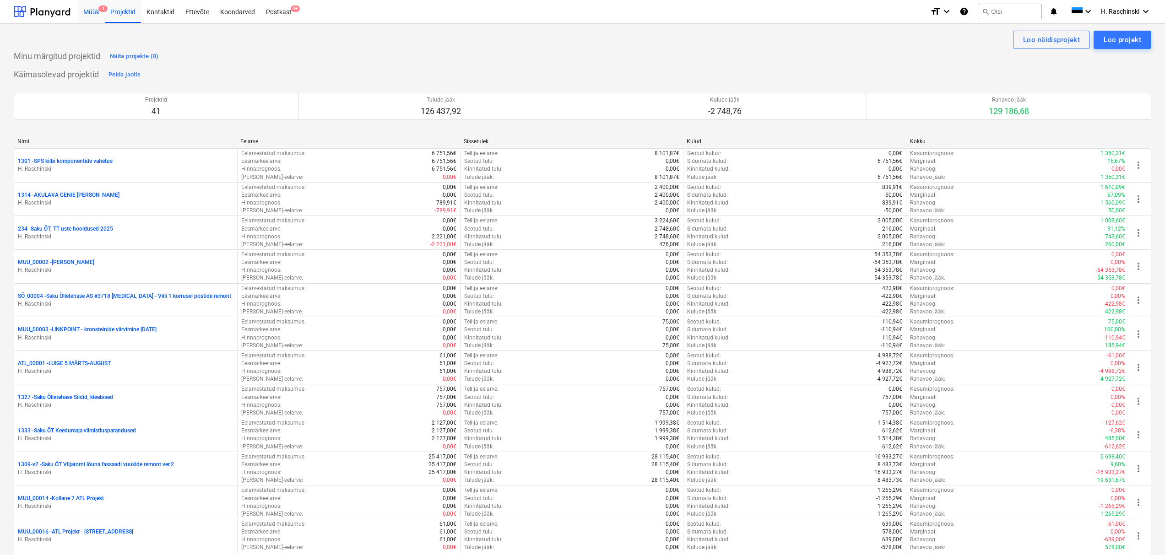
click at [95, 15] on div "Müük 1" at bounding box center [91, 11] width 27 height 23
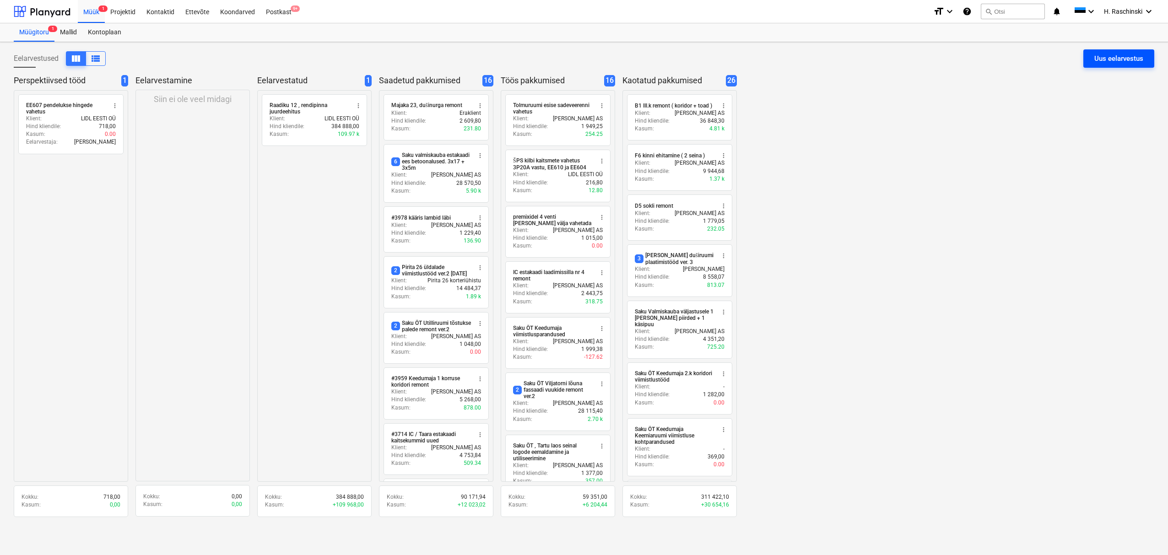
click at [1118, 61] on div "Uus eelarvestus" at bounding box center [1118, 59] width 49 height 12
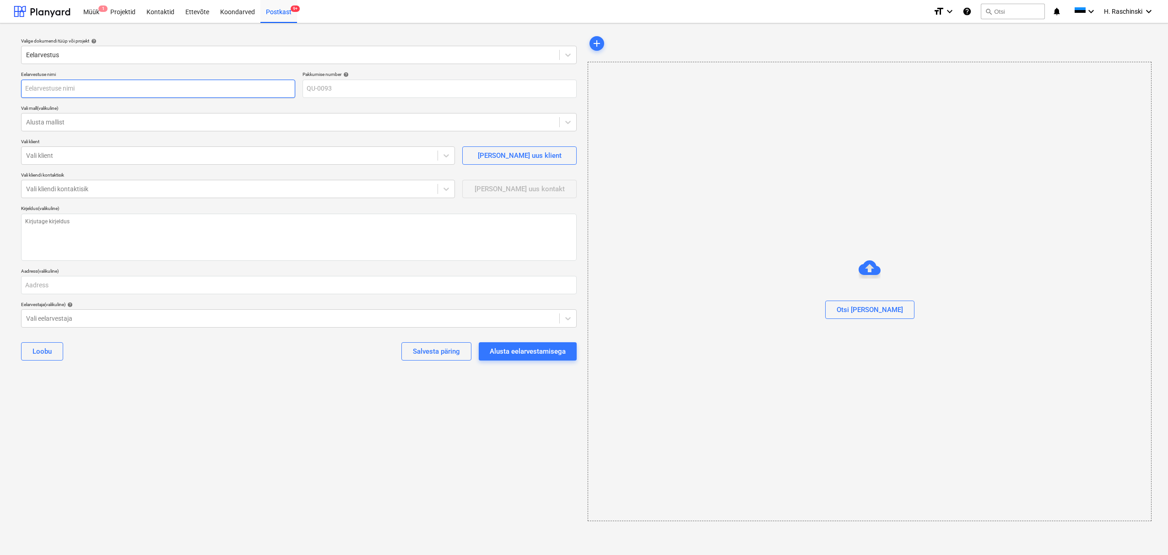
click at [104, 90] on input "text" at bounding box center [158, 89] width 274 height 18
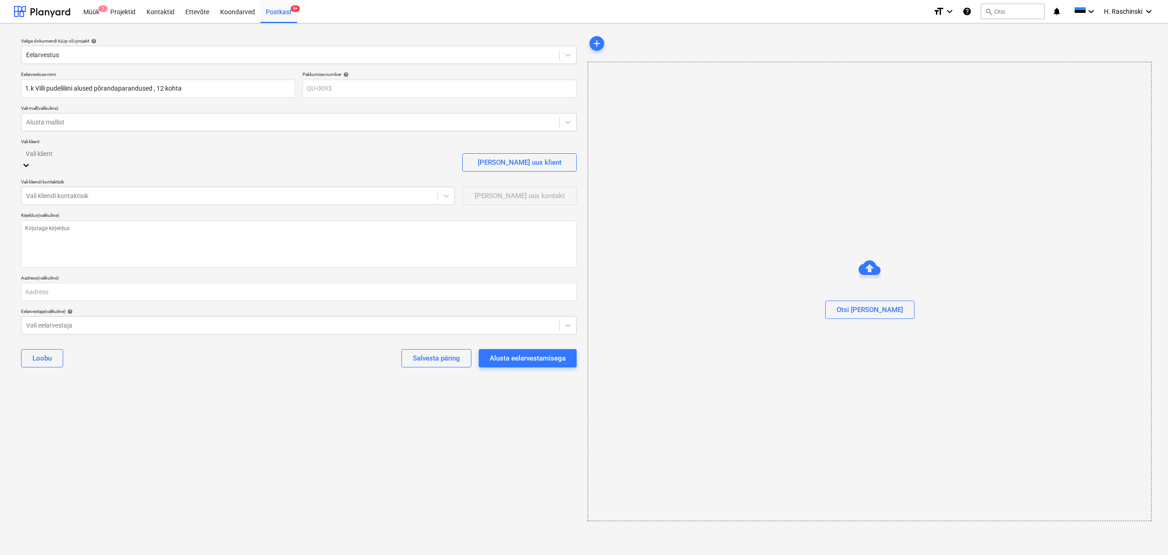
click at [49, 159] on div at bounding box center [238, 153] width 425 height 11
click at [58, 555] on div "[PERSON_NAME] AS" at bounding box center [584, 560] width 1168 height 7
click at [59, 188] on div at bounding box center [238, 187] width 425 height 11
click at [72, 555] on div "[PERSON_NAME] ([EMAIL_ADDRESS][DOMAIN_NAME])" at bounding box center [584, 560] width 1168 height 7
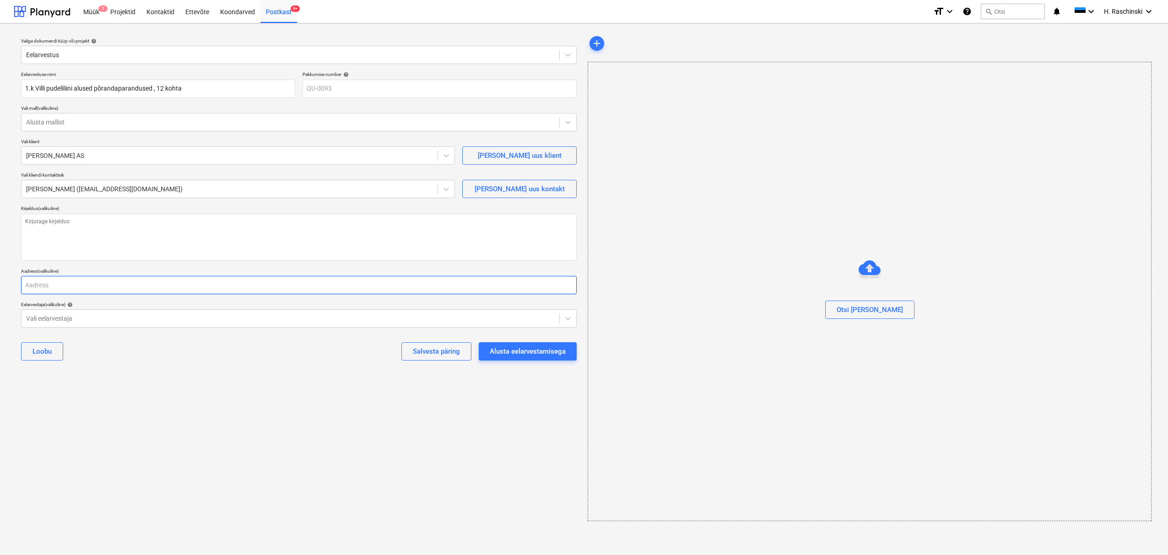
click at [66, 285] on input "text" at bounding box center [298, 285] width 555 height 18
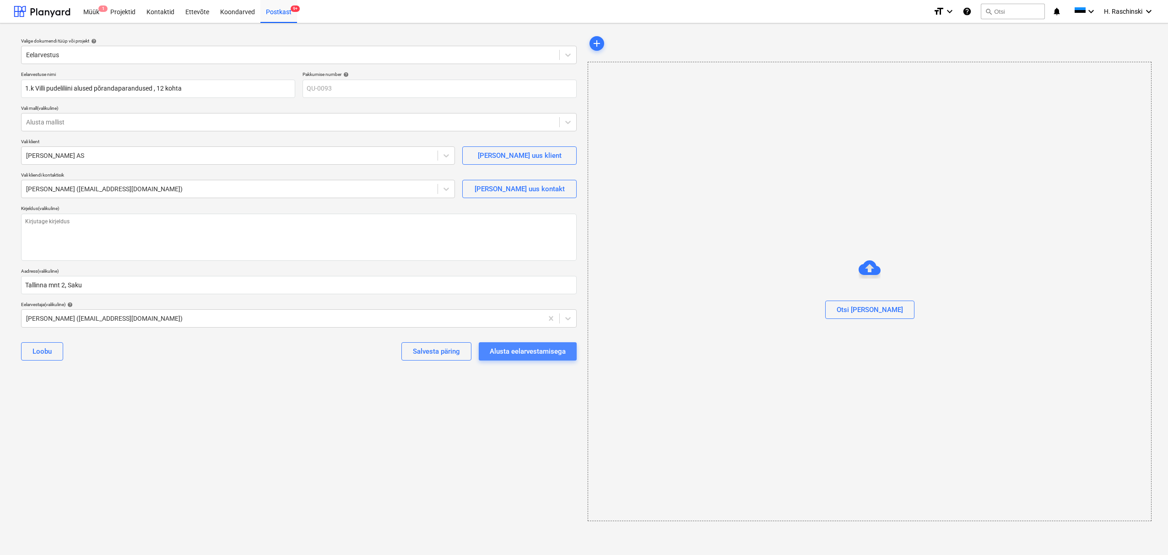
click at [506, 351] on div "Alusta eelarvestamisega" at bounding box center [528, 351] width 76 height 12
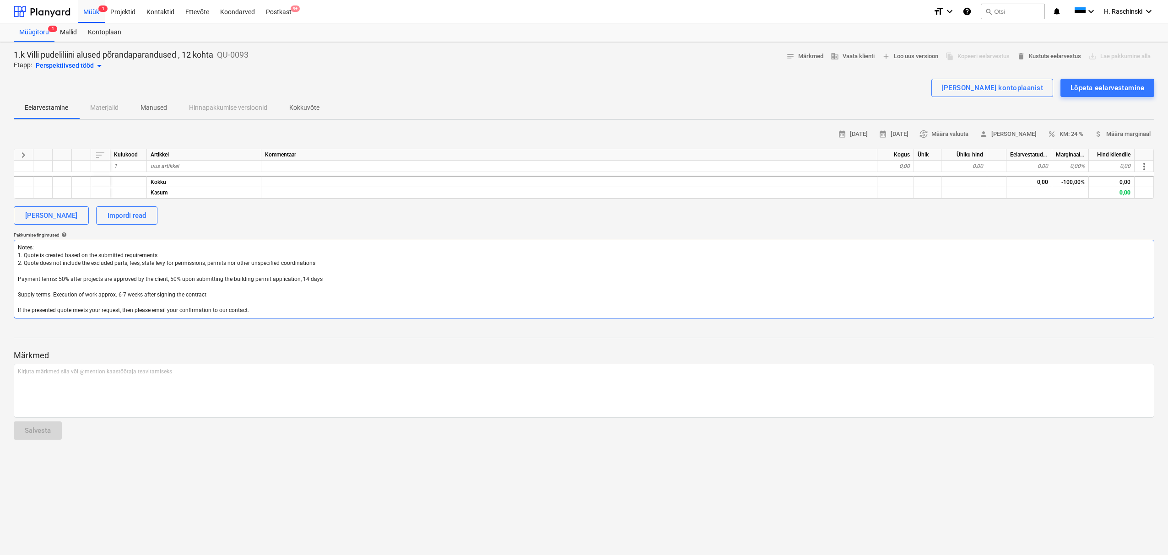
drag, startPoint x: 257, startPoint y: 310, endPoint x: 17, endPoint y: 243, distance: 249.3
click at [15, 243] on textarea "Notes: 1. Quote is created based on the submitted requirements 2. Quote does no…" at bounding box center [584, 279] width 1140 height 79
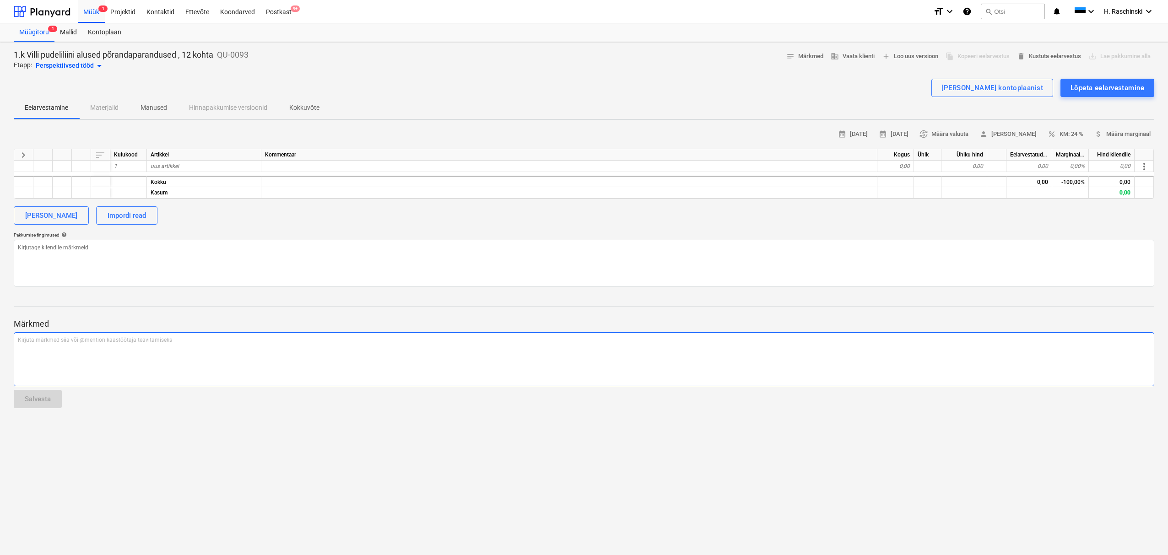
click at [64, 345] on div "Kirjuta märkmed siia või @mention kaastöötaja teavitamiseks ﻿" at bounding box center [584, 359] width 1140 height 54
click at [70, 255] on textarea at bounding box center [584, 263] width 1140 height 47
click at [162, 169] on div "uus artikkel" at bounding box center [204, 166] width 114 height 11
drag, startPoint x: 232, startPoint y: 233, endPoint x: 226, endPoint y: 226, distance: 9.5
click at [232, 233] on div "Pakkumise tingimused help" at bounding box center [584, 235] width 1140 height 6
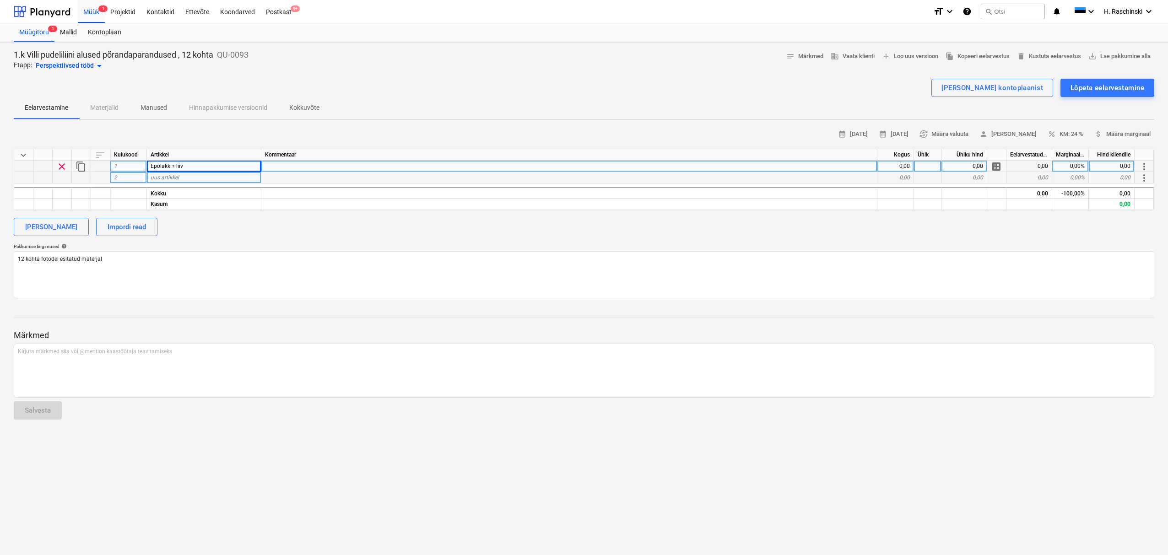
click at [184, 179] on div "uus artikkel" at bounding box center [204, 177] width 114 height 11
click at [221, 216] on div "calendar_month [DATE] calendar_month [DATE] currency_exchange Määra valuuta per…" at bounding box center [584, 212] width 1140 height 171
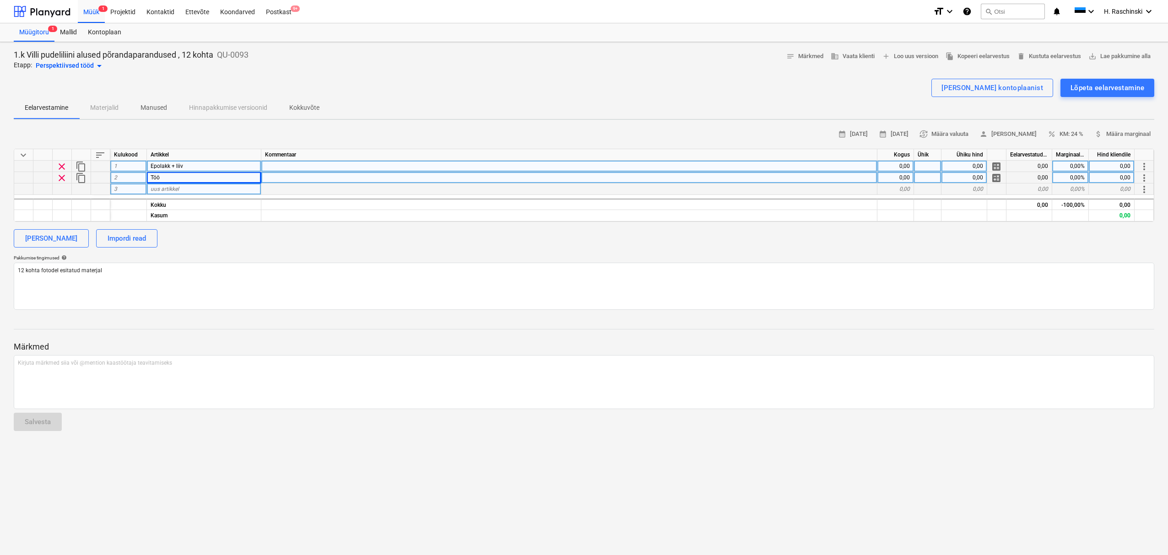
click at [176, 189] on span "uus artikkel" at bounding box center [165, 189] width 28 height 6
click at [243, 243] on div "[PERSON_NAME] Impordi read" at bounding box center [584, 238] width 1140 height 18
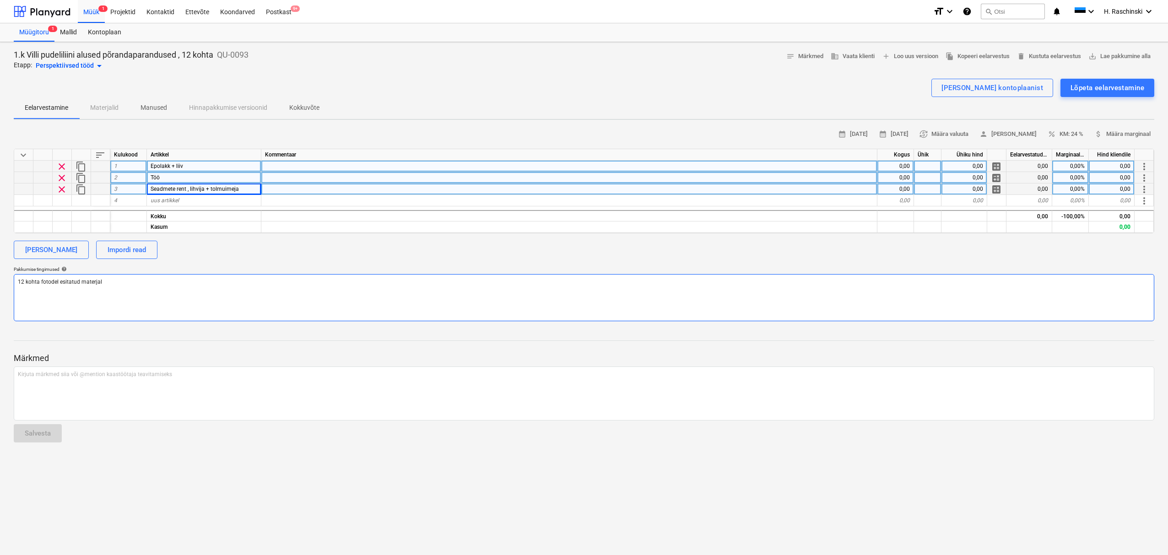
click at [137, 279] on textarea "12 kohta fotodel esitatud materjal" at bounding box center [584, 297] width 1140 height 47
click at [225, 289] on textarea "12 kohta fotodel esitatud materjal. Paranduskoht puhastatakse , ning parandusko…" at bounding box center [584, 297] width 1140 height 47
click at [46, 298] on textarea "12 kohta fotodel esitatud materjal. Paranduskoht puhastatakse , ning parandusko…" at bounding box center [584, 297] width 1140 height 47
click at [901, 167] on div "0,00" at bounding box center [895, 166] width 37 height 11
click at [906, 168] on div "0,00" at bounding box center [895, 166] width 37 height 11
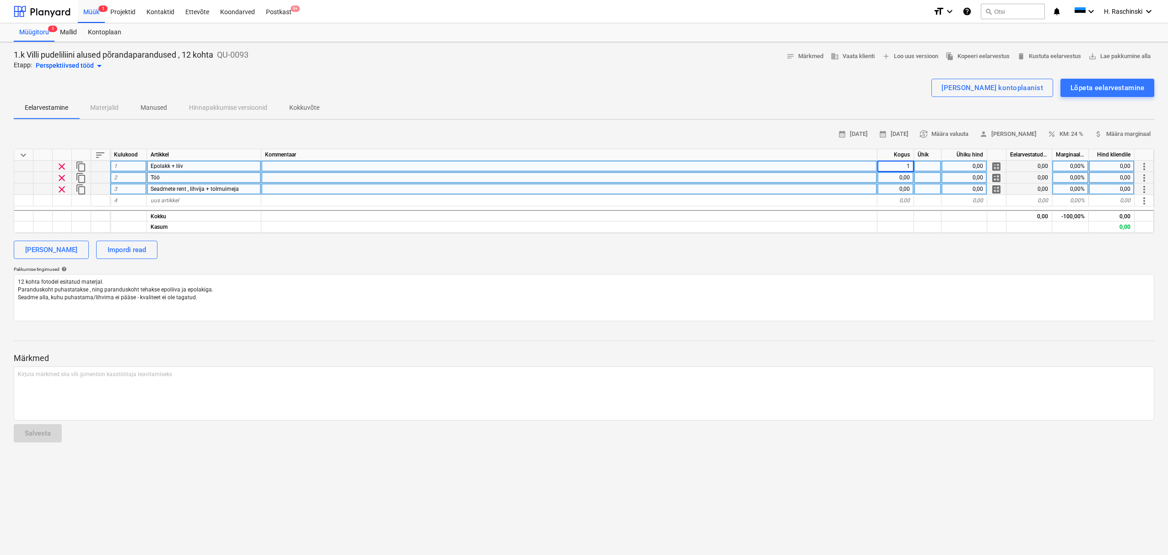
click at [905, 173] on div "0,00" at bounding box center [895, 177] width 37 height 11
click at [905, 187] on div "0,00" at bounding box center [895, 188] width 37 height 11
click at [926, 169] on div at bounding box center [927, 166] width 27 height 11
drag, startPoint x: 966, startPoint y: 246, endPoint x: 967, endPoint y: 186, distance: 59.5
click at [966, 243] on div "[PERSON_NAME] Impordi read" at bounding box center [584, 250] width 1140 height 18
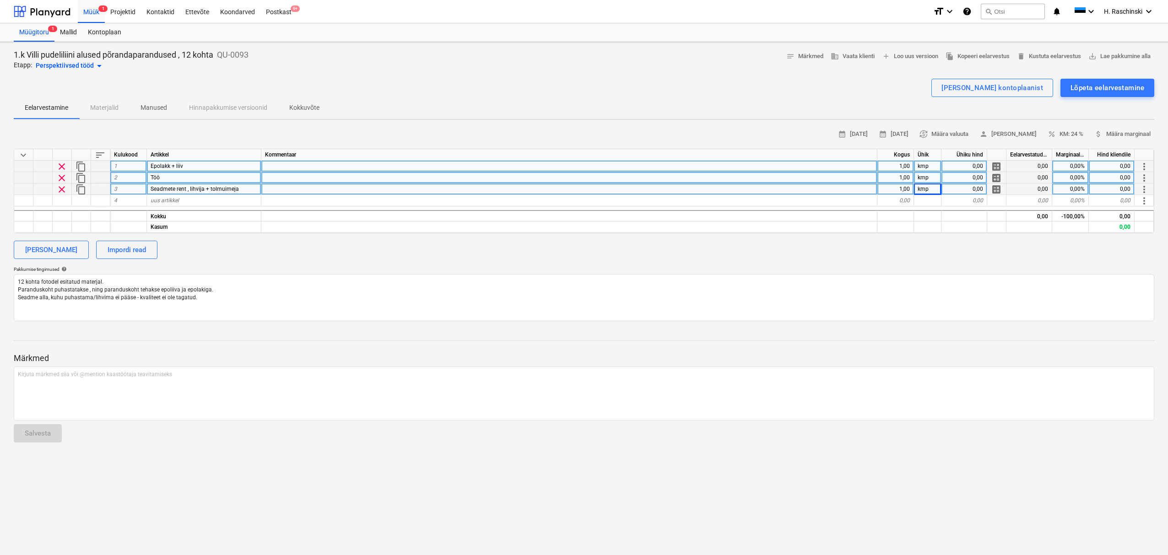
click at [964, 167] on div "0,00" at bounding box center [964, 166] width 46 height 11
click at [1112, 135] on span "attach_money Määra marginaal" at bounding box center [1122, 134] width 56 height 11
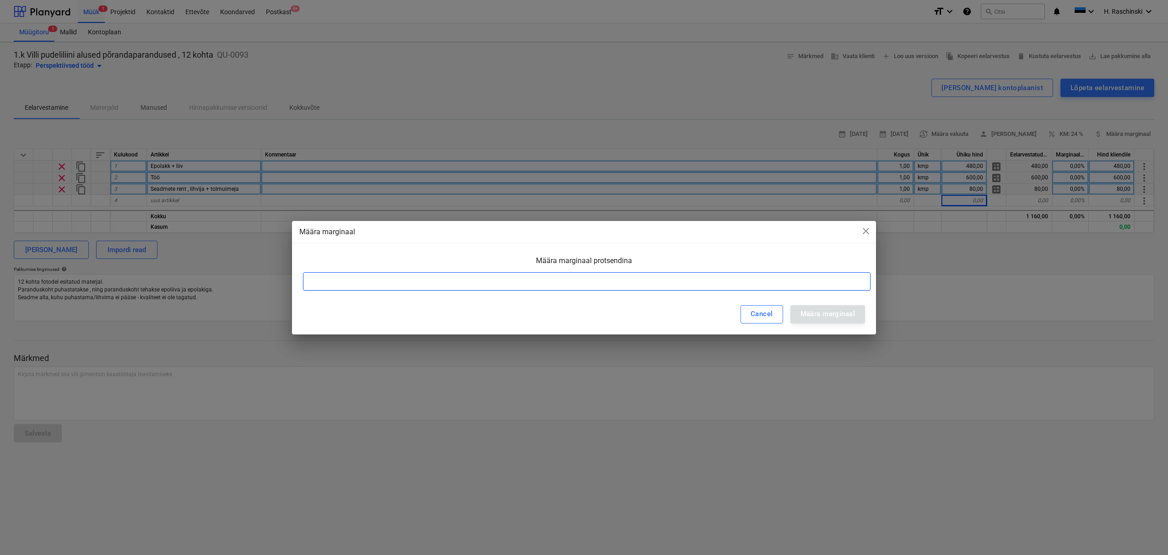
click at [718, 286] on input at bounding box center [586, 281] width 567 height 18
click at [832, 316] on div "Määra marginaal" at bounding box center [827, 314] width 54 height 12
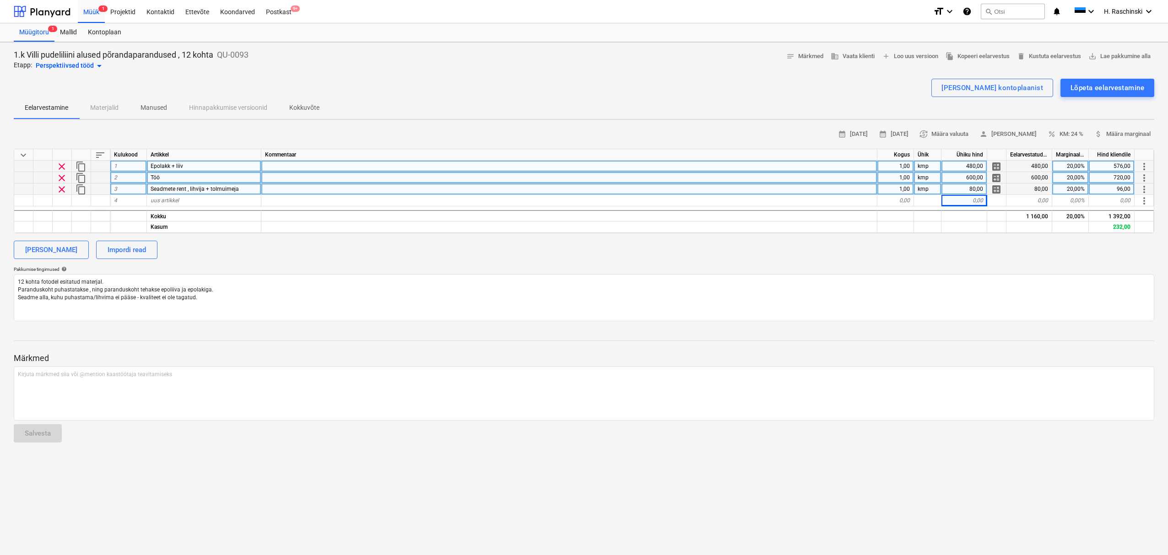
click at [975, 179] on div "600,00" at bounding box center [964, 177] width 46 height 11
click at [1032, 259] on div "calendar_month [DATE] calendar_month [DATE] currency_exchange Määra valuuta per…" at bounding box center [584, 224] width 1140 height 194
click at [968, 165] on div "480,00" at bounding box center [964, 166] width 46 height 11
click at [980, 259] on div "calendar_month [DATE] calendar_month [DATE] currency_exchange Määra valuuta per…" at bounding box center [584, 224] width 1140 height 194
click at [1081, 90] on div "Lõpeta eelarvestamine" at bounding box center [1107, 88] width 74 height 12
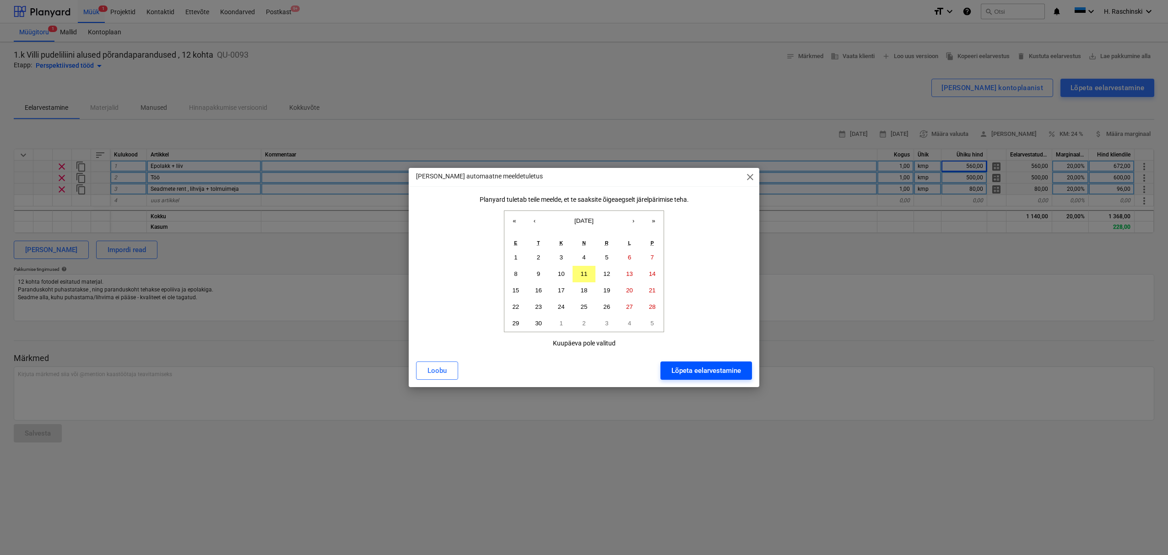
click at [696, 374] on div "Lõpeta eelarvestamine" at bounding box center [706, 371] width 70 height 12
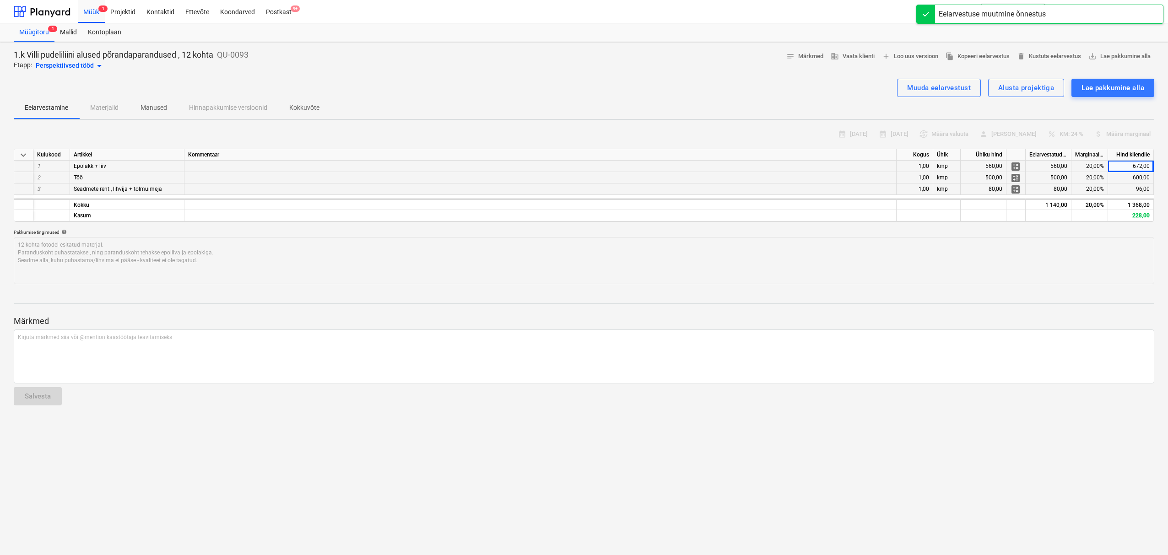
click at [84, 65] on div "Perspektiivsed tööd arrow_drop_down" at bounding box center [70, 65] width 69 height 11
drag, startPoint x: 65, startPoint y: 156, endPoint x: 78, endPoint y: 162, distance: 13.8
click at [65, 156] on div "Saadetud pakkumised" at bounding box center [55, 158] width 83 height 16
click at [1089, 89] on div "Lae pakkumine alla" at bounding box center [1112, 88] width 63 height 12
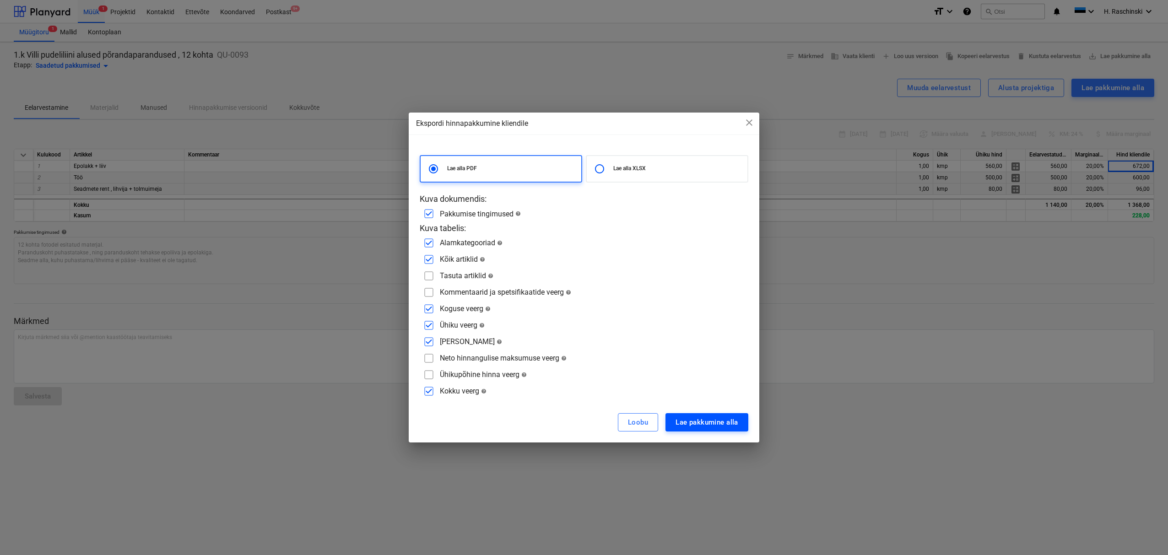
click at [703, 423] on div "Lae pakkumine alla" at bounding box center [706, 422] width 63 height 12
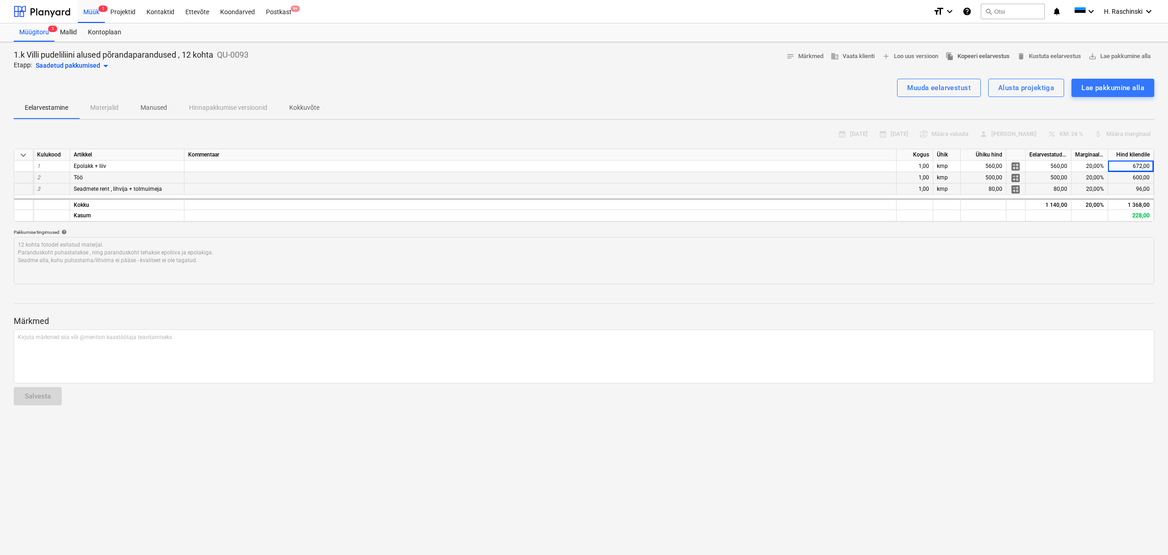
click at [987, 57] on span "file_copy Kopeeri eelarvestus" at bounding box center [977, 56] width 64 height 11
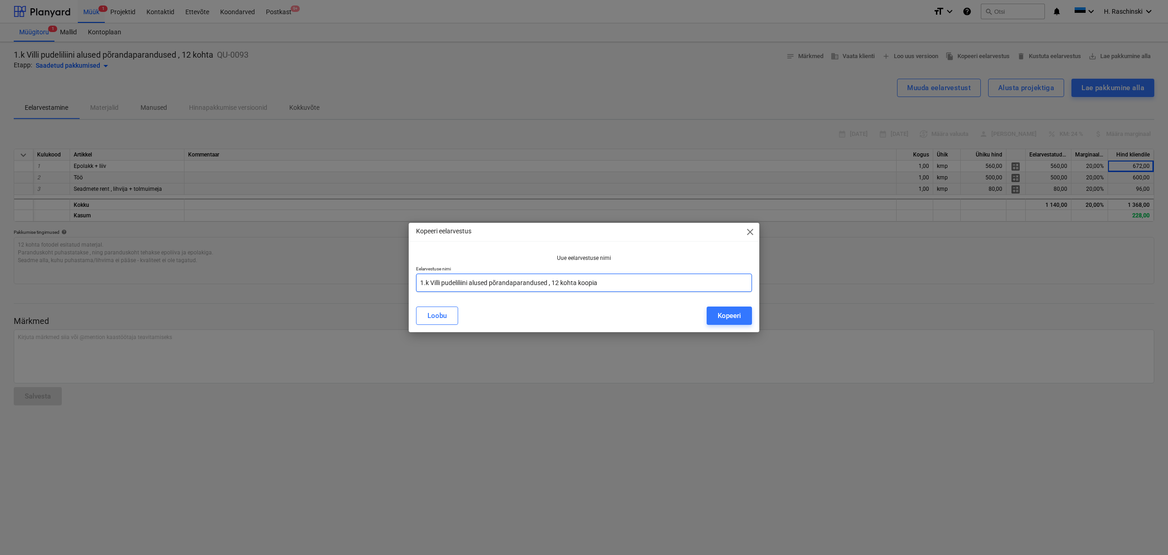
click at [620, 286] on input "1.k Villi pudeliliini alused põrandaparandused , 12 kohta koopia" at bounding box center [584, 283] width 336 height 18
click at [424, 285] on input "1.k Villi pudeliliini alused põrandaparandused , 12 kohta" at bounding box center [584, 283] width 336 height 18
click at [731, 319] on div "Kopeeri" at bounding box center [728, 316] width 23 height 12
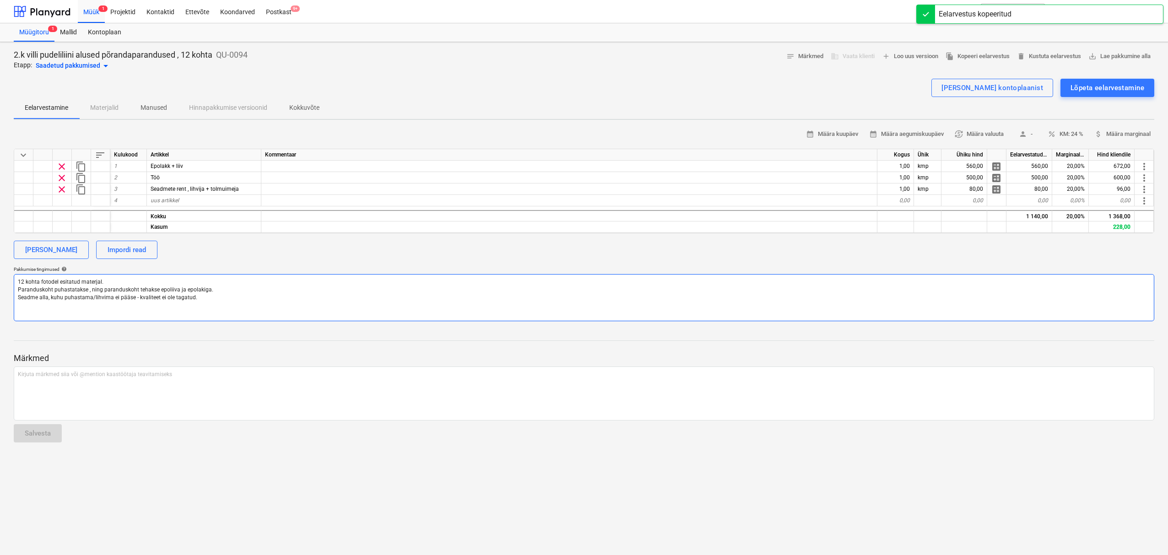
click at [199, 299] on textarea "12 kohta fotodel esitatud materjal. Paranduskoht puhastatakse , ning parandusko…" at bounding box center [584, 297] width 1140 height 47
click at [1080, 87] on div "Lõpeta eelarvestamine" at bounding box center [1107, 88] width 74 height 12
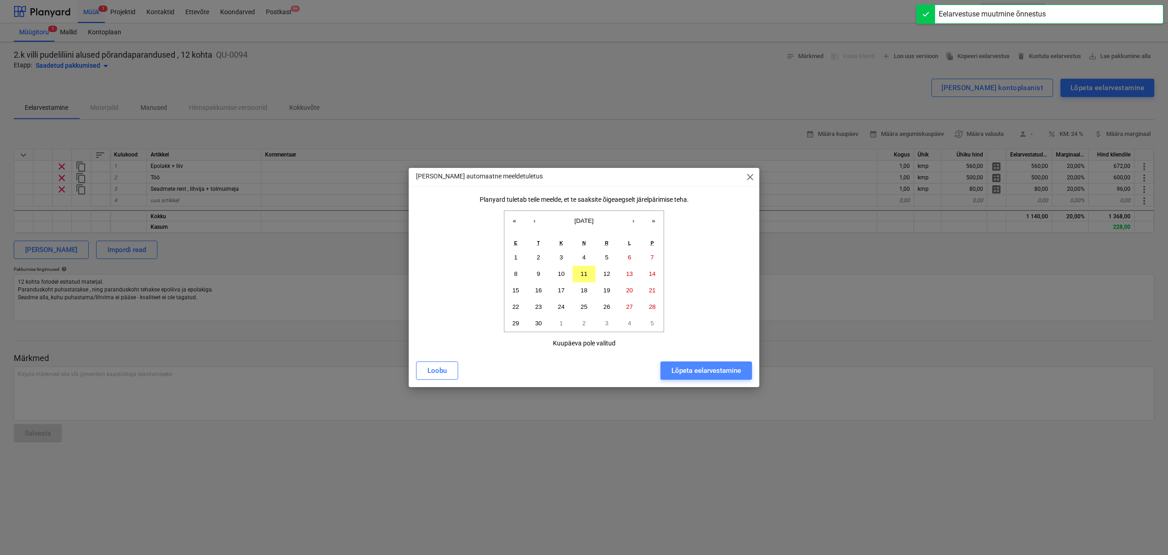
click at [704, 372] on div "Lõpeta eelarvestamine" at bounding box center [706, 371] width 70 height 12
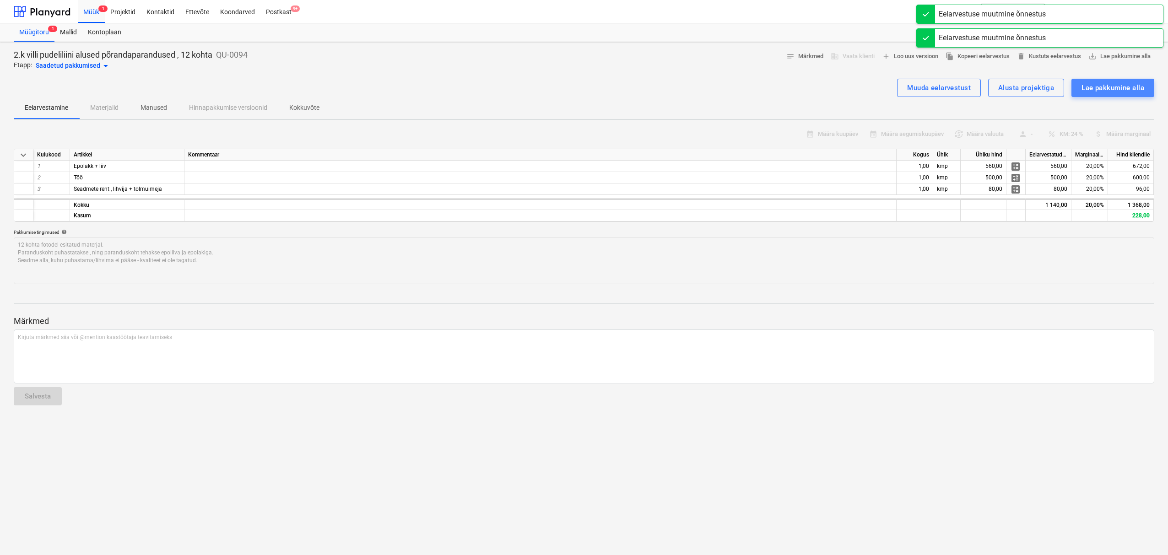
click at [1105, 91] on div "Lae pakkumine alla" at bounding box center [1112, 88] width 63 height 12
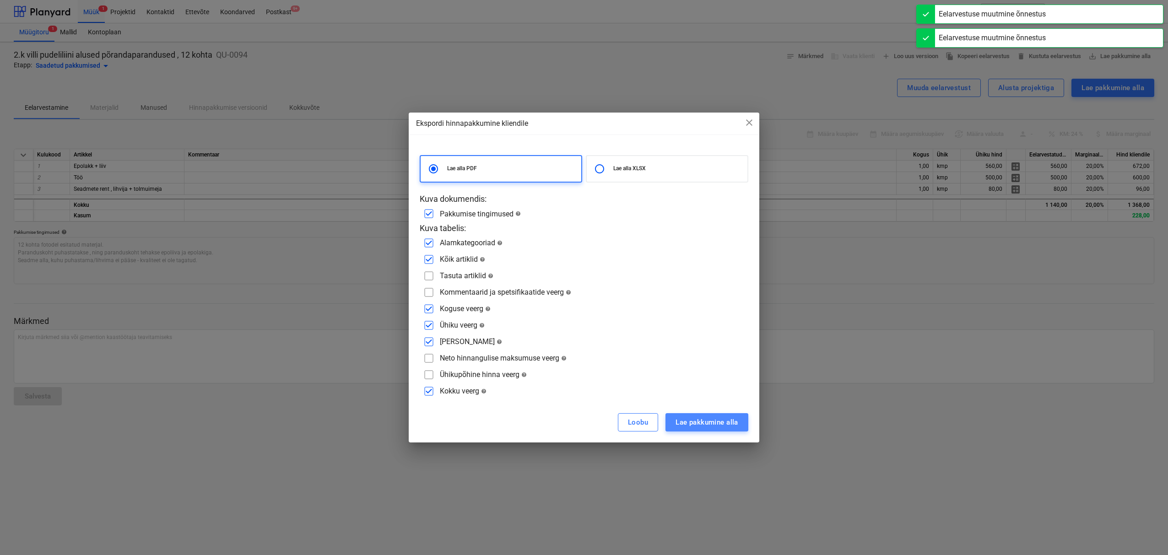
click at [717, 421] on div "Lae pakkumine alla" at bounding box center [706, 422] width 63 height 12
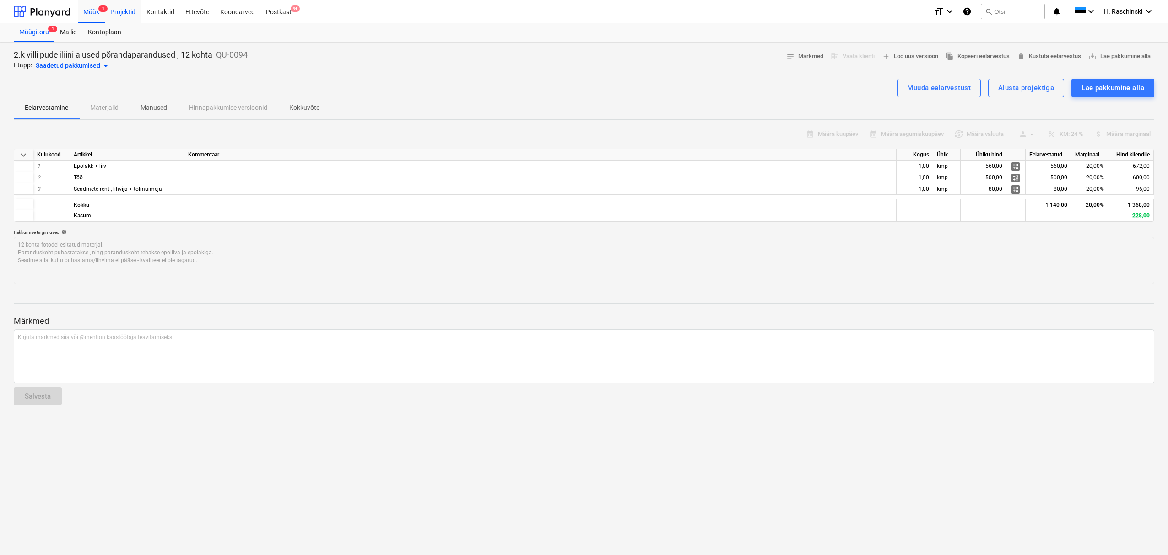
click at [119, 9] on div "Projektid" at bounding box center [123, 11] width 36 height 23
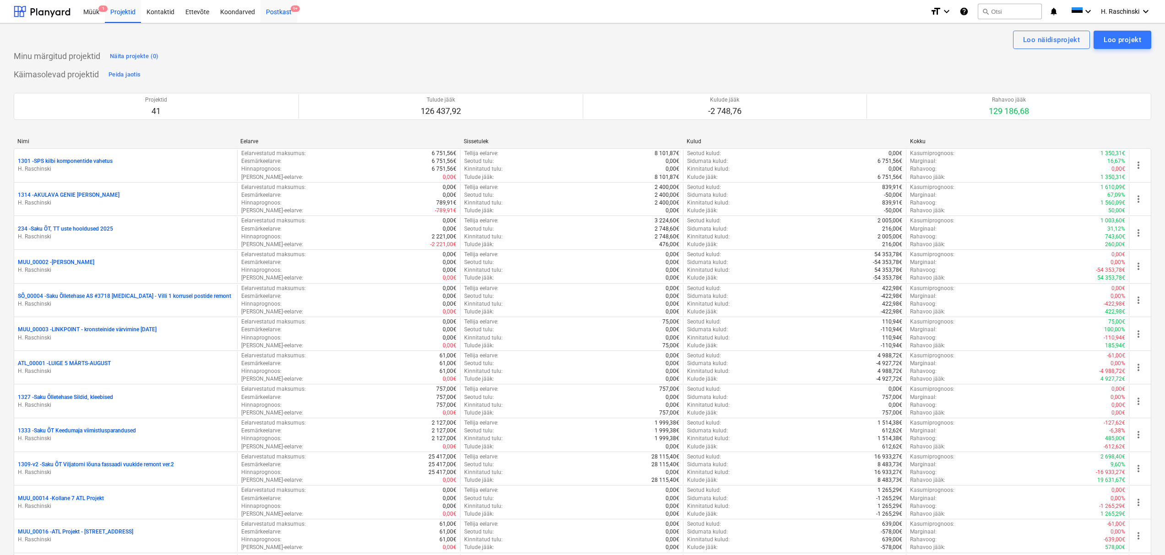
click at [274, 12] on div "Postkast 9+" at bounding box center [278, 11] width 37 height 23
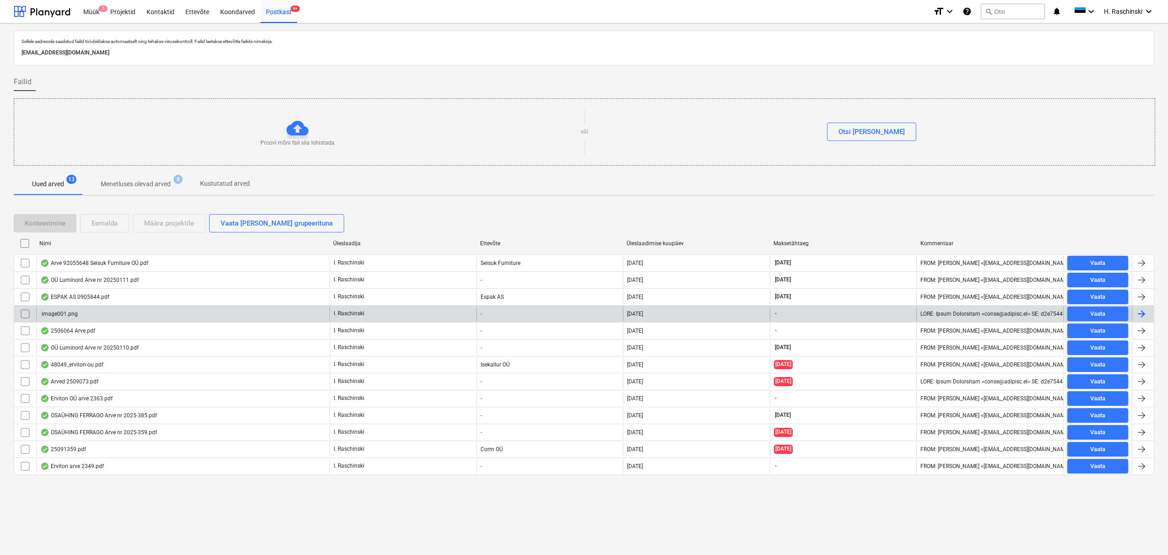
click at [65, 311] on div "image001.png" at bounding box center [59, 314] width 38 height 6
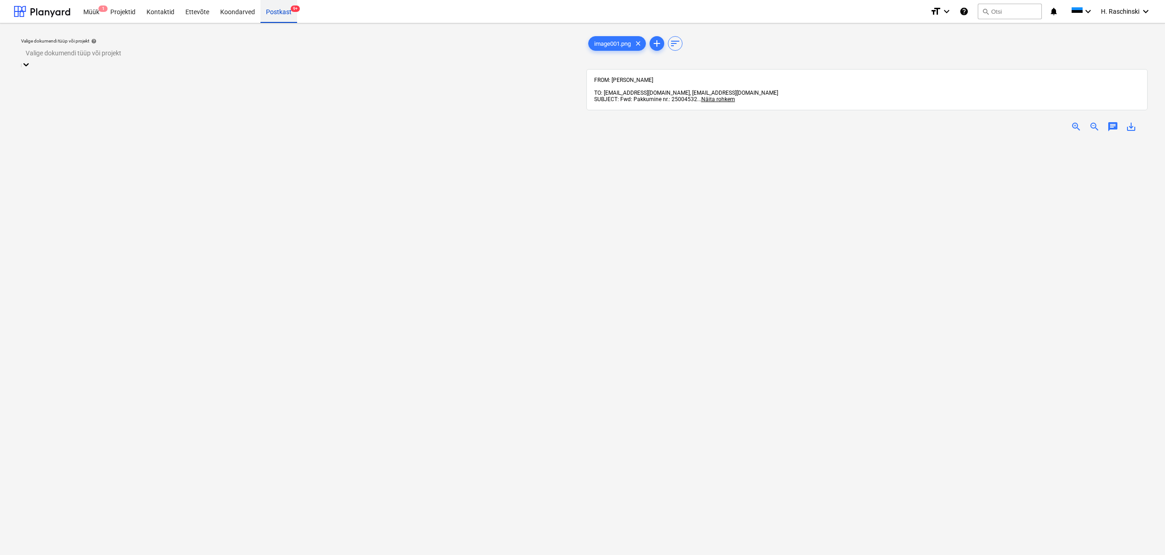
click at [275, 15] on div "Postkast 9+" at bounding box center [278, 11] width 37 height 23
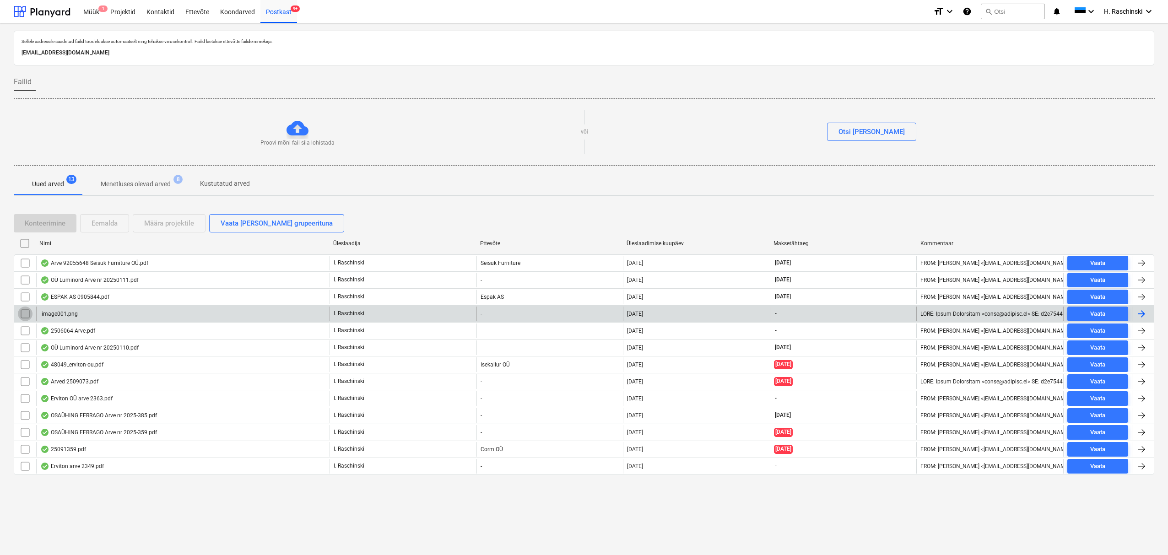
click at [26, 313] on input "checkbox" at bounding box center [25, 314] width 15 height 15
click at [106, 221] on div "Eemalda" at bounding box center [105, 223] width 26 height 12
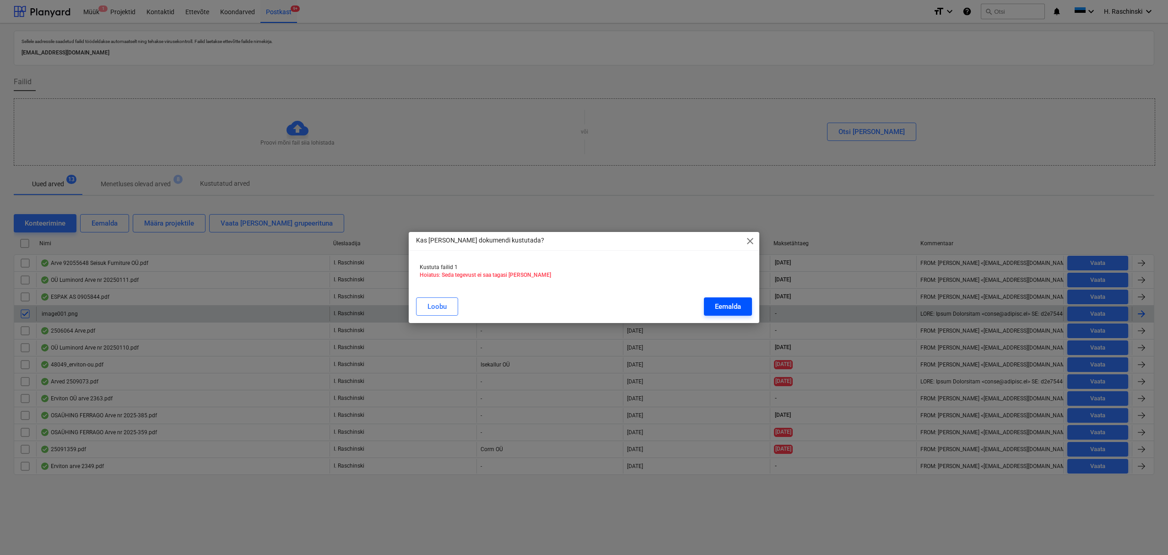
click at [710, 307] on button "Eemalda" at bounding box center [728, 306] width 48 height 18
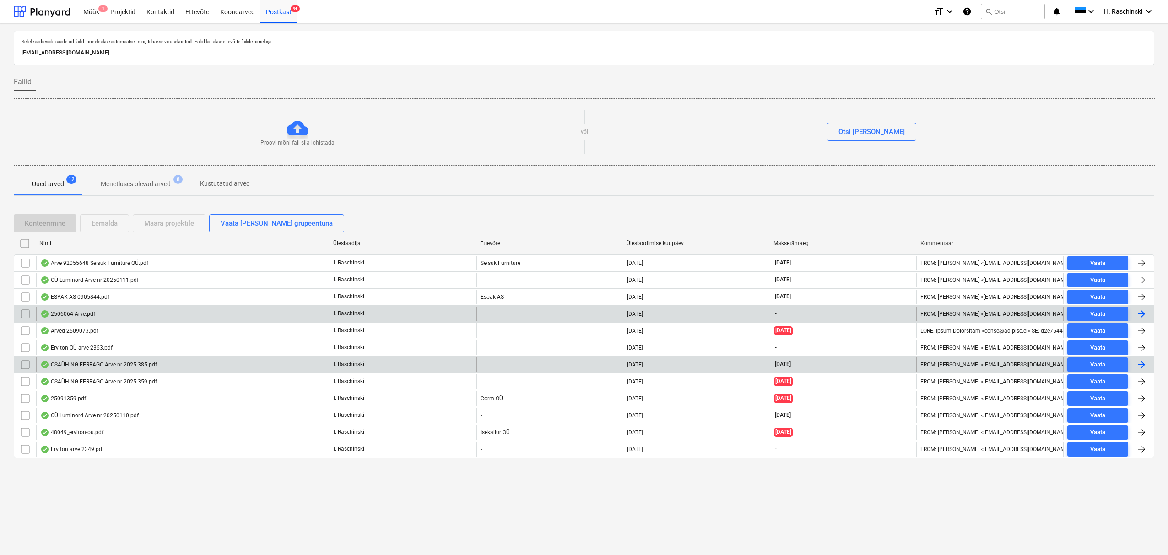
click at [114, 366] on div "OSAÜHING FERRAGO Arve nr 2025-385.pdf" at bounding box center [98, 364] width 117 height 7
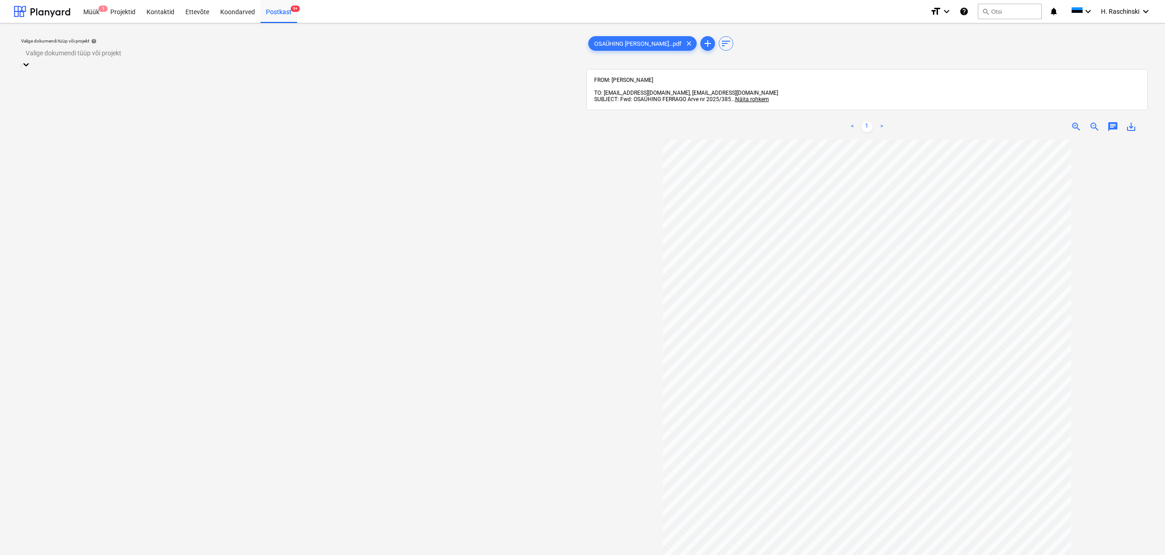
click at [222, 57] on div at bounding box center [298, 53] width 545 height 11
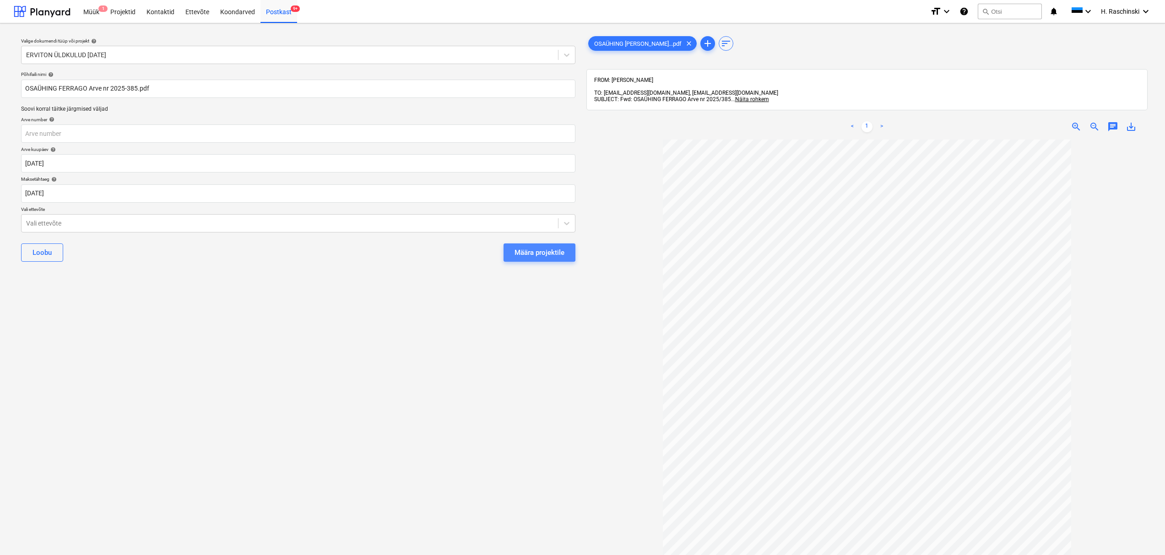
click at [533, 258] on div "Määra projektile" at bounding box center [539, 253] width 50 height 12
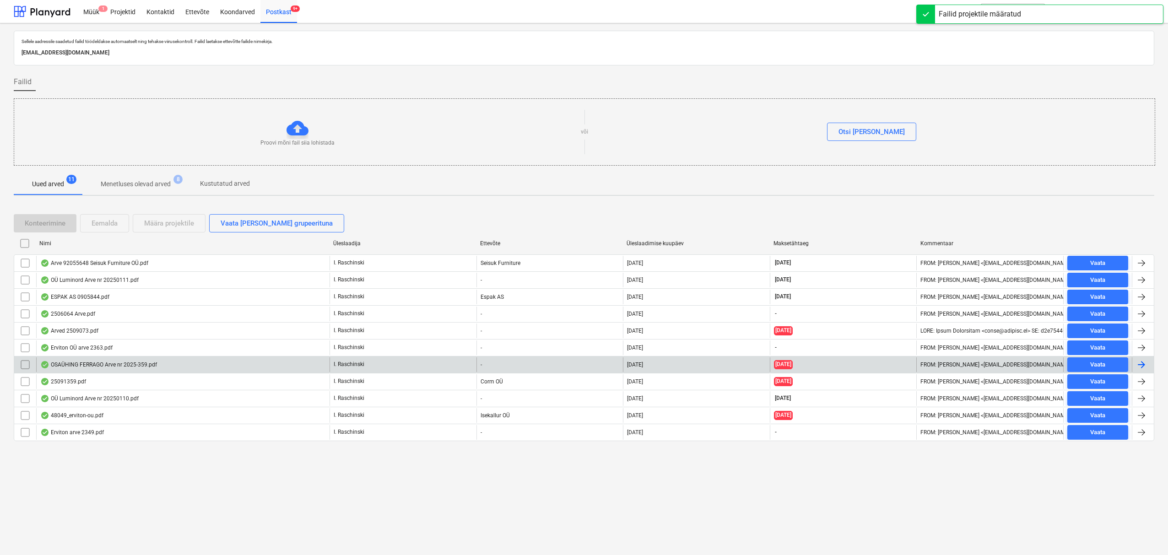
click at [97, 365] on div "OSAÜHING FERRAGO Arve nr 2025-359.pdf" at bounding box center [98, 364] width 117 height 7
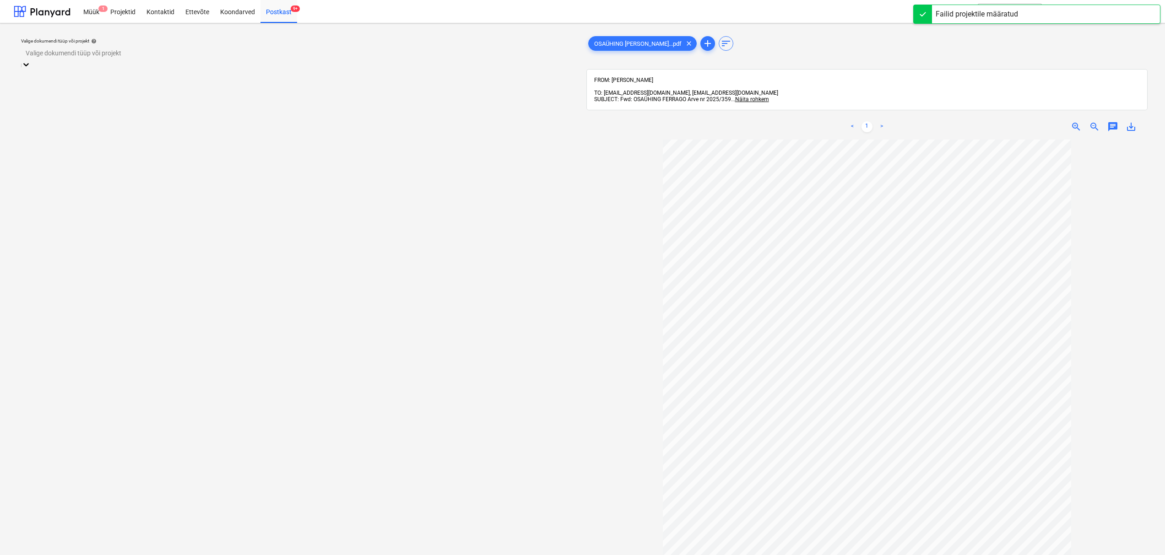
click at [168, 55] on div at bounding box center [298, 53] width 545 height 11
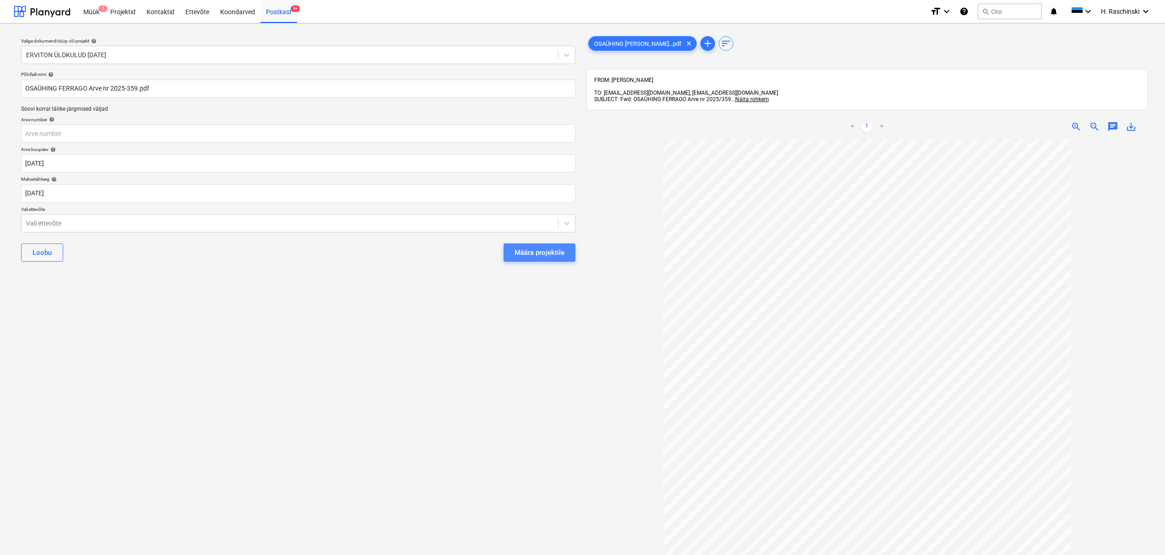
click at [532, 250] on div "Määra projektile" at bounding box center [539, 253] width 50 height 12
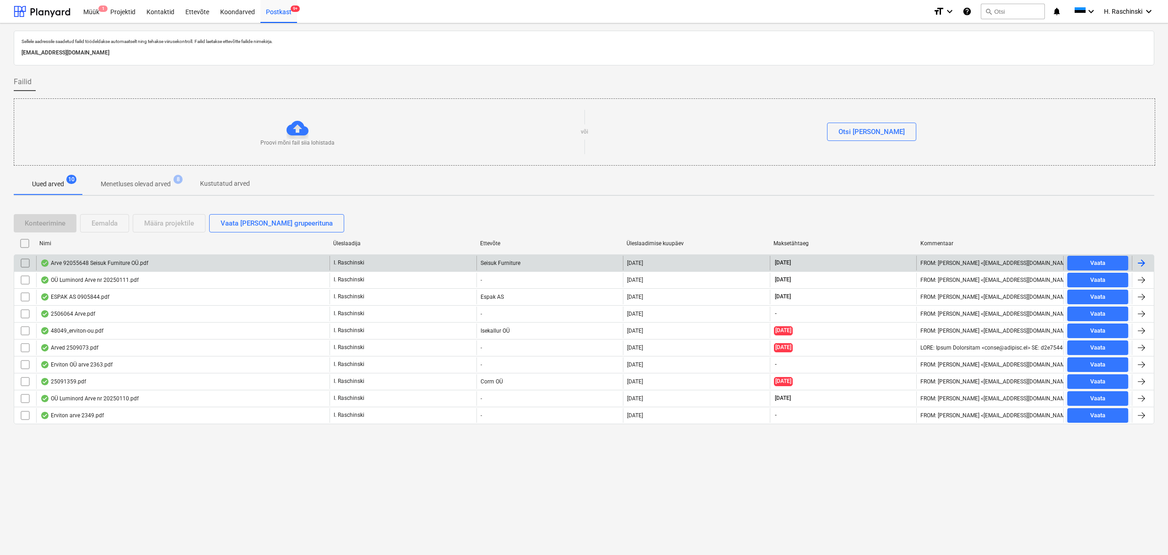
click at [100, 266] on div "Arve 92055648 Seisuk Furniture OÜ.pdf" at bounding box center [94, 262] width 108 height 7
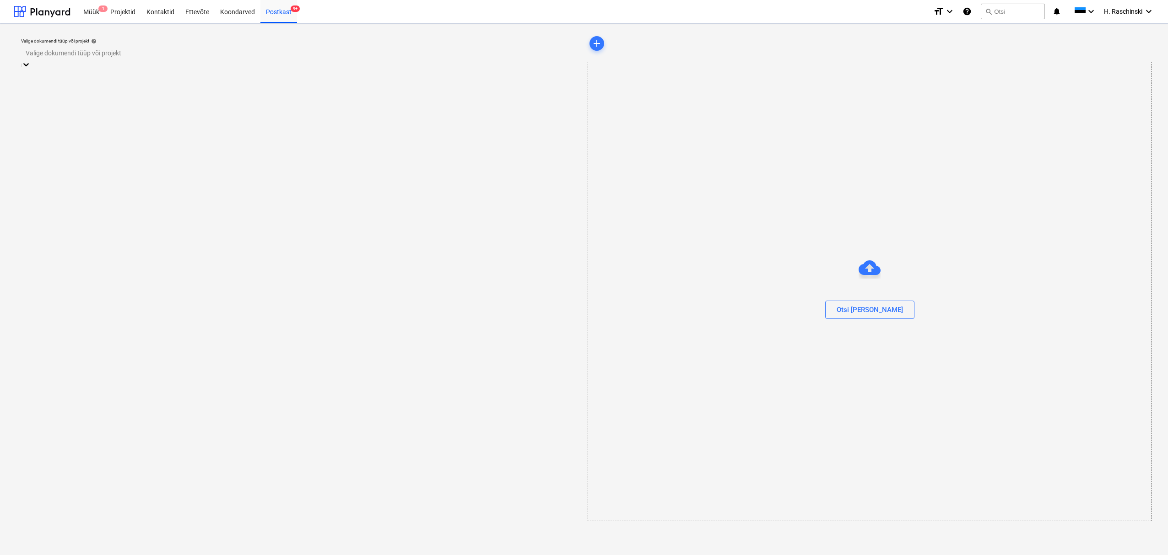
click at [233, 57] on div at bounding box center [299, 53] width 546 height 11
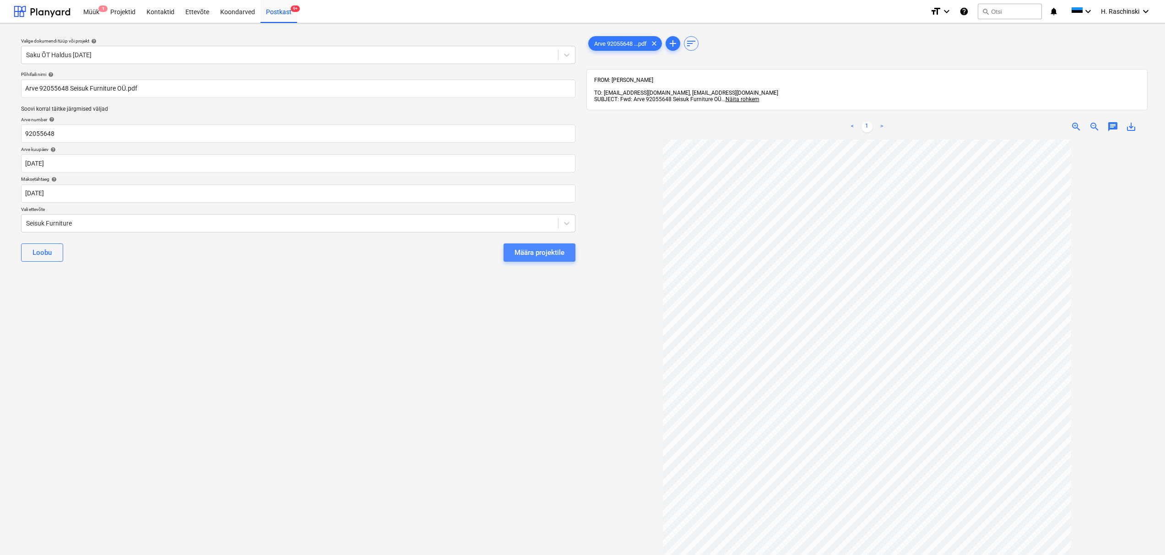
click at [537, 255] on div "Määra projektile" at bounding box center [539, 253] width 50 height 12
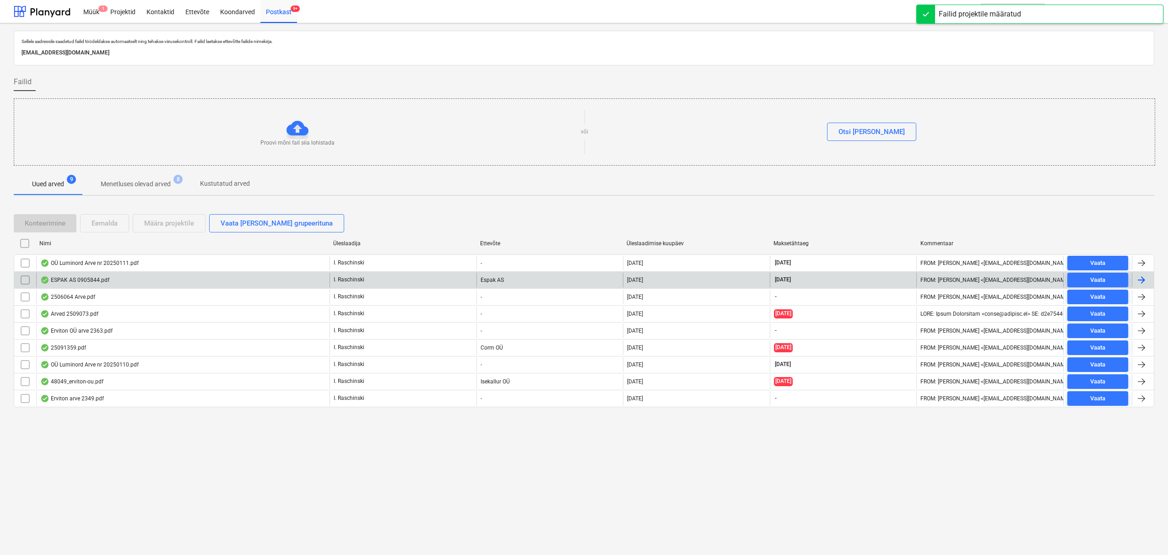
click at [98, 282] on div "ESPAK AS 0905844.pdf" at bounding box center [74, 279] width 69 height 7
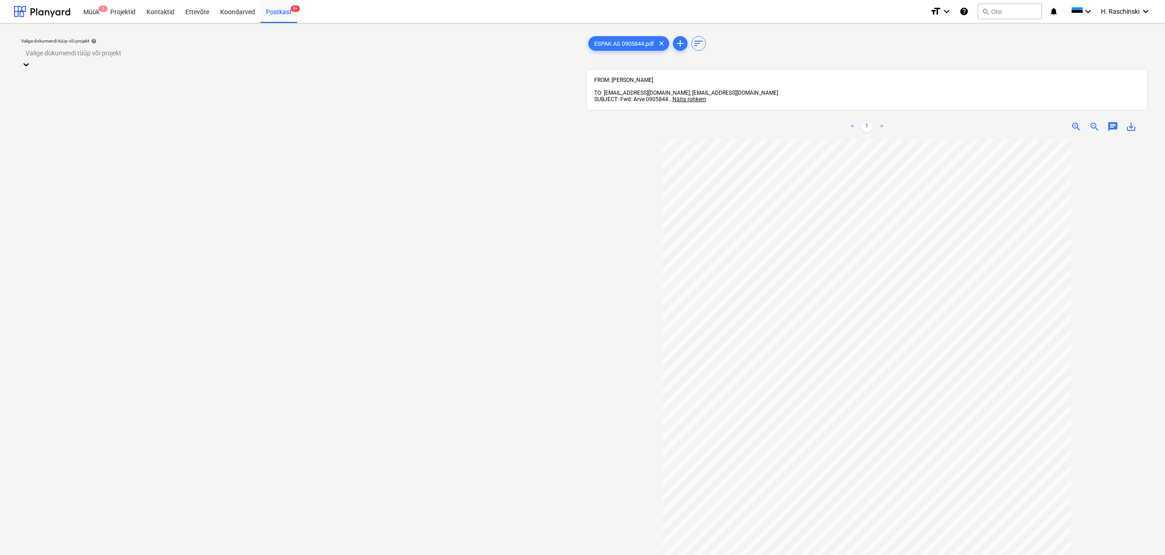
click at [327, 57] on div at bounding box center [298, 53] width 545 height 11
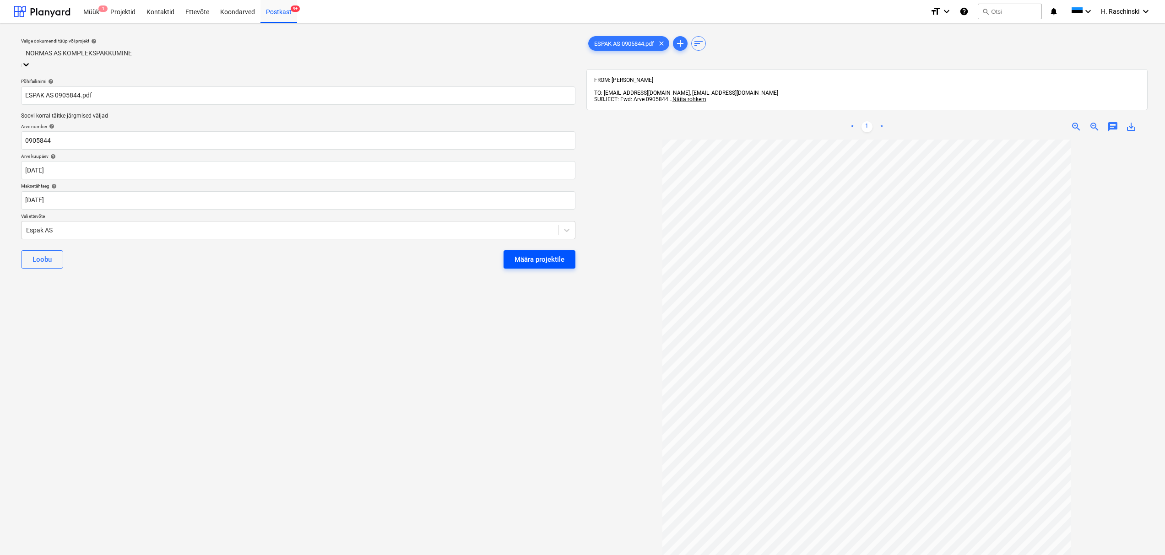
click at [541, 253] on div "Määra projektile" at bounding box center [539, 259] width 50 height 12
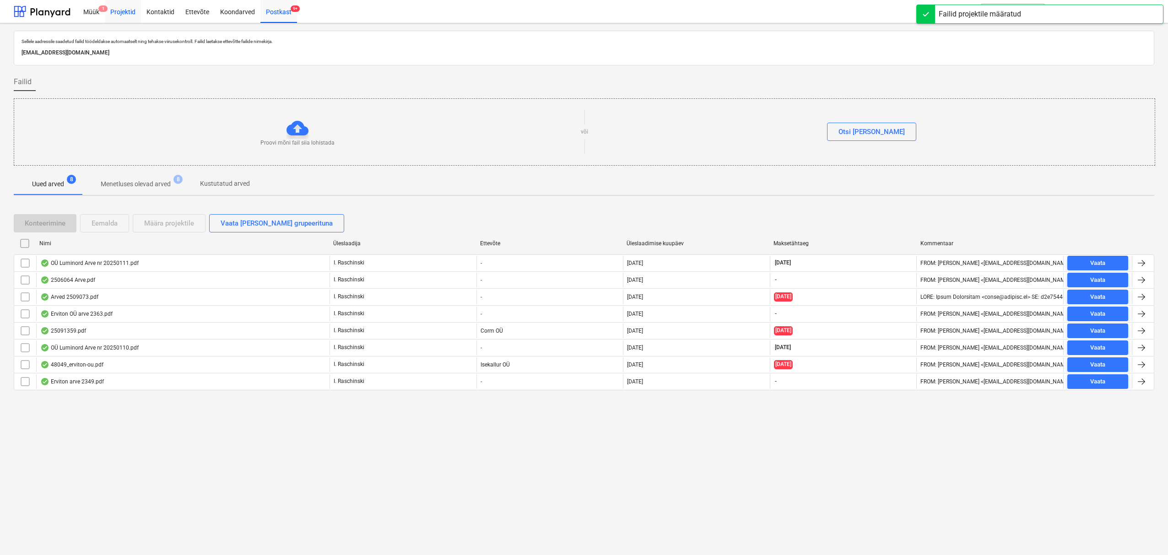
click at [122, 12] on div "Projektid" at bounding box center [123, 11] width 36 height 23
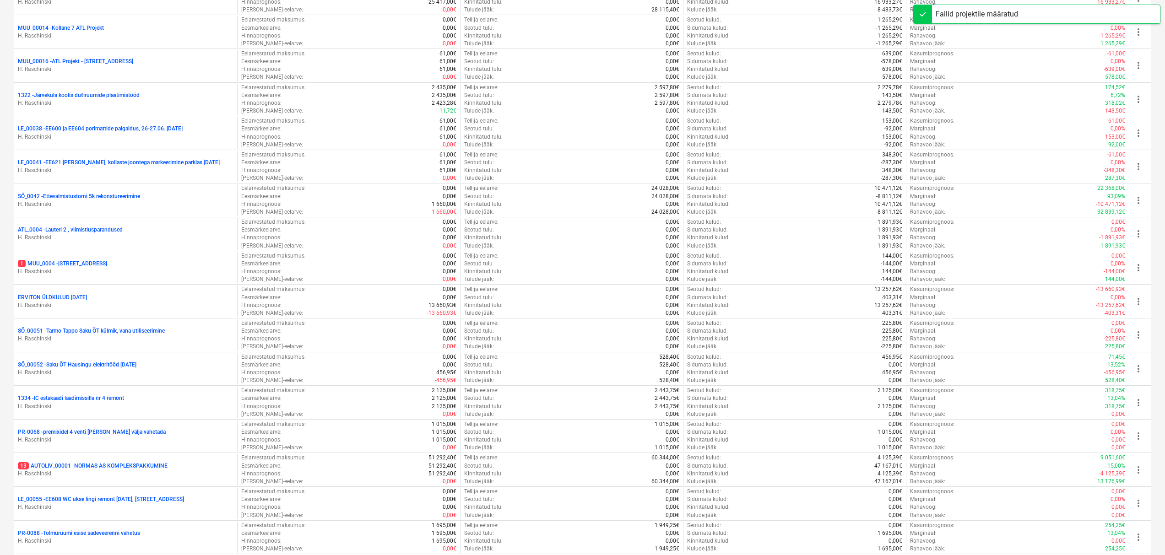
scroll to position [480, 0]
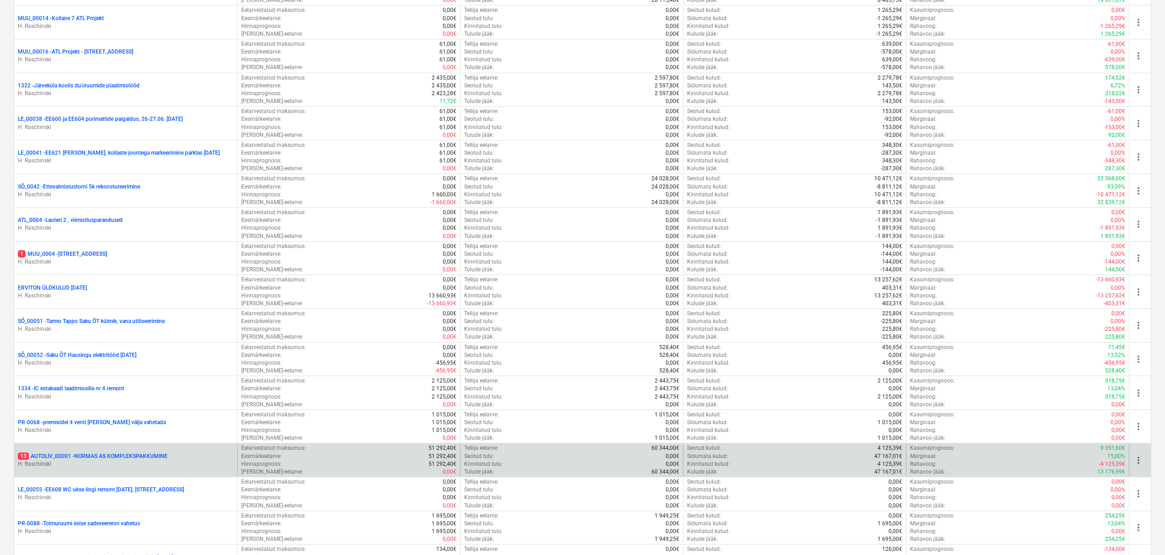
click at [134, 453] on p "13 AUTOLIV_00001 - NORMAS AS KOMPLEKSPAKKUMINE" at bounding box center [93, 457] width 150 height 8
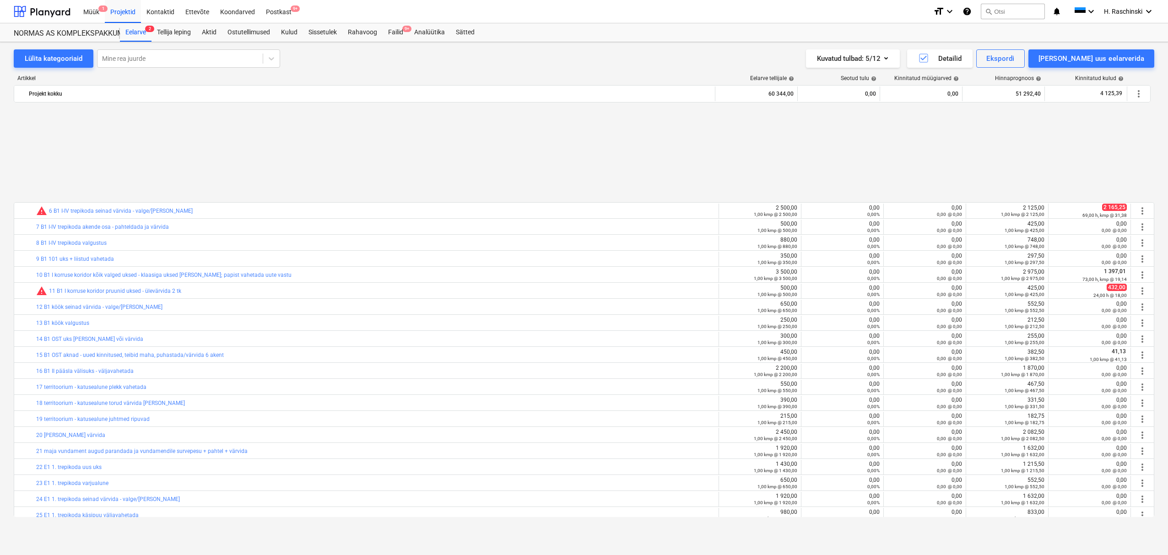
scroll to position [428, 0]
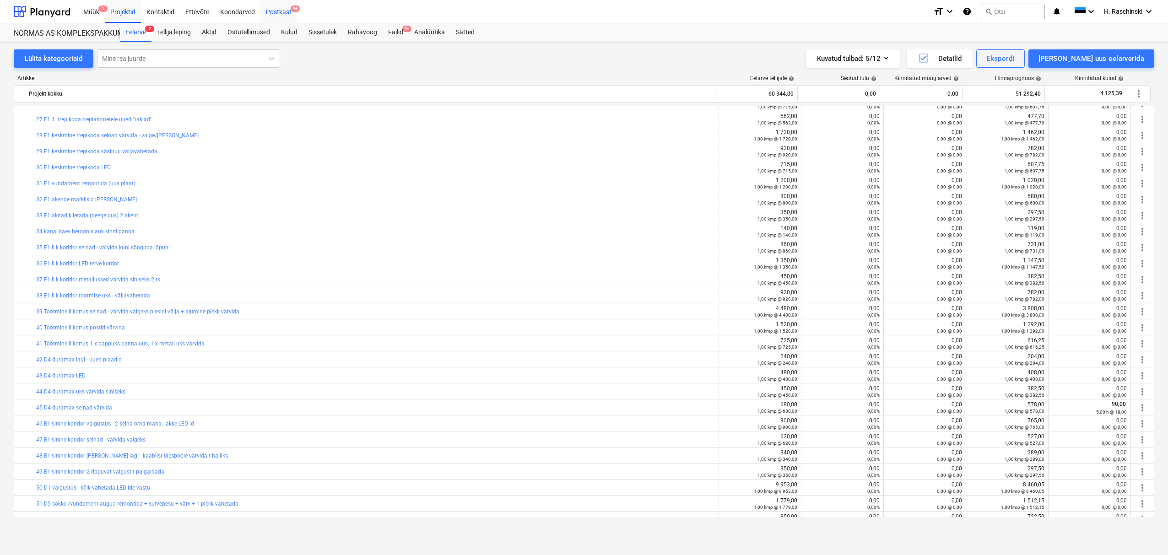
click at [275, 13] on div "Postkast 9+" at bounding box center [278, 11] width 37 height 23
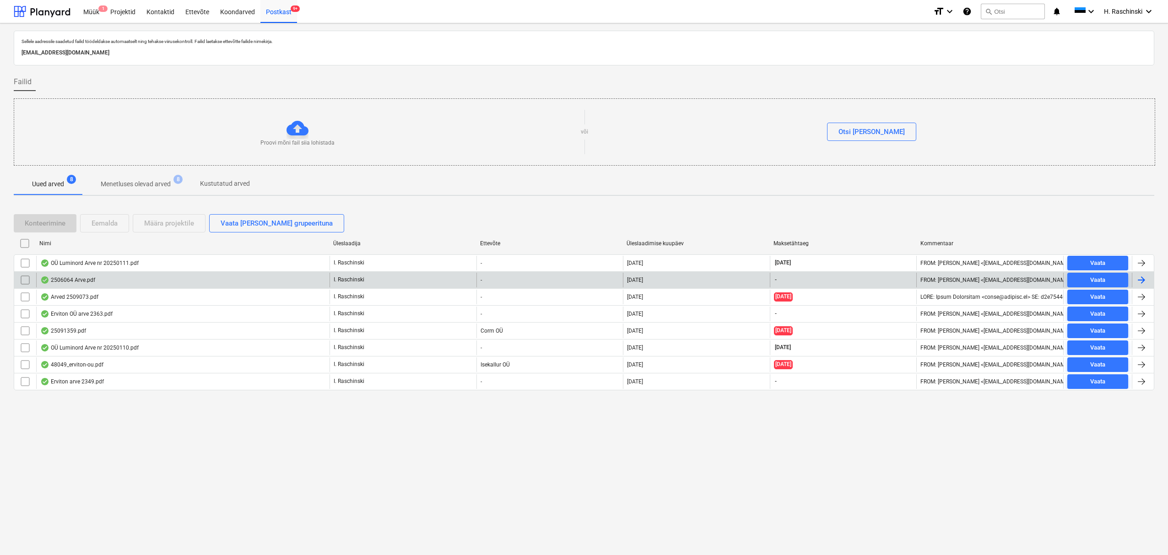
click at [82, 279] on div "2506064 Arve.pdf" at bounding box center [67, 279] width 55 height 7
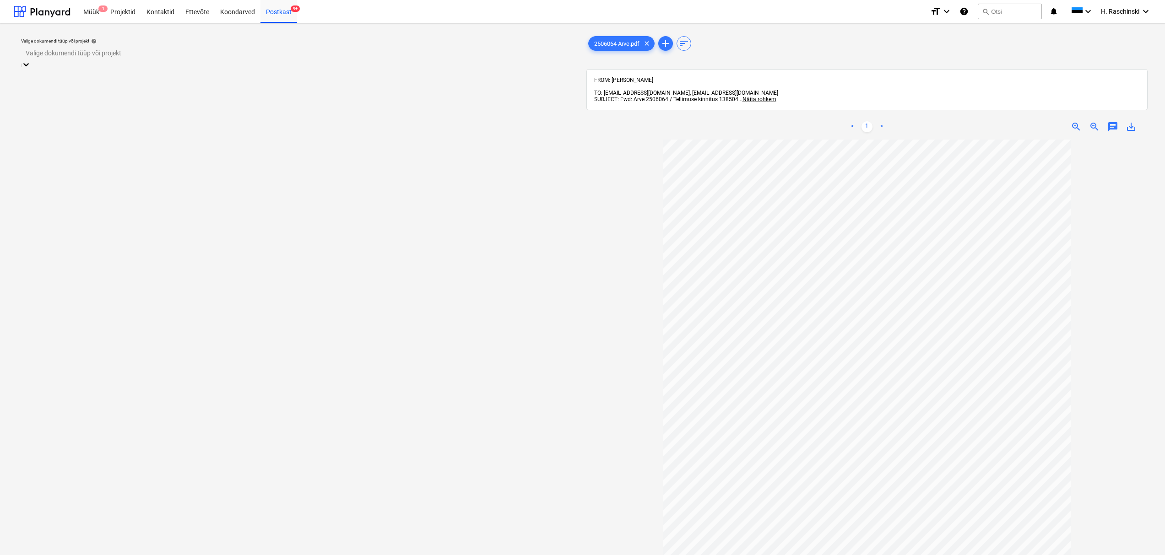
click at [458, 56] on div at bounding box center [298, 53] width 545 height 11
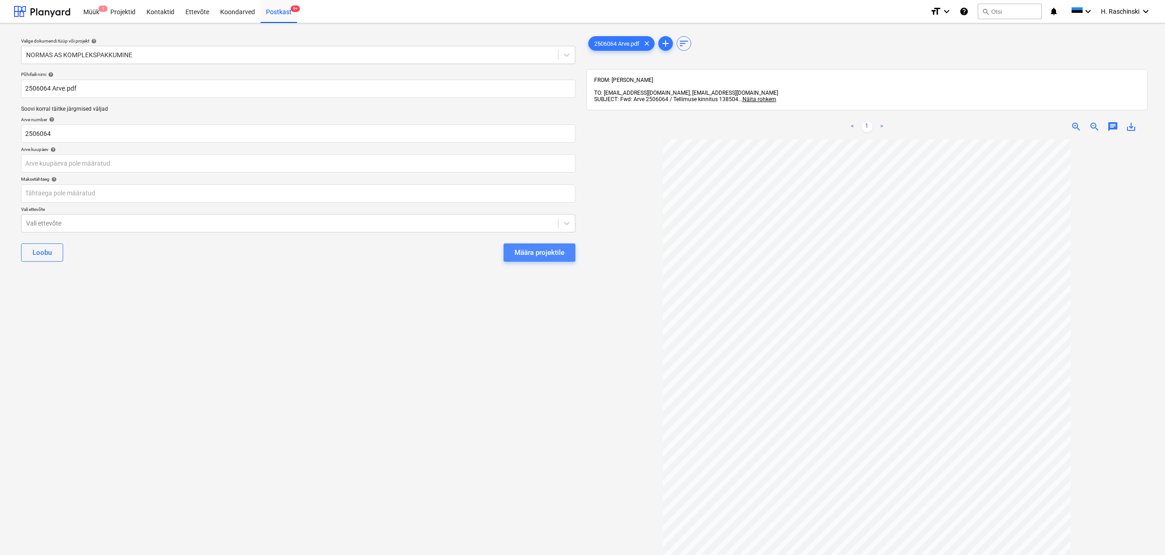
click at [551, 253] on div "Määra projektile" at bounding box center [539, 253] width 50 height 12
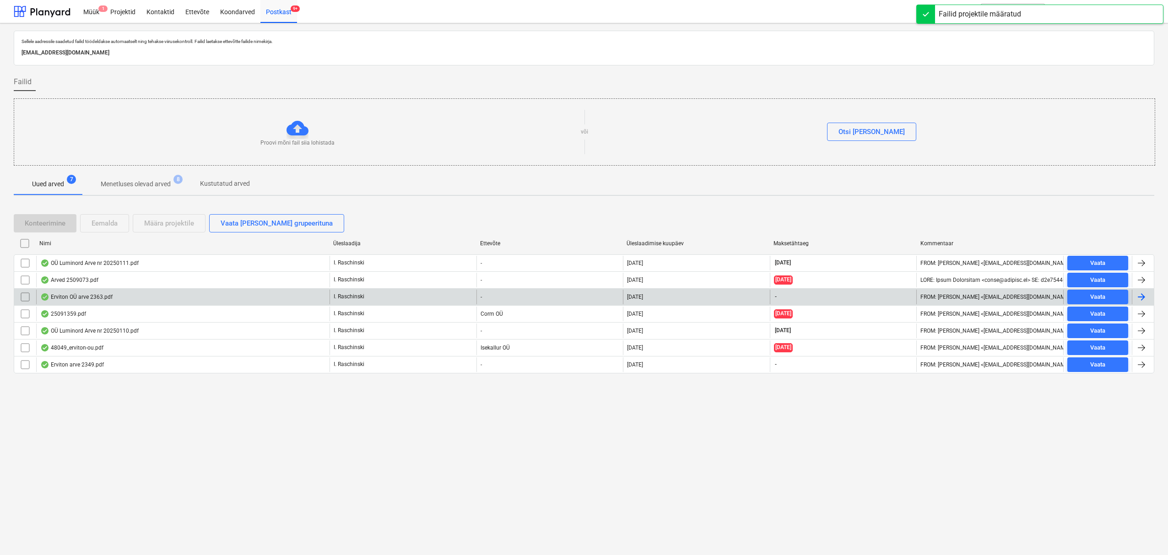
click at [79, 299] on div "Erviton OÜ arve 2363.pdf" at bounding box center [76, 296] width 72 height 7
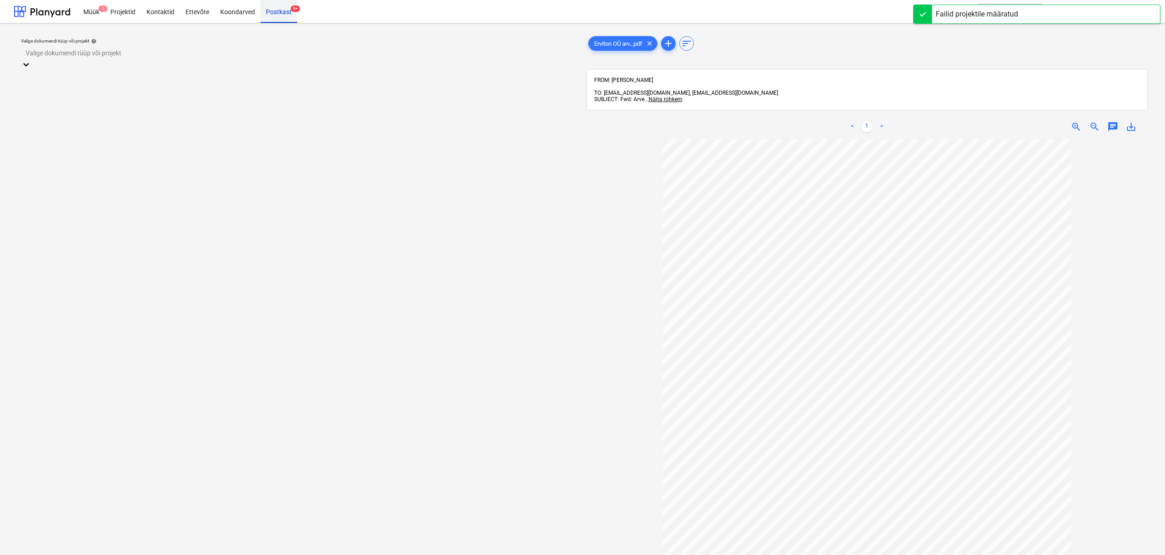
click at [276, 10] on div "Postkast 9+" at bounding box center [278, 11] width 37 height 23
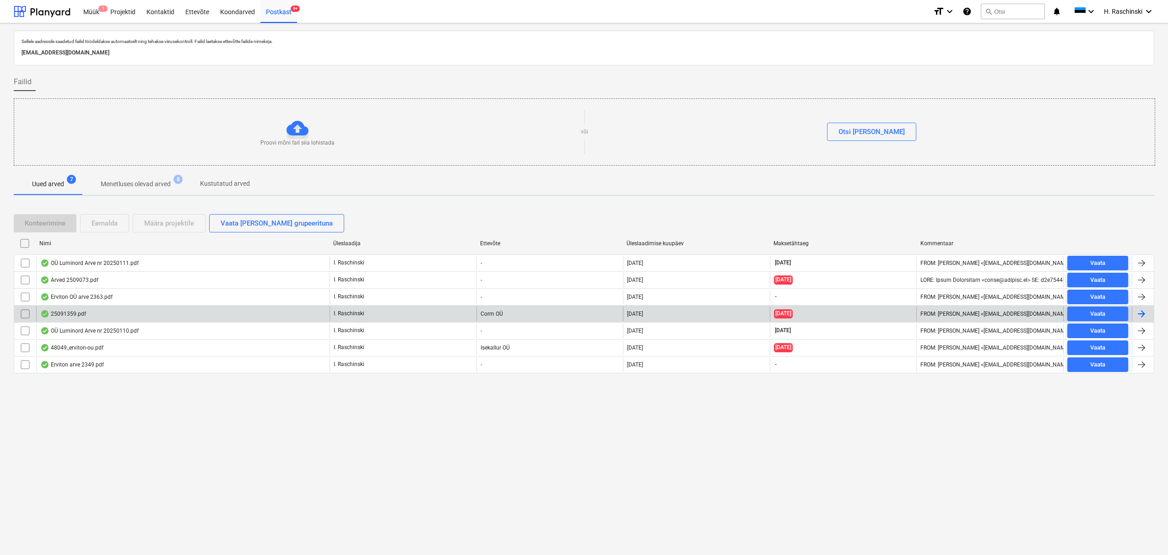
click at [79, 316] on div "25091359.pdf" at bounding box center [63, 313] width 46 height 7
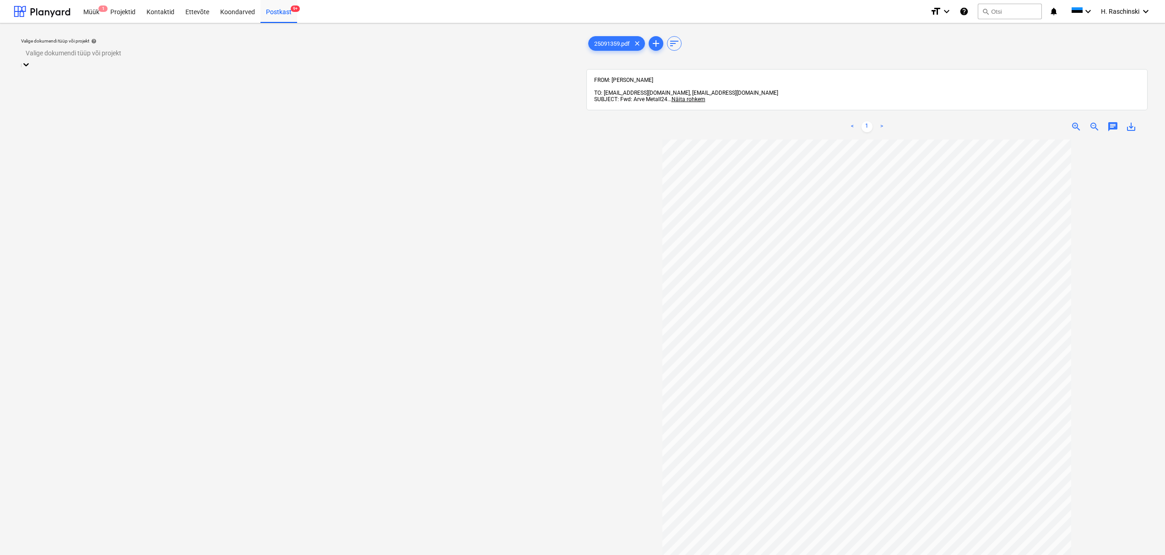
click at [265, 58] on div at bounding box center [298, 53] width 545 height 11
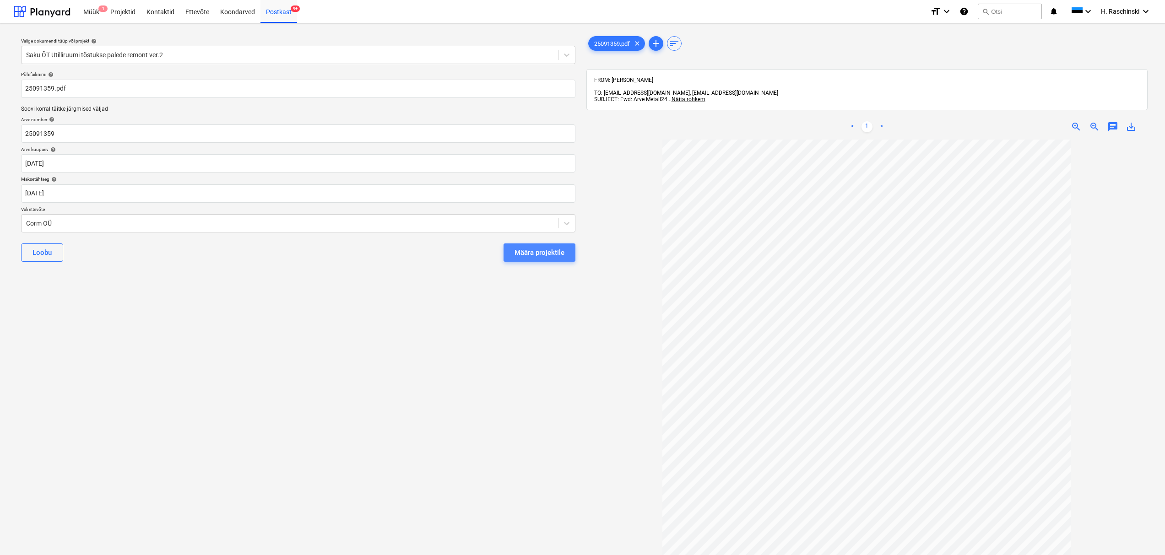
click at [540, 253] on div "Määra projektile" at bounding box center [539, 253] width 50 height 12
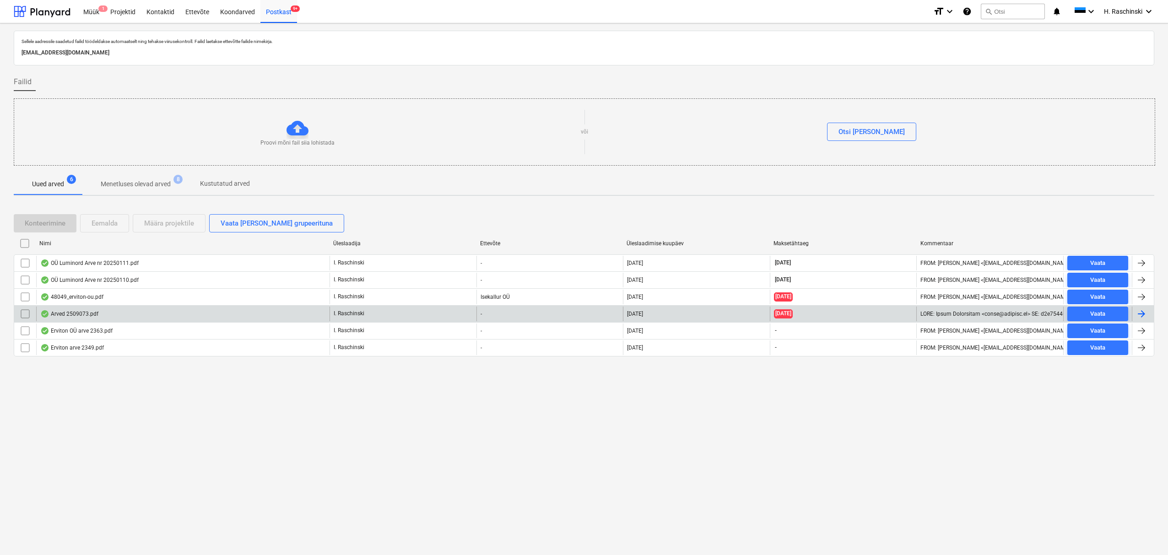
click at [88, 314] on div "Arved 2509073.pdf" at bounding box center [69, 313] width 58 height 7
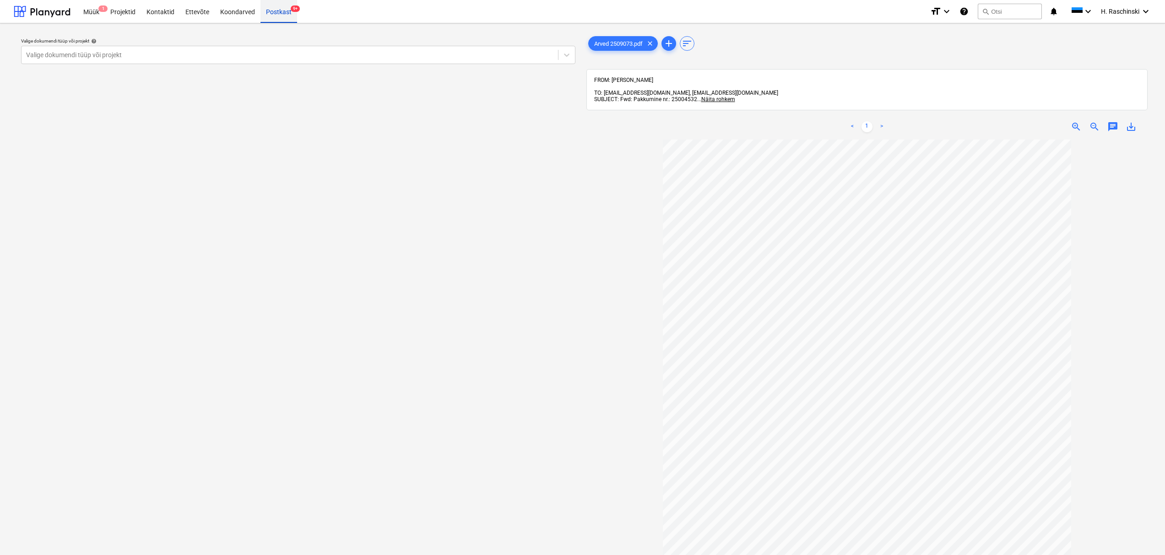
drag, startPoint x: 267, startPoint y: 13, endPoint x: 274, endPoint y: 15, distance: 7.0
click at [267, 13] on div "Postkast 9+" at bounding box center [278, 11] width 37 height 23
